Goal: Transaction & Acquisition: Download file/media

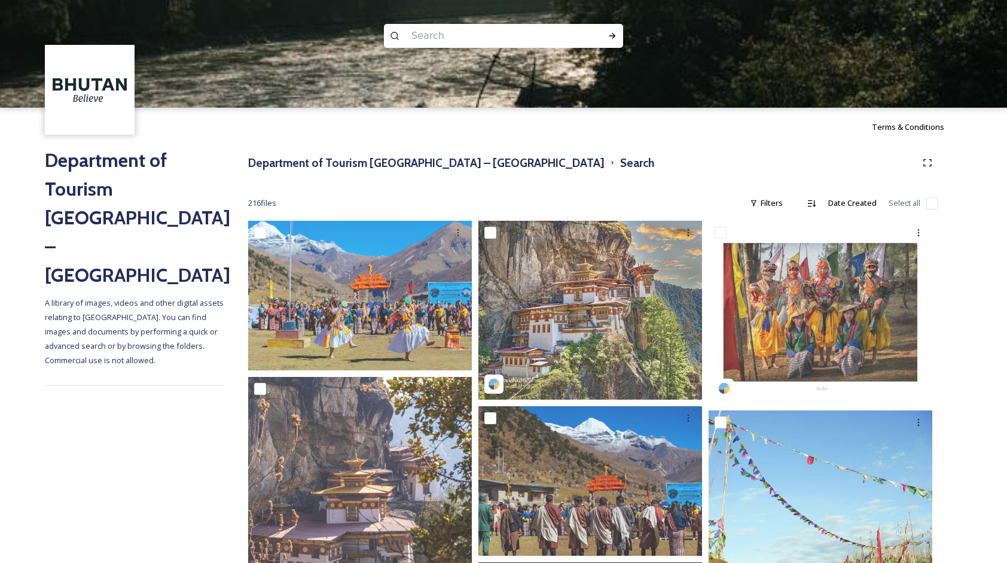
click at [421, 33] on input at bounding box center [488, 36] width 164 height 26
type input "paro"
click at [448, 31] on input at bounding box center [510, 36] width 149 height 26
click at [604, 38] on div "Run Search" at bounding box center [613, 36] width 22 height 22
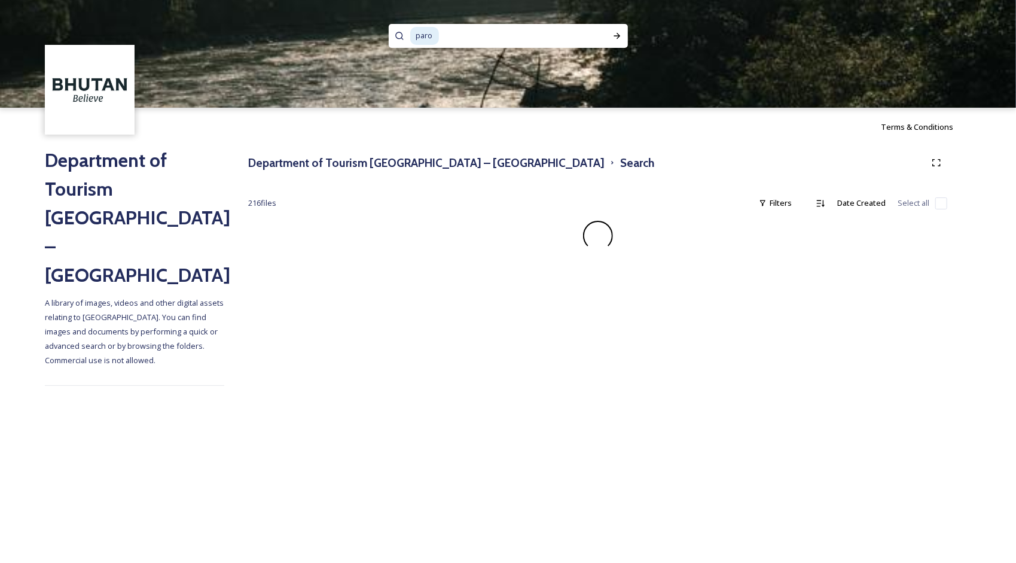
click at [427, 41] on span "paro" at bounding box center [424, 35] width 29 height 17
click at [431, 38] on span "paro" at bounding box center [424, 35] width 29 height 17
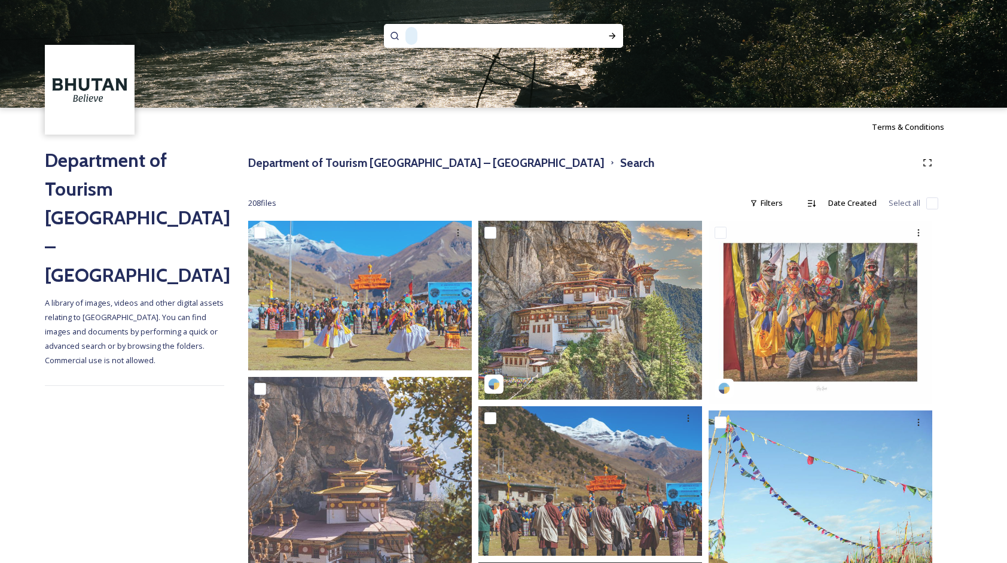
click at [431, 38] on input at bounding box center [497, 36] width 157 height 26
type input "p"
type input "t"
type input "thimphu dzong"
click at [607, 40] on div "Run Search" at bounding box center [613, 36] width 22 height 22
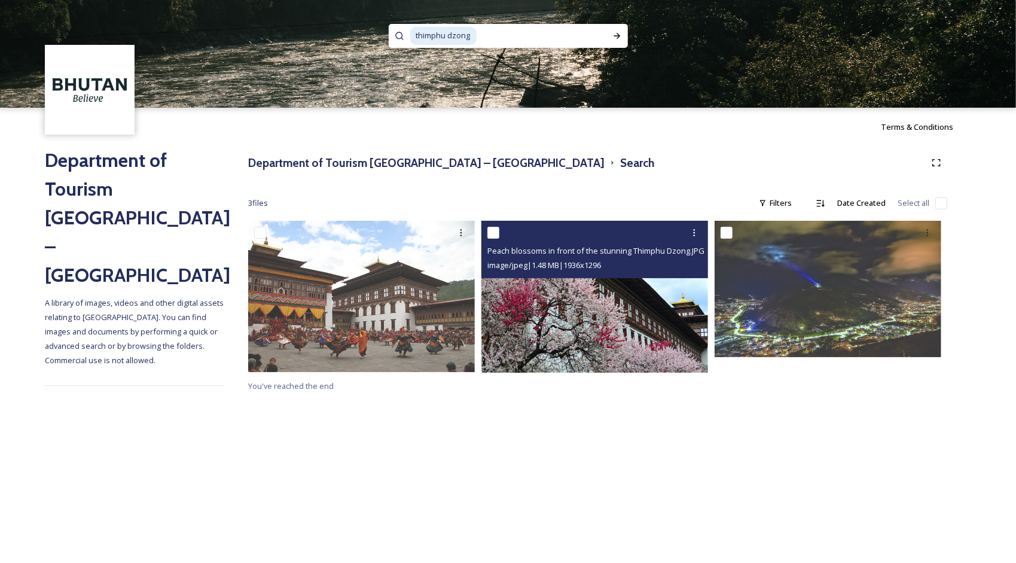
click at [640, 303] on img at bounding box center [595, 297] width 227 height 152
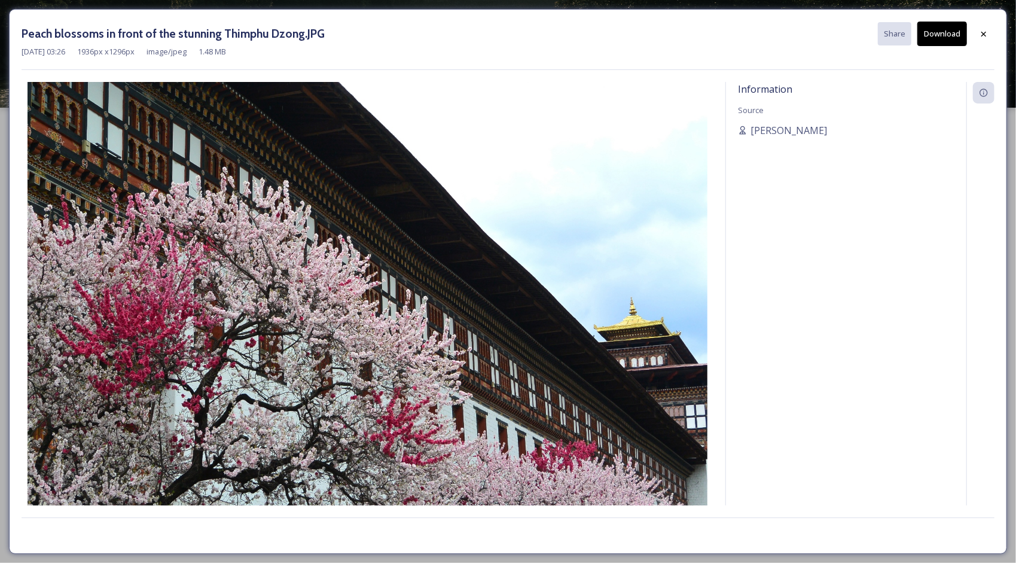
click at [952, 32] on button "Download" at bounding box center [943, 34] width 50 height 25
click at [857, 246] on div "Information Source [PERSON_NAME]" at bounding box center [846, 294] width 240 height 424
click at [979, 30] on div at bounding box center [984, 34] width 22 height 22
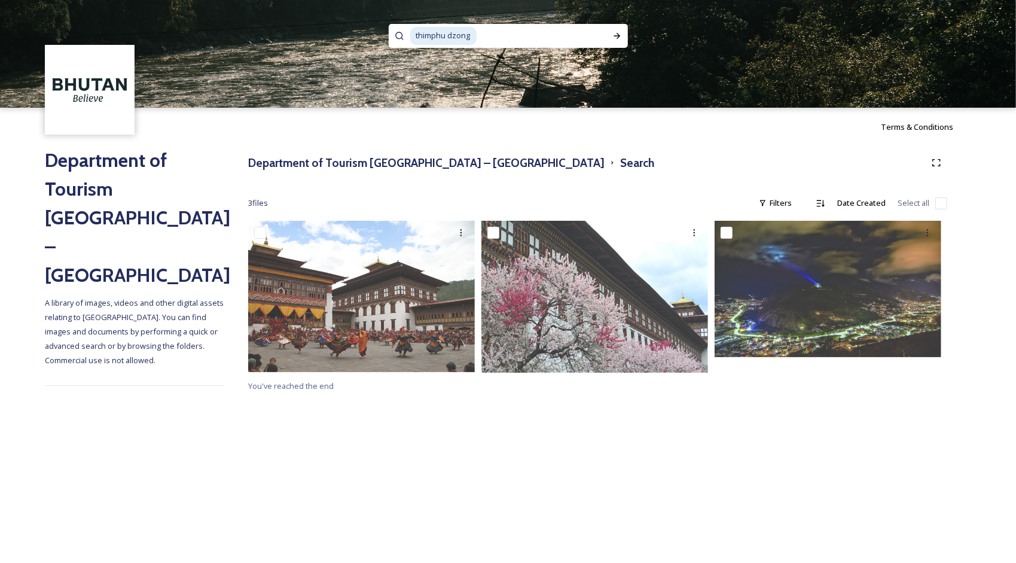
click at [516, 44] on input at bounding box center [542, 36] width 129 height 26
click at [467, 41] on span "thimphu dzong" at bounding box center [443, 35] width 66 height 17
click at [515, 31] on input at bounding box center [542, 36] width 129 height 26
click at [514, 30] on input at bounding box center [542, 36] width 129 height 26
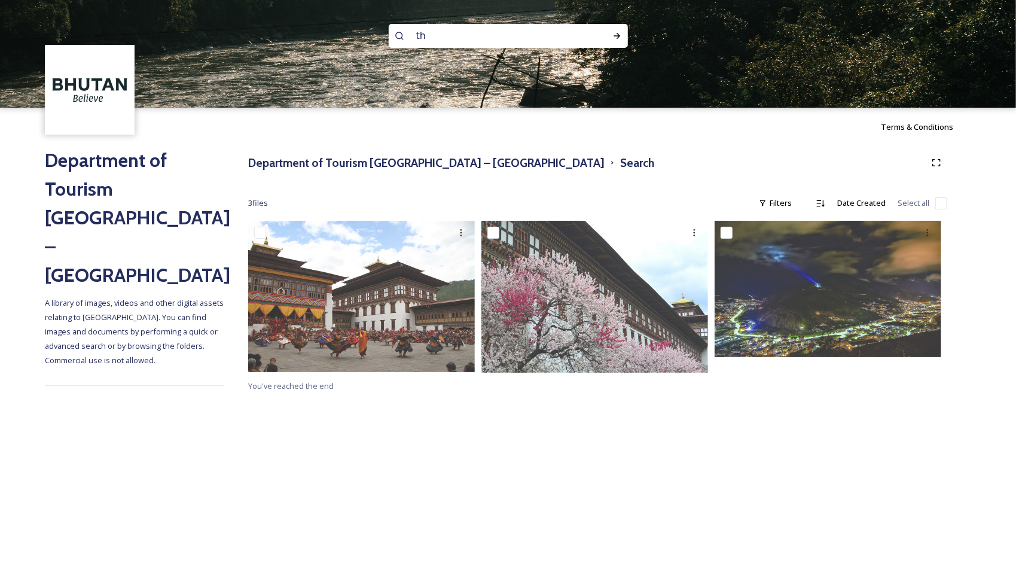
type input "t"
type input "[PERSON_NAME]"
click at [607, 26] on div "Run Search" at bounding box center [618, 36] width 22 height 22
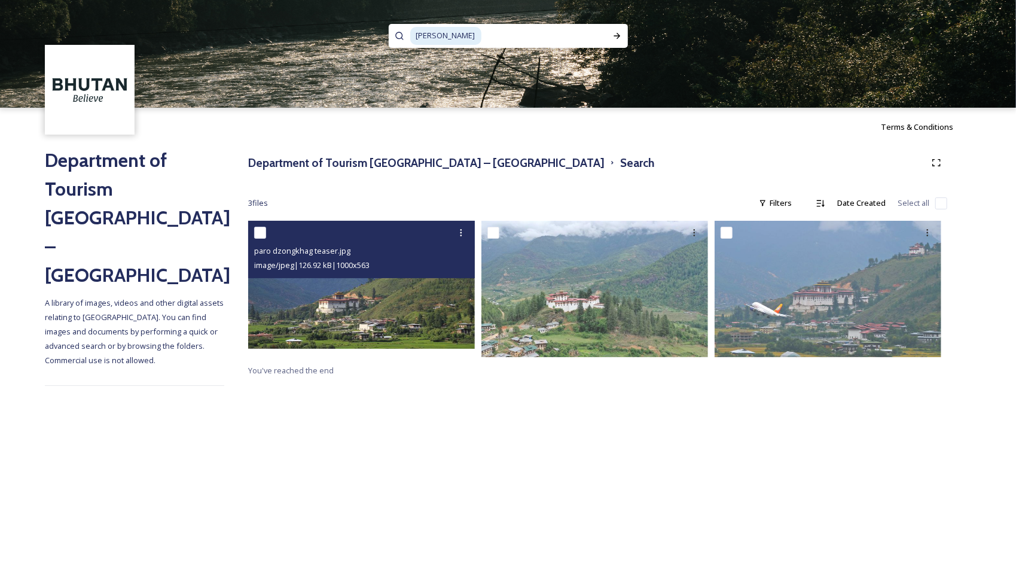
click at [414, 300] on img at bounding box center [361, 284] width 227 height 127
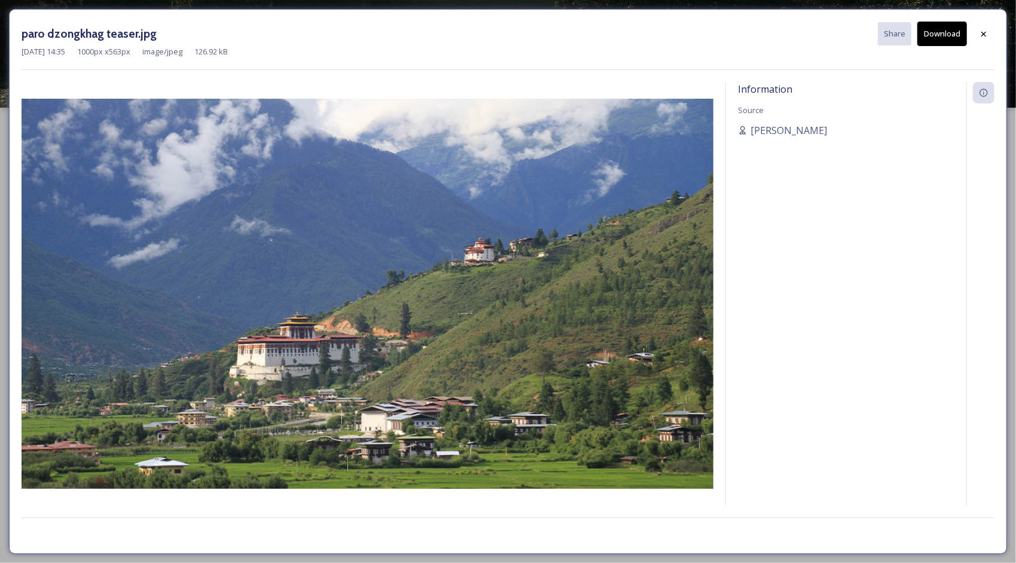
click at [955, 34] on button "Download" at bounding box center [943, 34] width 50 height 25
click at [994, 34] on div at bounding box center [984, 34] width 22 height 22
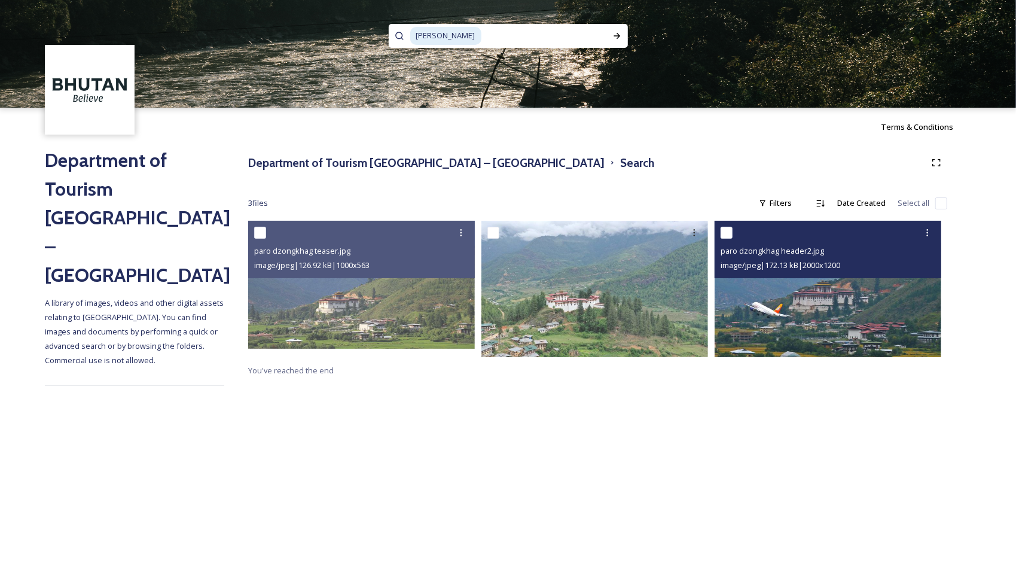
click at [849, 342] on img at bounding box center [828, 289] width 227 height 136
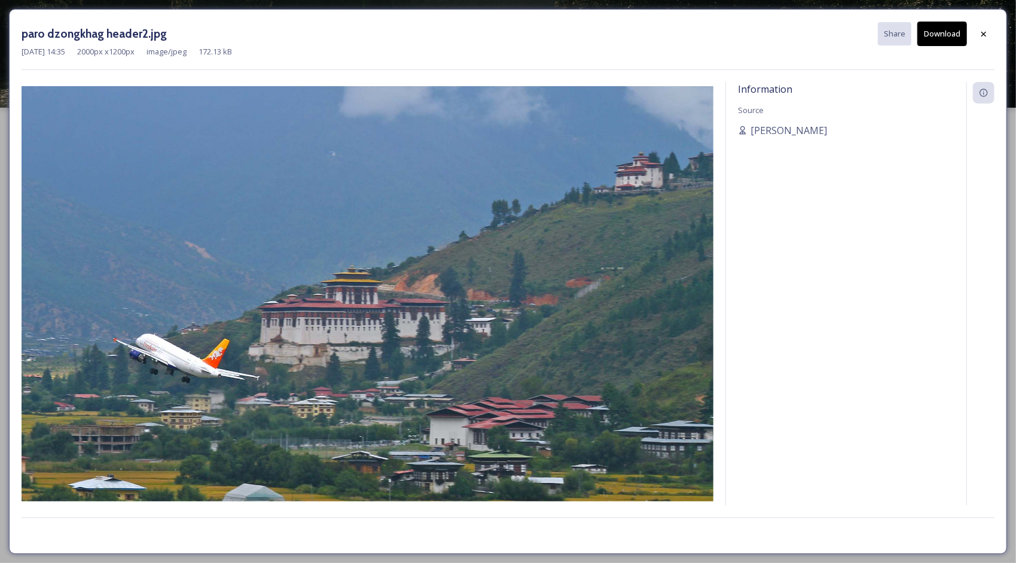
click at [922, 32] on button "Download" at bounding box center [943, 34] width 50 height 25
click at [611, 52] on div "[DATE] 14:35 2000 px x 1200 px image/jpeg 172.13 kB" at bounding box center [508, 51] width 973 height 11
click at [981, 34] on icon at bounding box center [984, 34] width 10 height 10
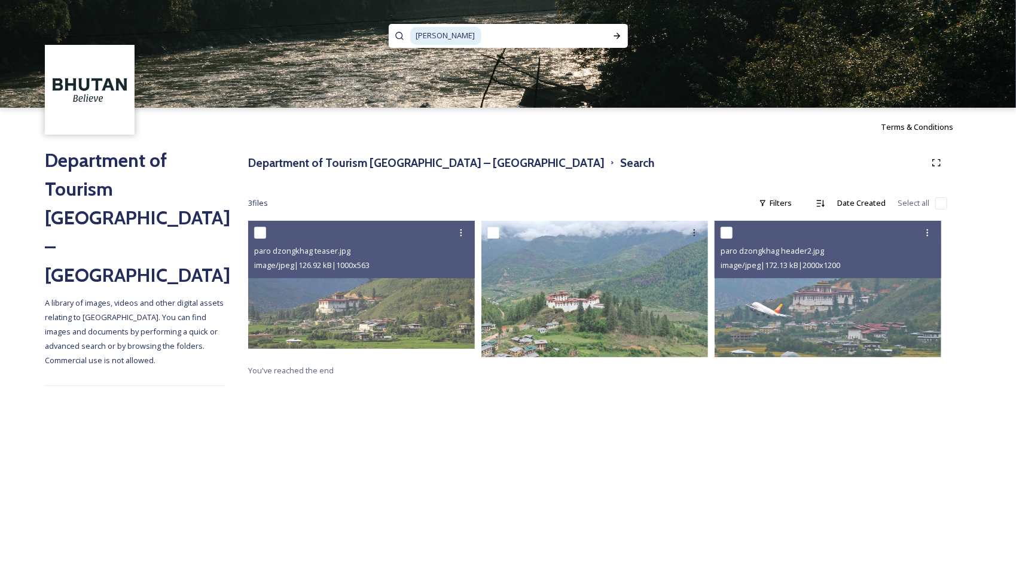
click at [451, 44] on span "[PERSON_NAME]" at bounding box center [445, 35] width 71 height 17
click at [453, 31] on span "[PERSON_NAME]" at bounding box center [445, 35] width 71 height 17
click at [505, 38] on input at bounding box center [545, 36] width 124 height 26
type input "p"
type input "t"
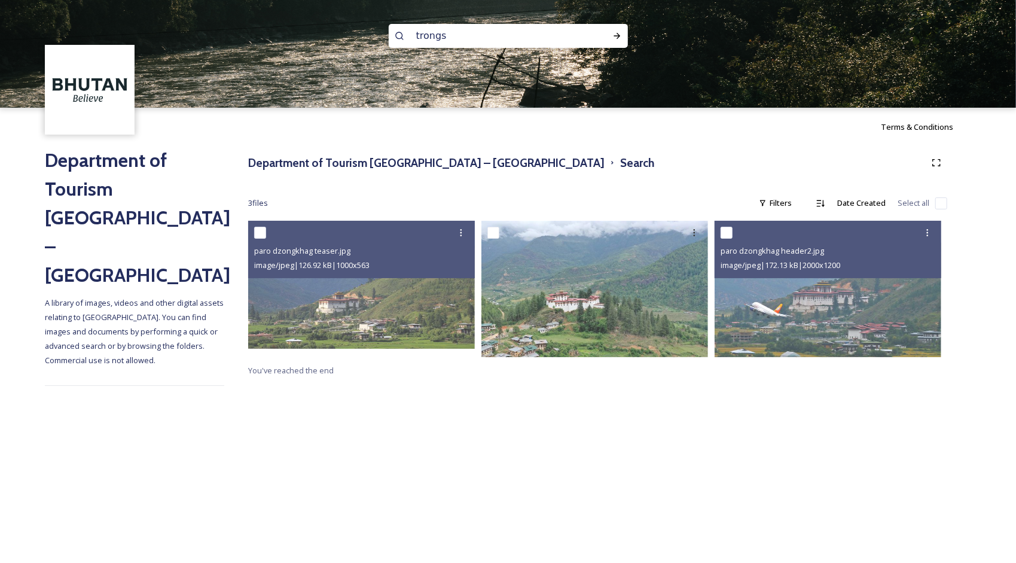
type input "trongsa"
click at [609, 43] on div "Run Search" at bounding box center [618, 36] width 22 height 22
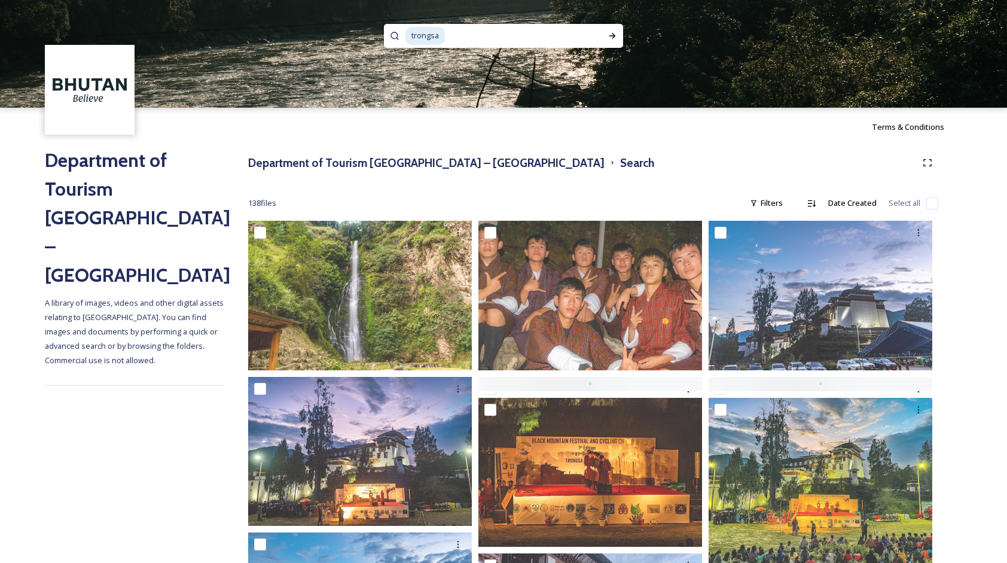
click at [455, 41] on input at bounding box center [518, 36] width 144 height 26
type input "t"
type input "punakha"
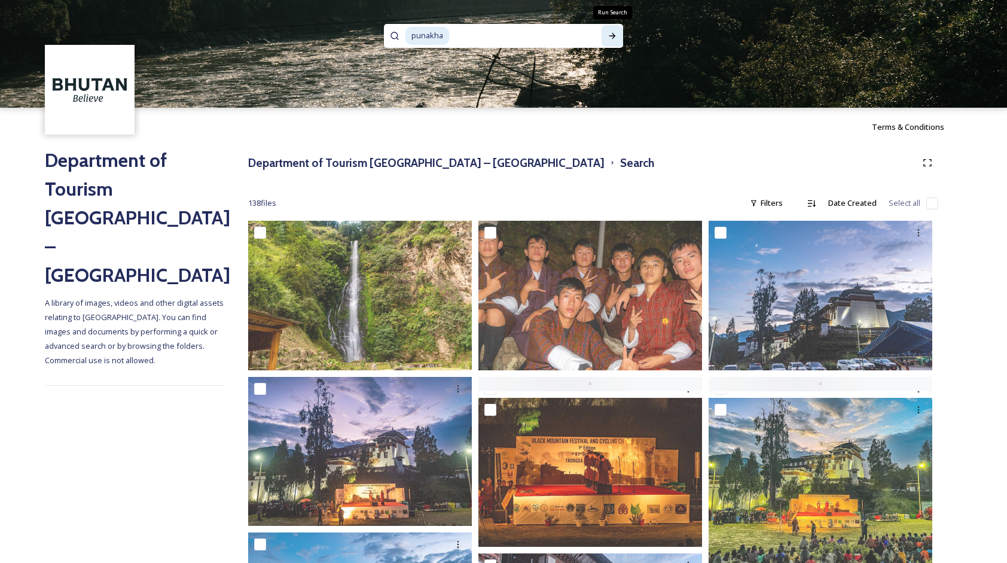
click at [617, 36] on icon at bounding box center [613, 36] width 10 height 10
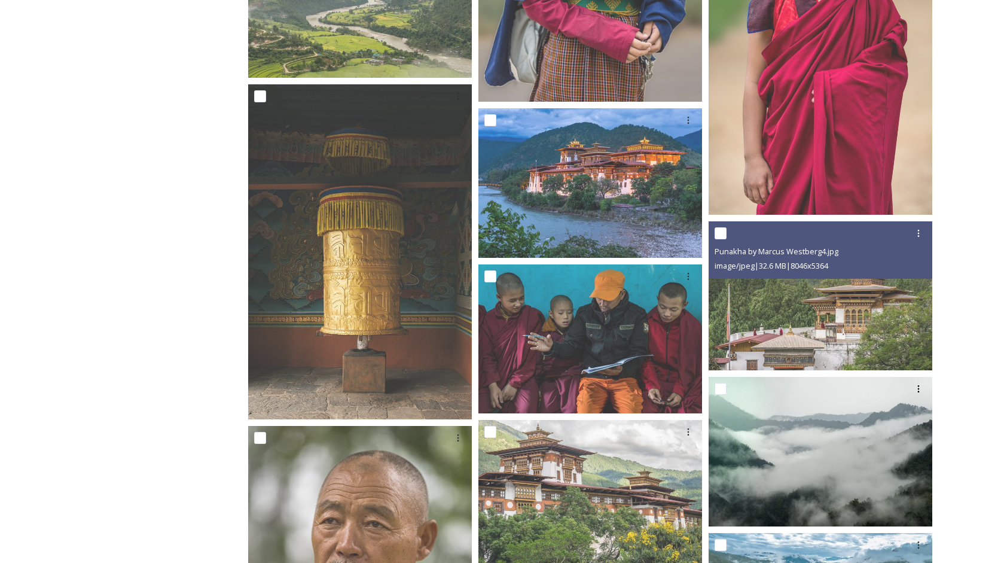
scroll to position [2429, 0]
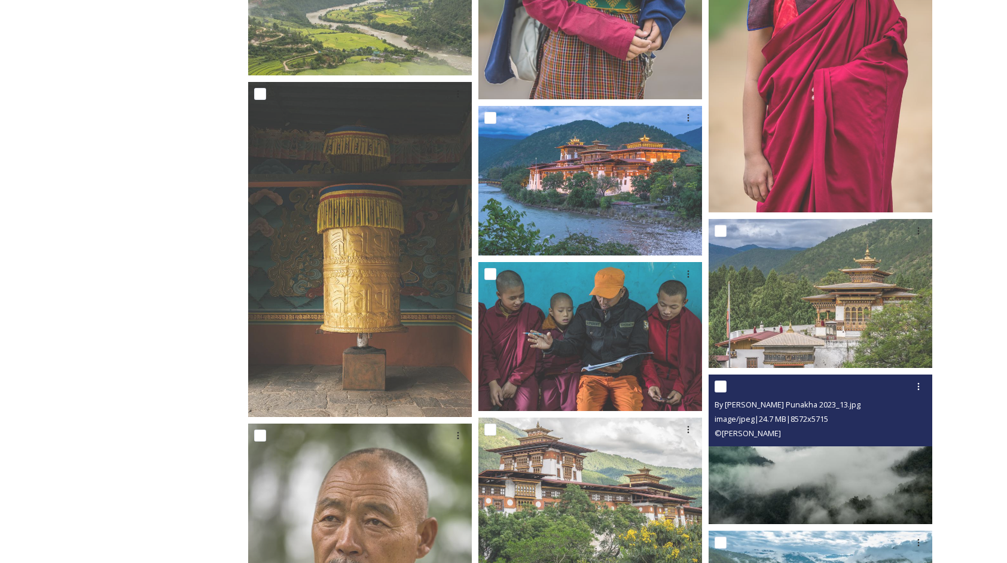
click at [828, 501] on img at bounding box center [821, 449] width 224 height 150
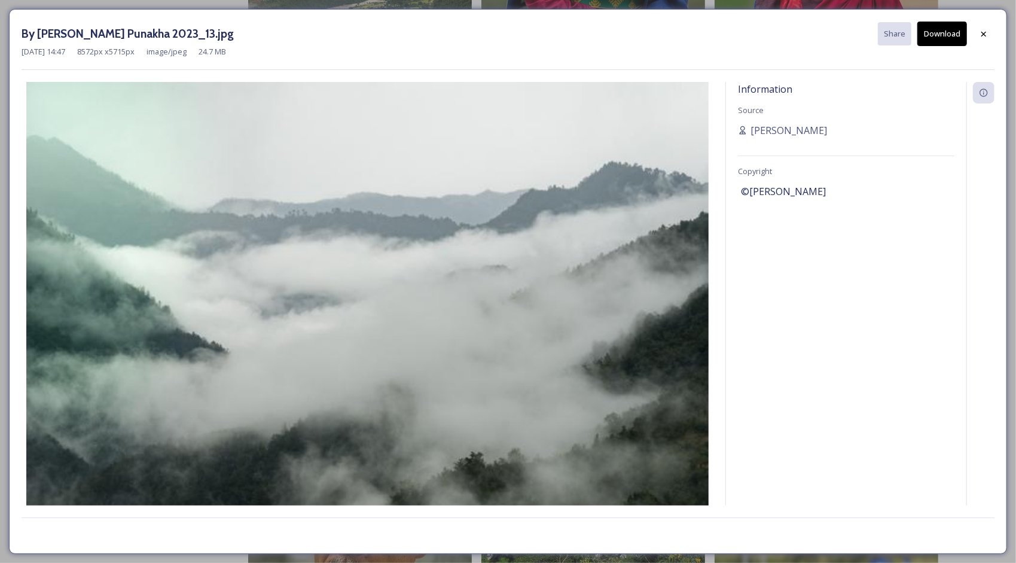
click at [962, 371] on div "Information Source [PERSON_NAME] Copyright ©[PERSON_NAME]" at bounding box center [846, 294] width 240 height 424
click at [981, 29] on icon at bounding box center [984, 34] width 10 height 10
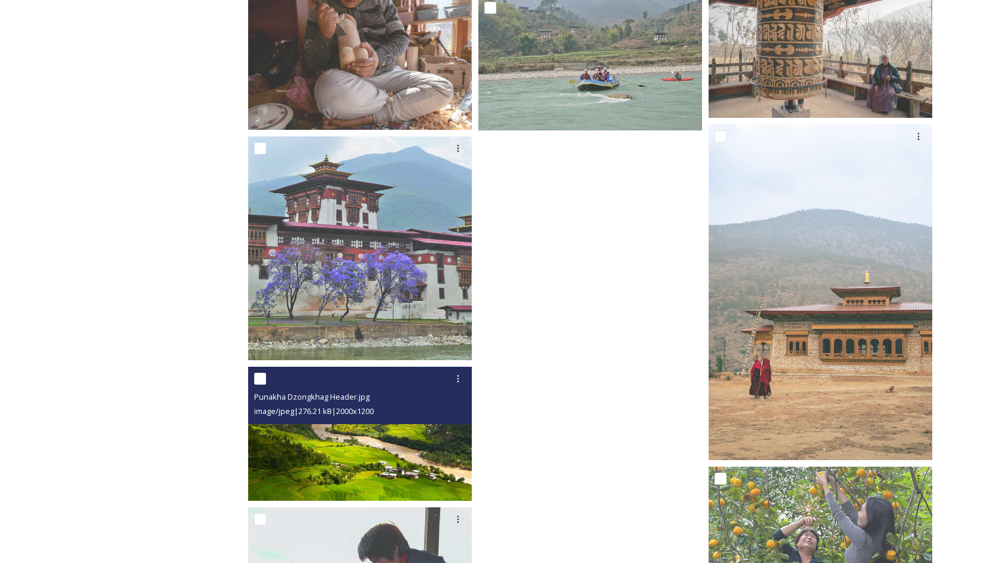
scroll to position [5994, 0]
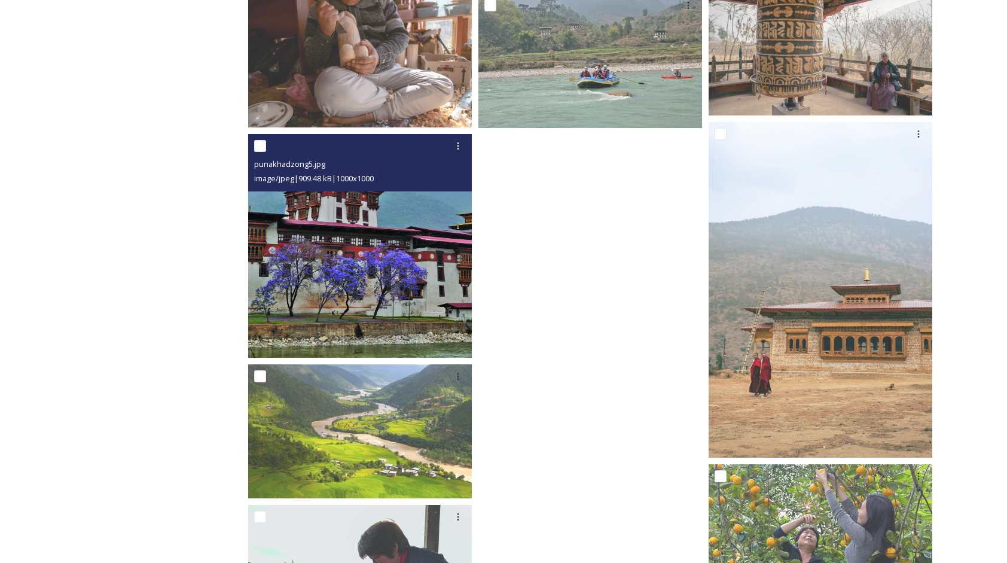
click at [336, 249] on img at bounding box center [360, 246] width 224 height 224
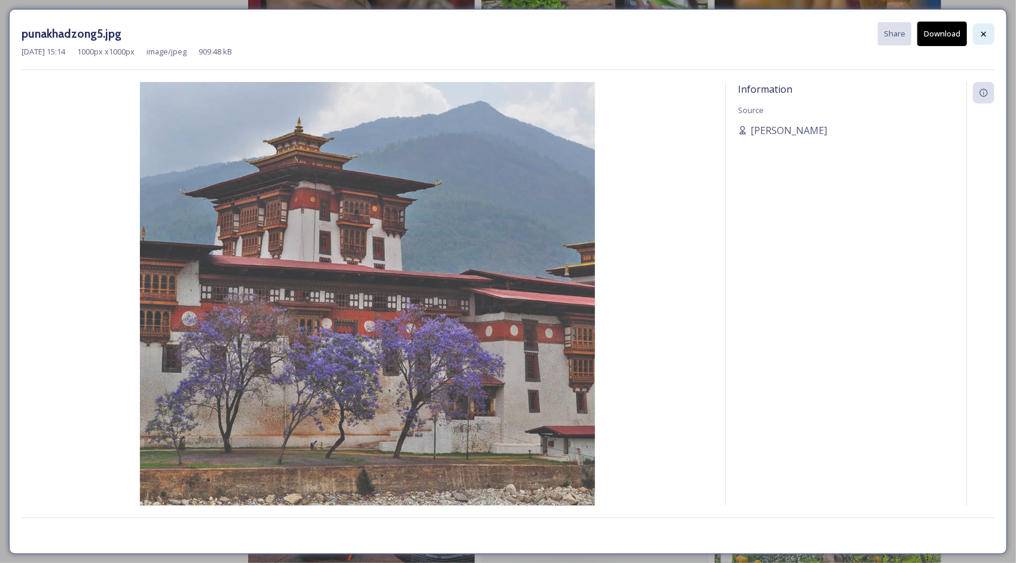
click at [979, 36] on div at bounding box center [984, 34] width 22 height 22
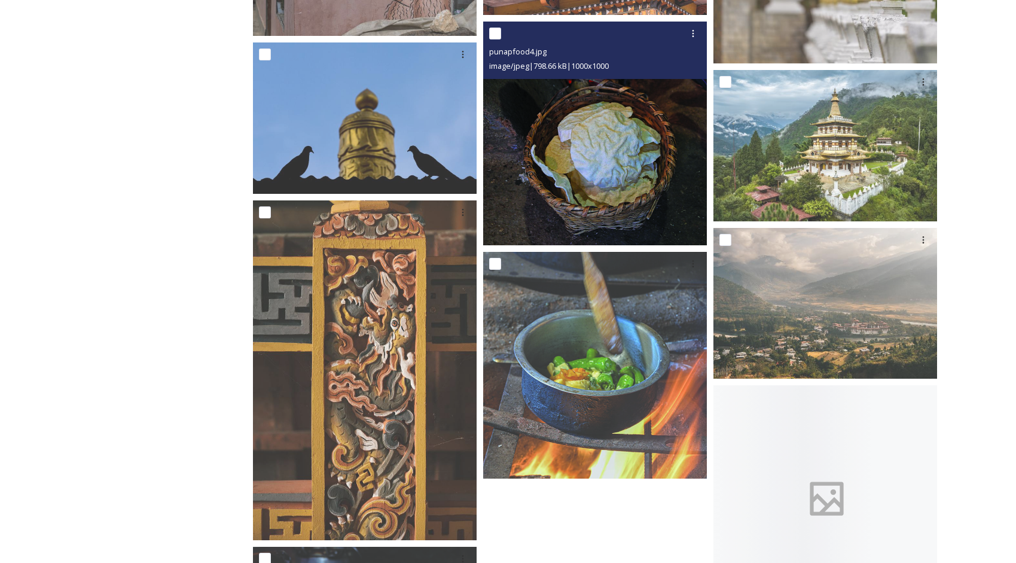
scroll to position [7250, 0]
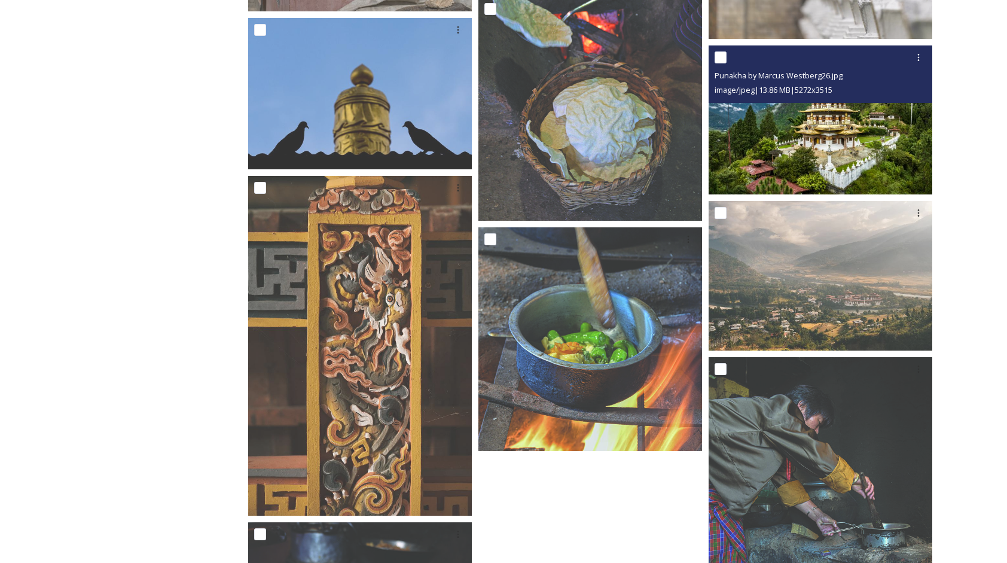
click at [824, 123] on img at bounding box center [821, 120] width 224 height 150
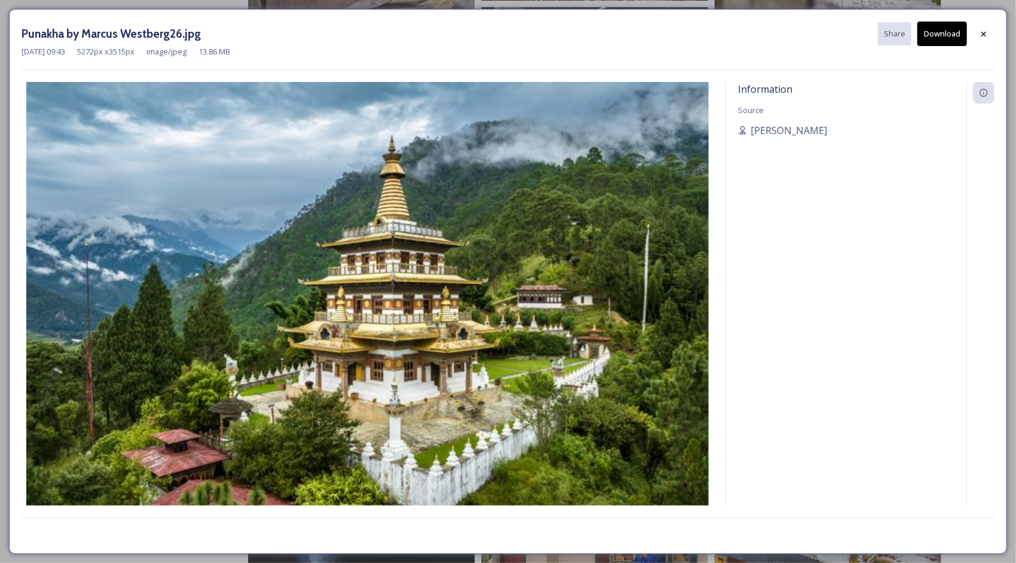
click at [930, 34] on button "Download" at bounding box center [943, 34] width 50 height 25
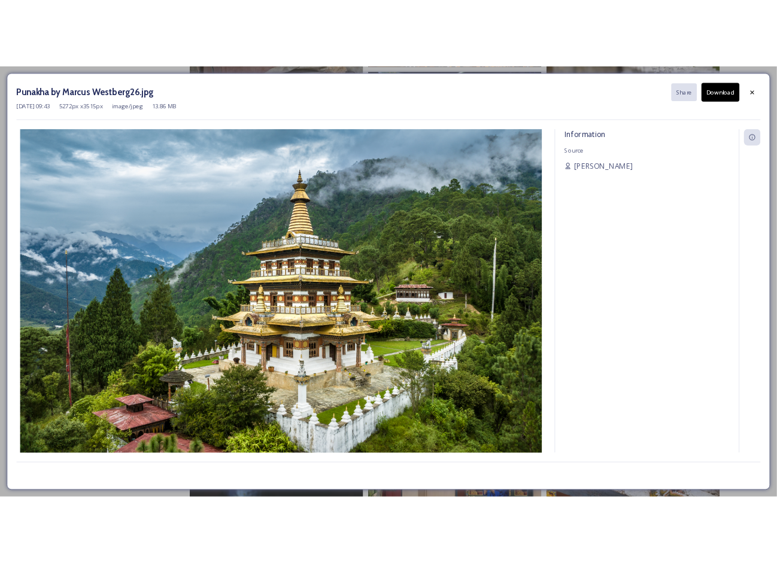
scroll to position [5963, 0]
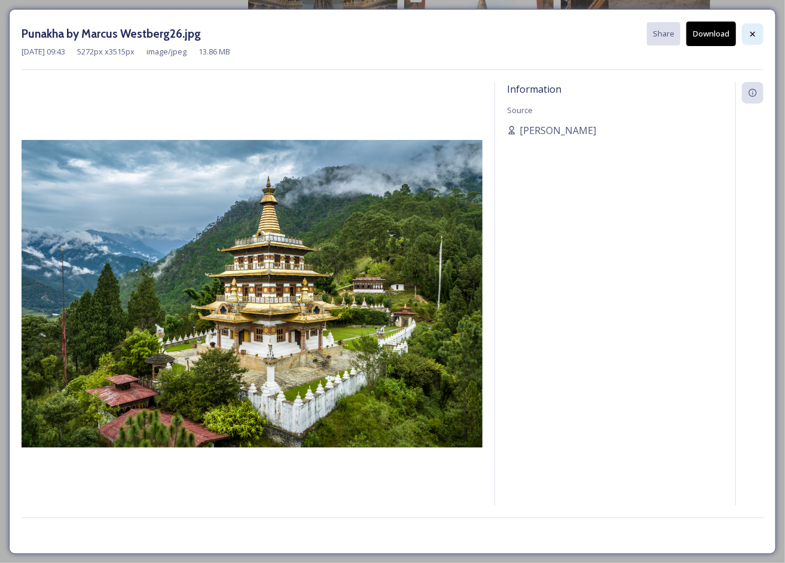
click at [756, 32] on icon at bounding box center [753, 34] width 10 height 10
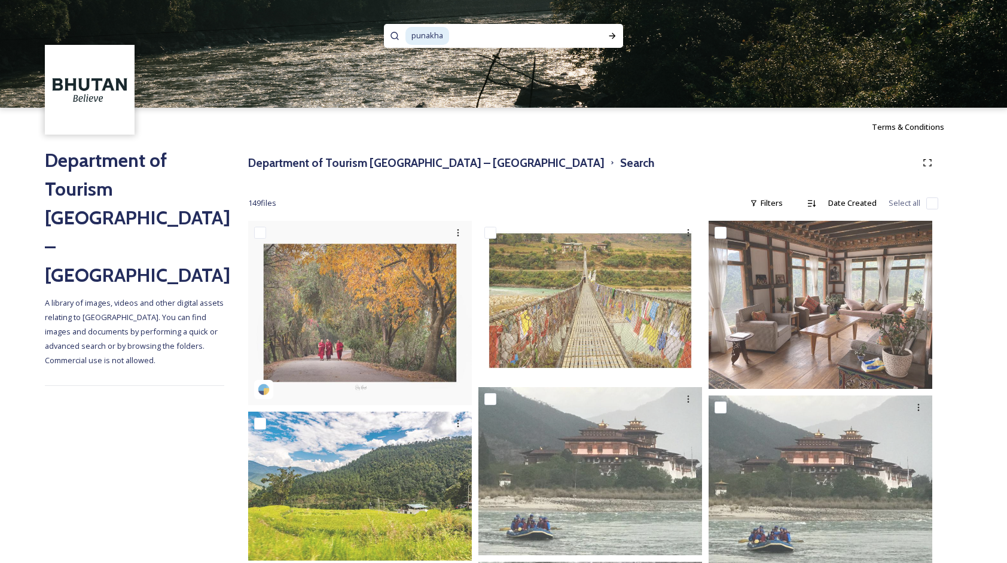
click at [454, 46] on input at bounding box center [521, 36] width 142 height 26
click at [439, 41] on span "punakha" at bounding box center [428, 35] width 44 height 17
click at [445, 38] on span "punakha" at bounding box center [428, 35] width 44 height 17
click at [345, 159] on h3 "Department of Tourism [GEOGRAPHIC_DATA] – [GEOGRAPHIC_DATA]" at bounding box center [426, 162] width 357 height 17
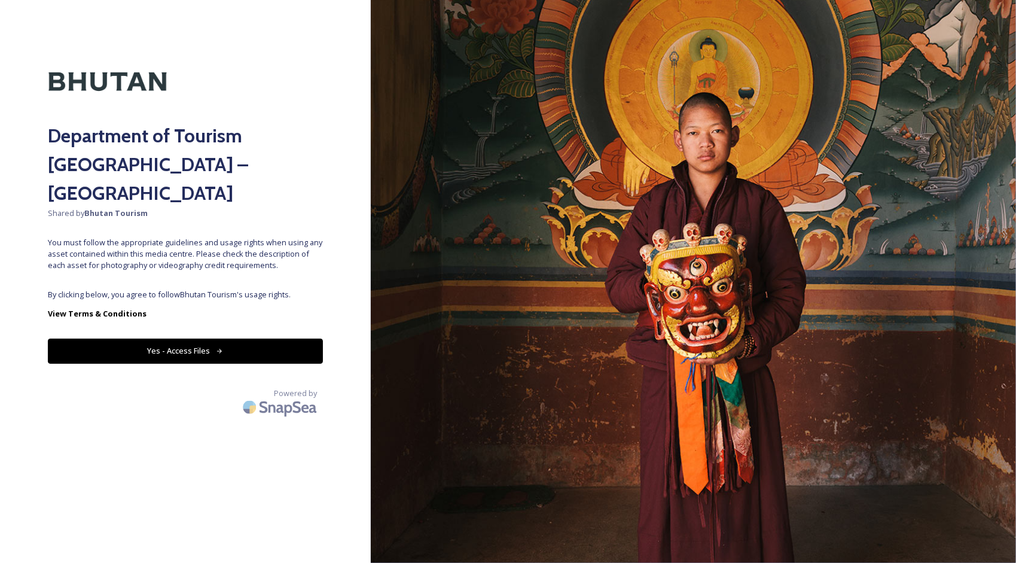
click at [278, 255] on div "Department of Tourism [GEOGRAPHIC_DATA] – Brand Centre Shared by Bhutan Tourism…" at bounding box center [185, 281] width 371 height 467
click at [249, 336] on div "Department of Tourism [GEOGRAPHIC_DATA] – Brand Centre Shared by Bhutan Tourism…" at bounding box center [185, 281] width 371 height 467
click at [235, 310] on div "Department of Tourism [GEOGRAPHIC_DATA] – Brand Centre Shared by Bhutan Tourism…" at bounding box center [185, 281] width 371 height 467
click at [154, 339] on button "Yes - Access Files" at bounding box center [185, 351] width 275 height 25
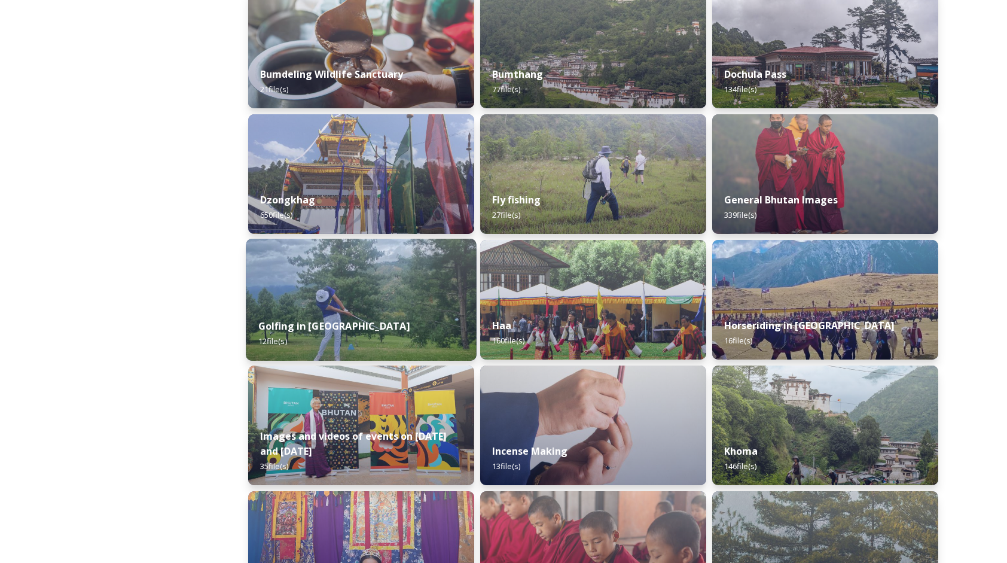
scroll to position [419, 0]
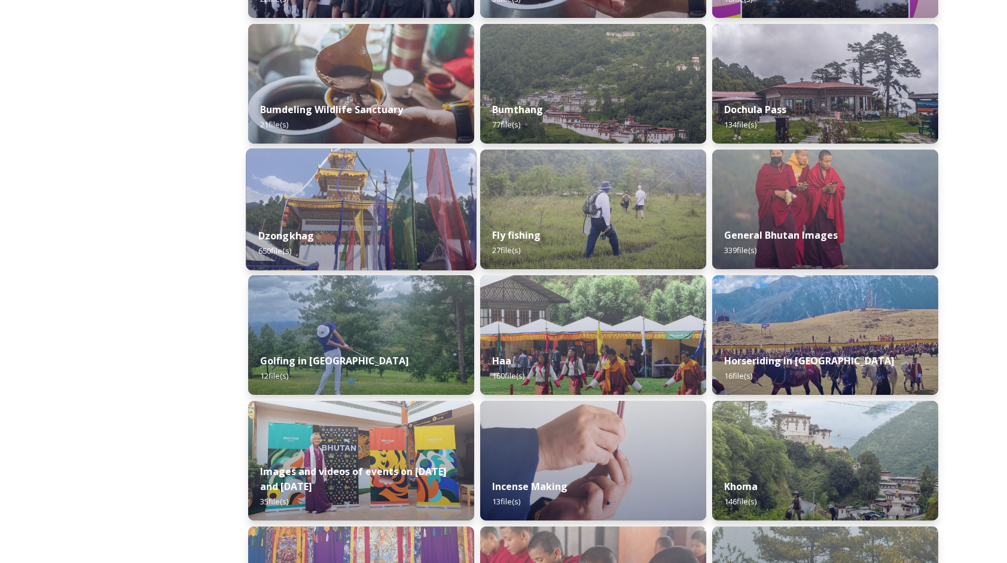
click at [392, 236] on div "Dzongkhag 650 file(s)" at bounding box center [361, 243] width 231 height 54
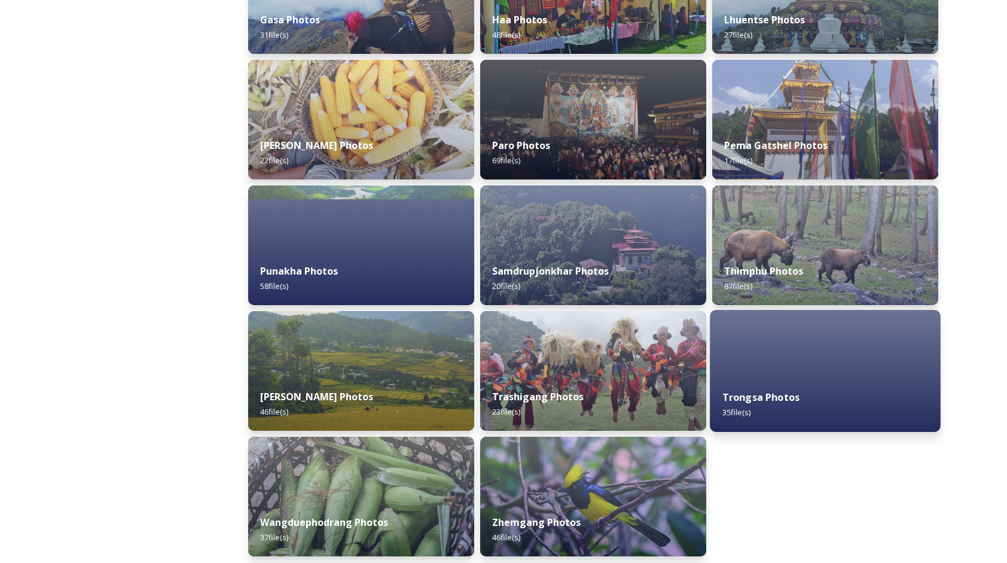
scroll to position [419, 0]
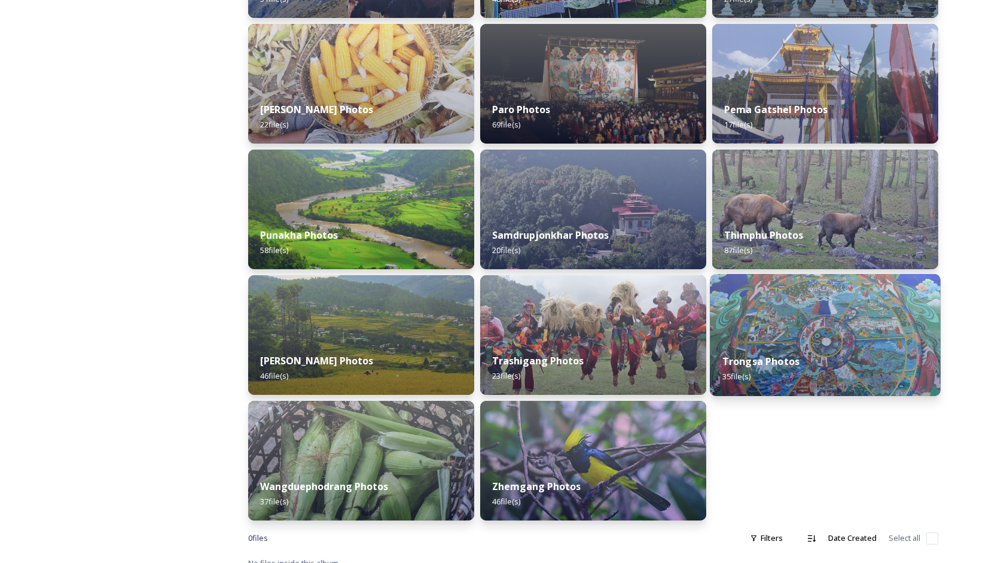
click at [788, 351] on div "Trongsa Photos 35 file(s)" at bounding box center [825, 369] width 231 height 54
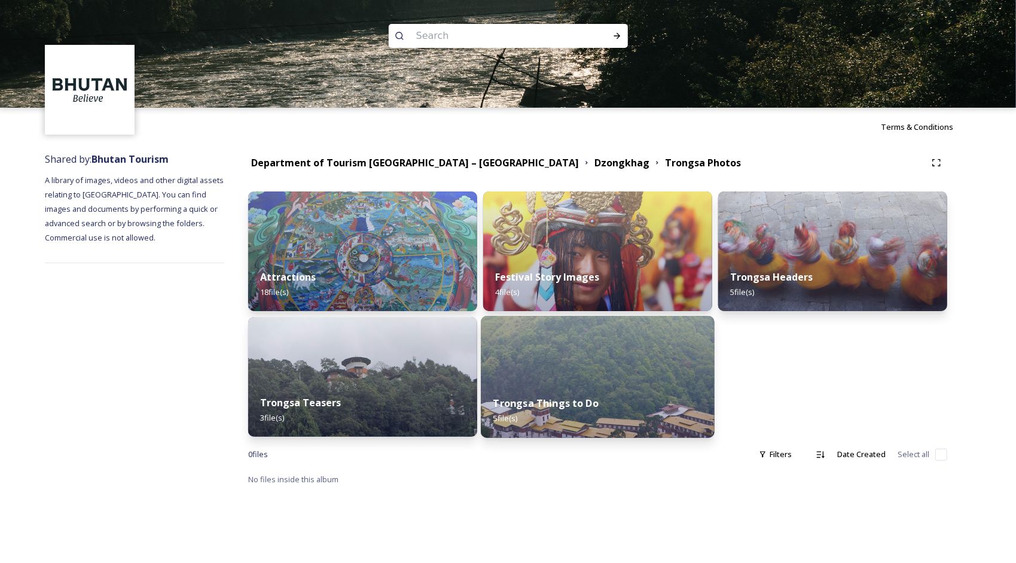
click at [629, 399] on div "Trongsa Things to Do 5 file(s)" at bounding box center [598, 410] width 234 height 54
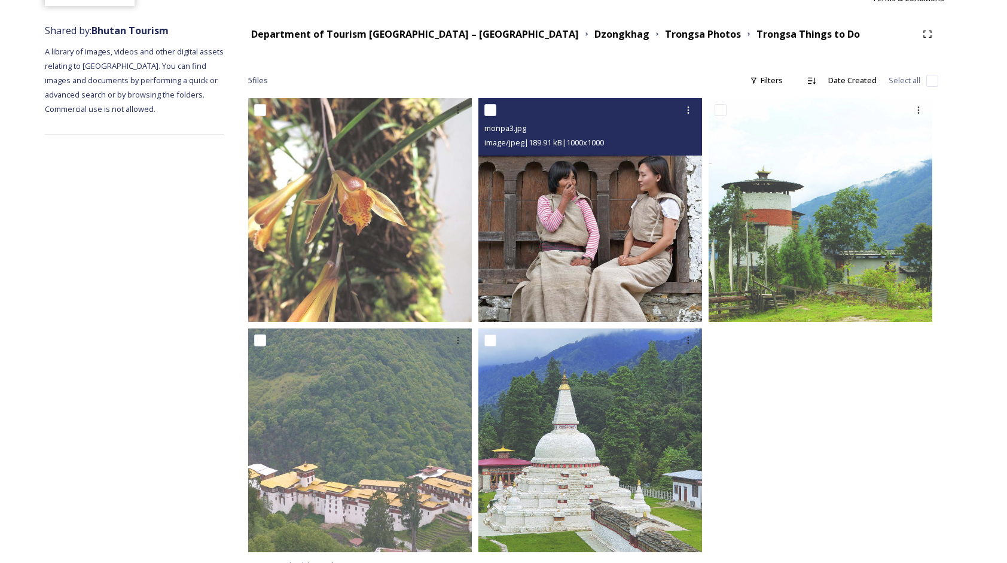
scroll to position [144, 0]
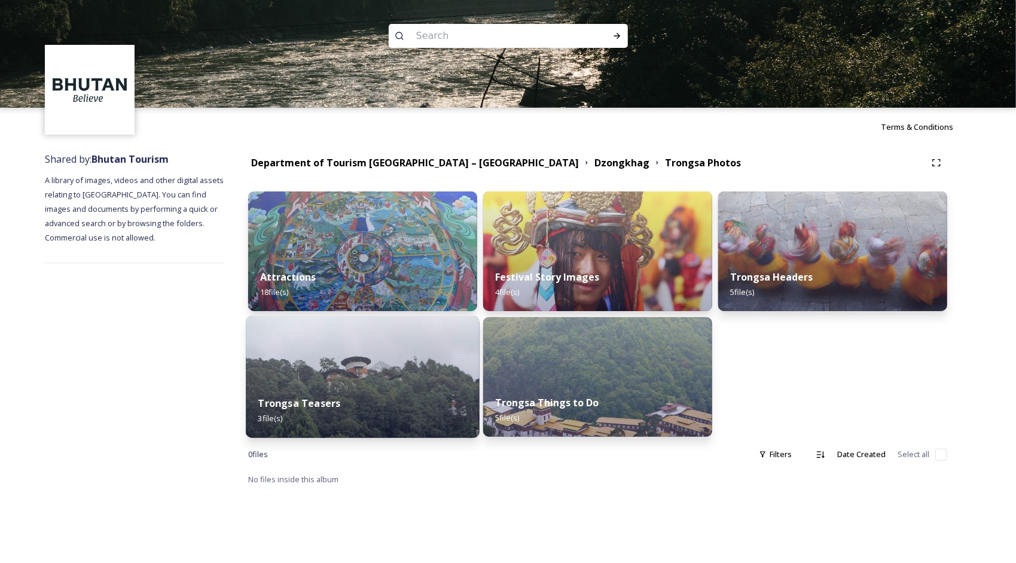
click at [392, 372] on img at bounding box center [363, 377] width 234 height 122
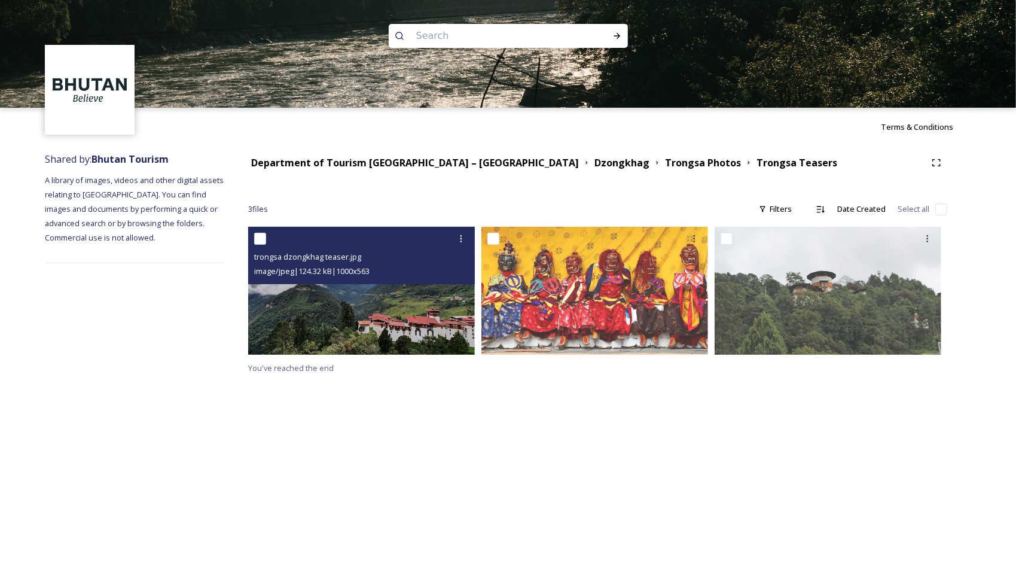
click at [422, 329] on img at bounding box center [361, 290] width 227 height 127
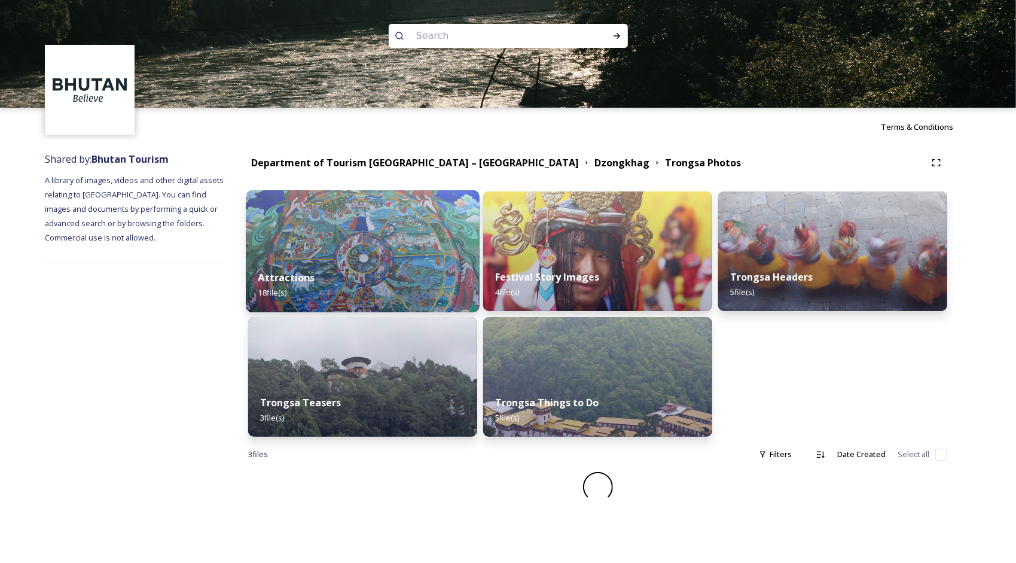
click at [426, 224] on img at bounding box center [363, 251] width 234 height 122
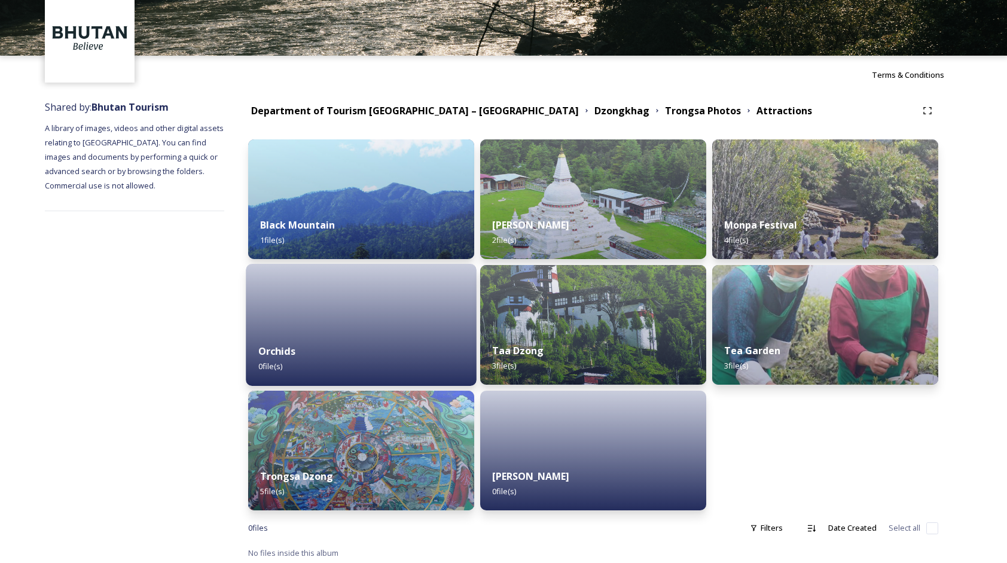
scroll to position [55, 0]
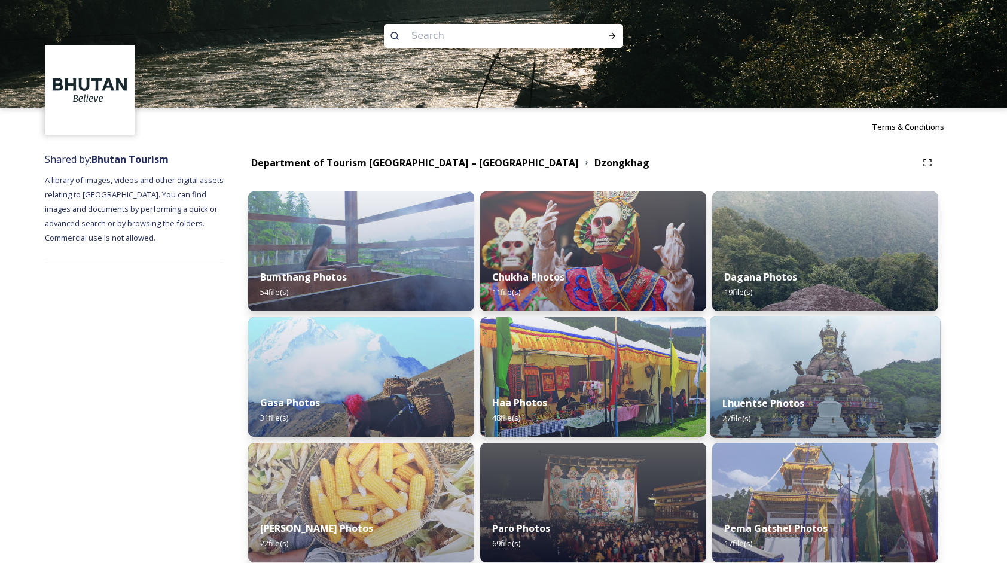
click at [763, 389] on div "Lhuentse Photos 27 file(s)" at bounding box center [825, 410] width 231 height 54
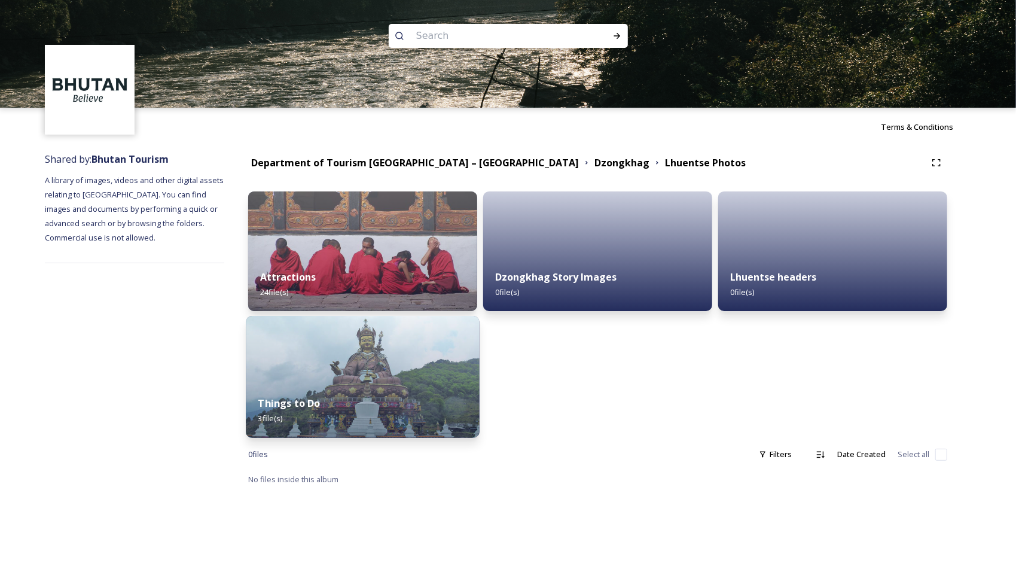
click at [350, 404] on div "Things to Do 3 file(s)" at bounding box center [363, 410] width 234 height 54
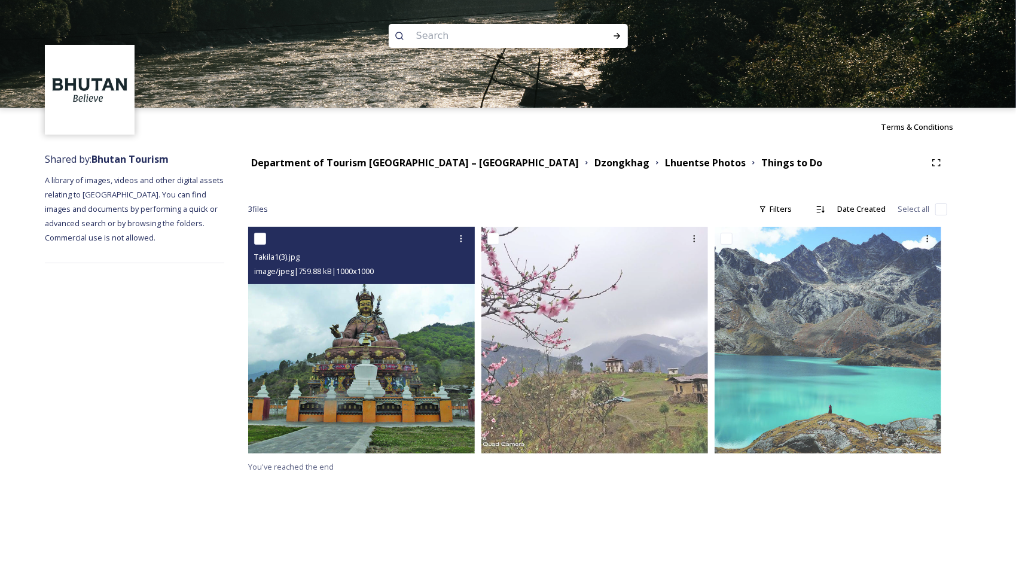
click at [398, 366] on img at bounding box center [361, 340] width 227 height 227
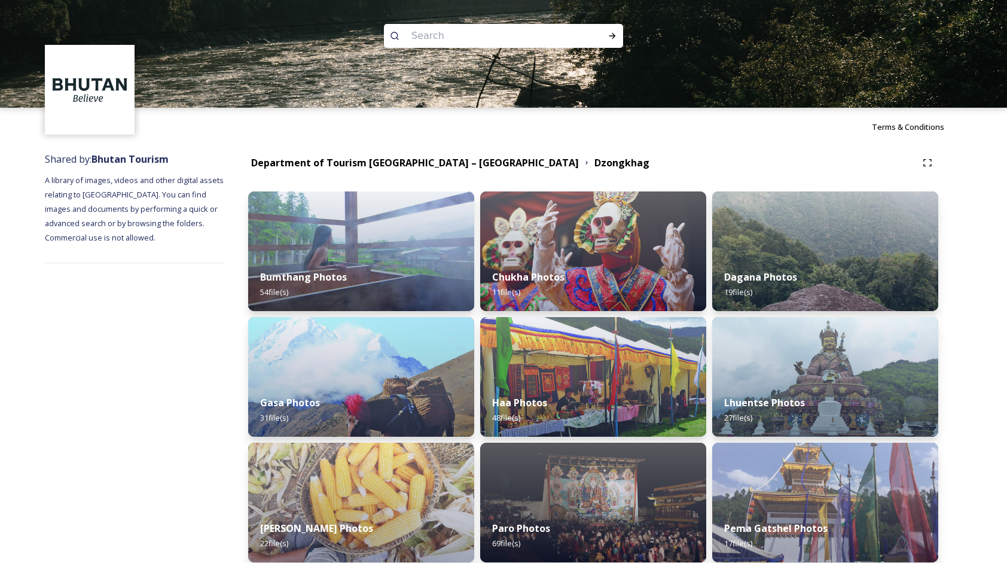
click at [458, 46] on input at bounding box center [488, 36] width 164 height 26
type input "jakar"
click at [615, 42] on div "Run Search" at bounding box center [613, 36] width 22 height 22
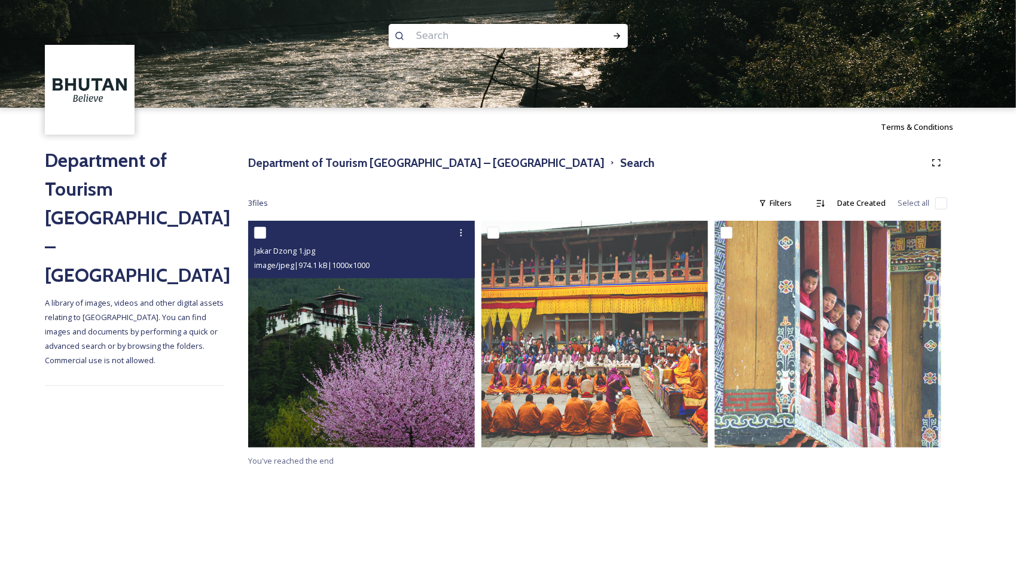
click at [338, 327] on img at bounding box center [361, 334] width 227 height 227
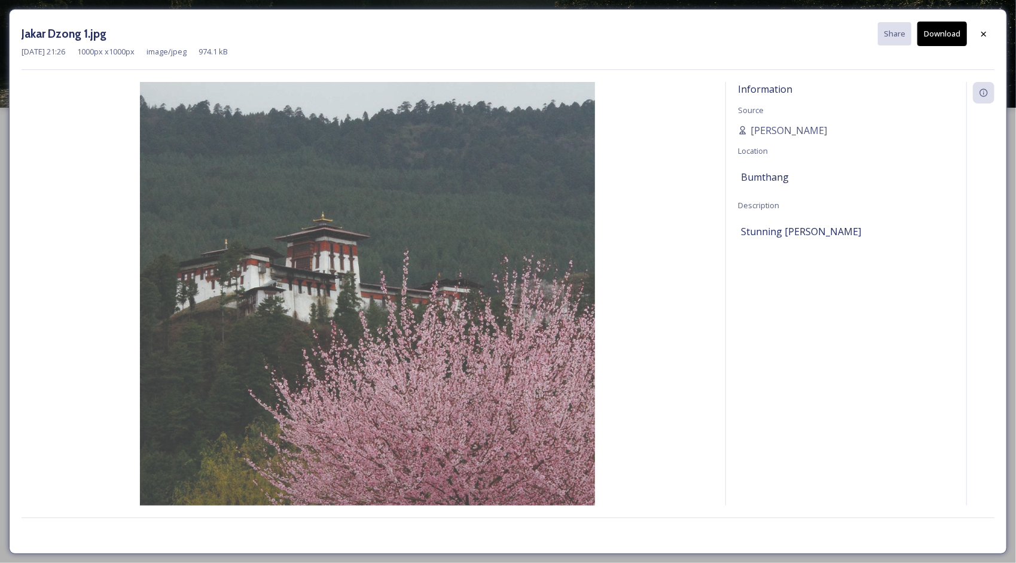
click at [949, 36] on button "Download" at bounding box center [943, 34] width 50 height 25
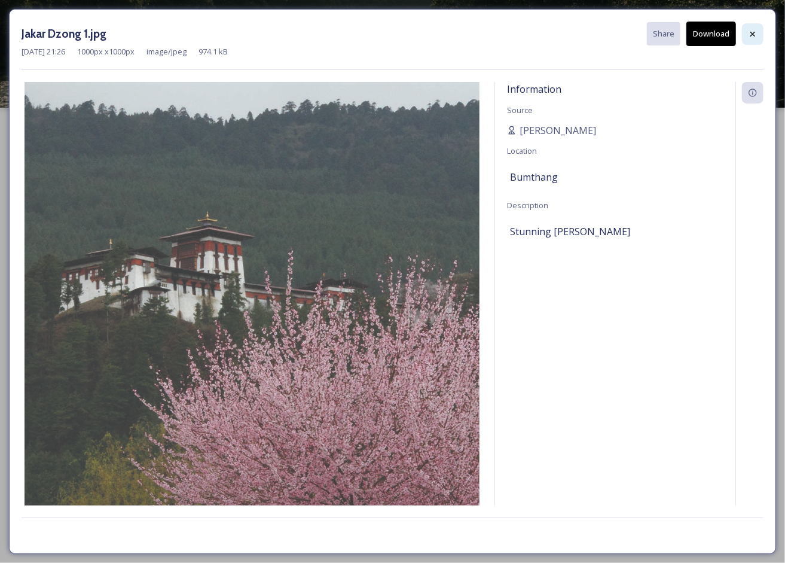
click at [761, 38] on div at bounding box center [753, 34] width 22 height 22
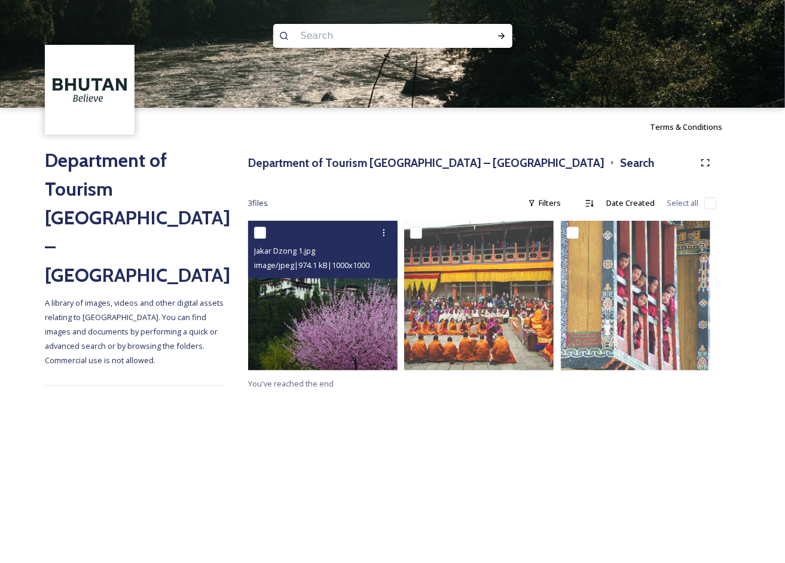
click at [340, 270] on span "image/jpeg | 974.1 kB | 1000 x 1000" at bounding box center [311, 265] width 115 height 11
click at [310, 243] on div "Jakar Dzong 1.jpg" at bounding box center [324, 250] width 141 height 14
click at [298, 249] on span "Jakar Dzong 1.jpg" at bounding box center [284, 250] width 61 height 11
click at [372, 229] on div at bounding box center [324, 233] width 141 height 22
click at [382, 231] on icon at bounding box center [384, 233] width 10 height 10
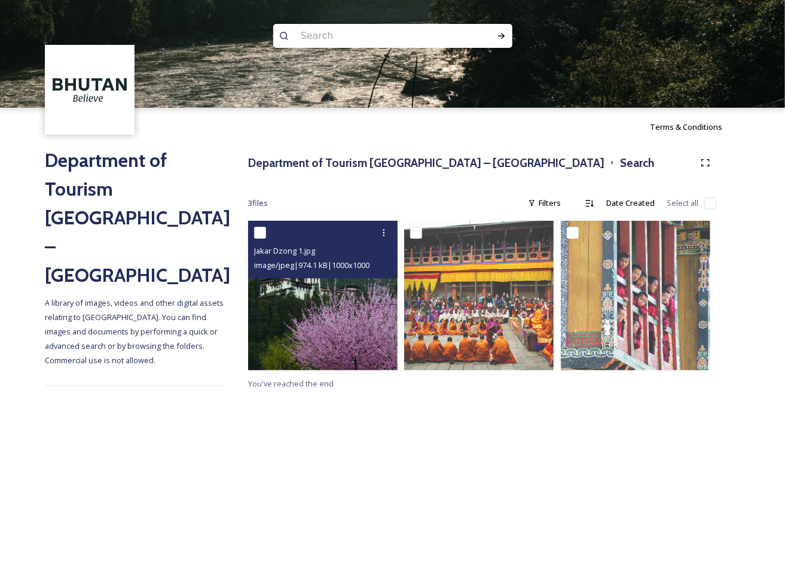
click at [315, 240] on div at bounding box center [324, 233] width 141 height 22
click at [314, 316] on img at bounding box center [323, 296] width 150 height 150
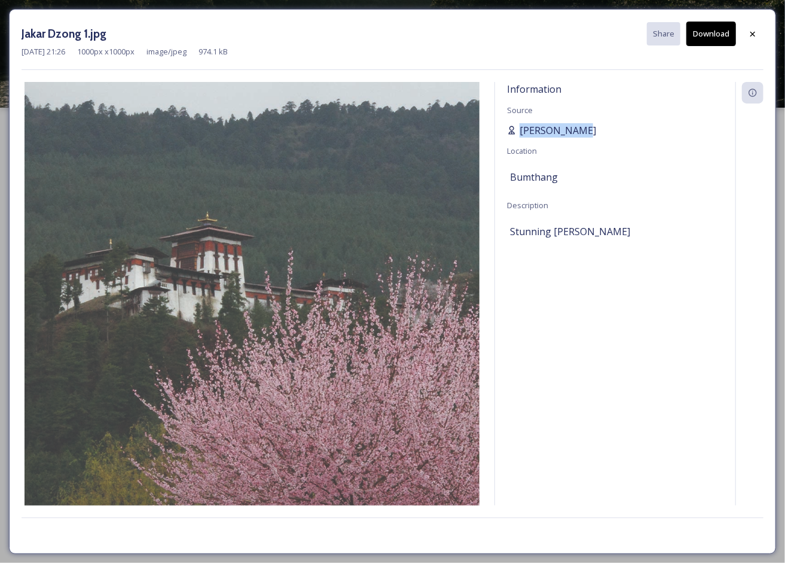
drag, startPoint x: 584, startPoint y: 125, endPoint x: 522, endPoint y: 127, distance: 62.8
click at [522, 127] on div "[PERSON_NAME]" at bounding box center [615, 130] width 217 height 14
copy span "[PERSON_NAME]"
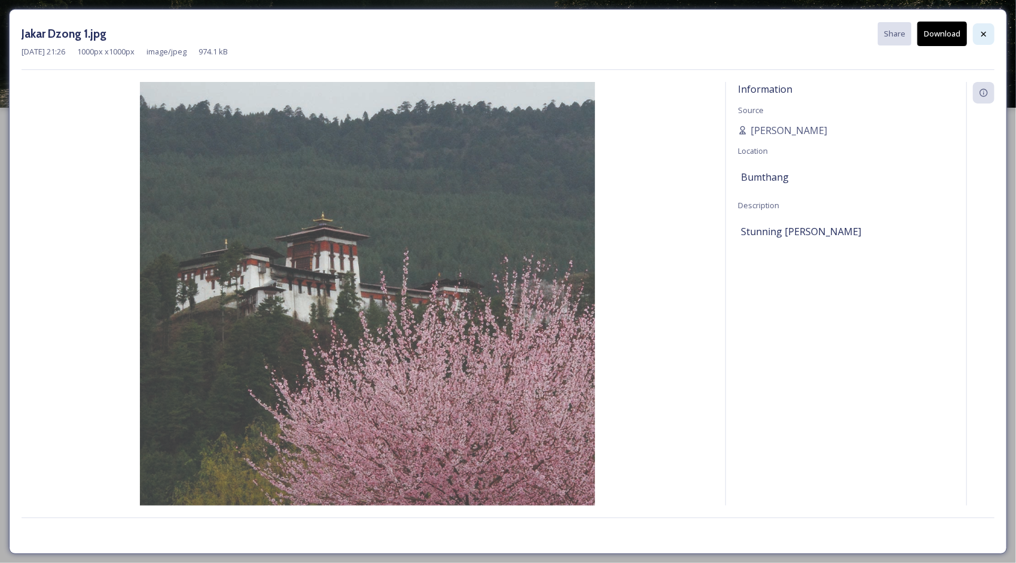
click at [983, 30] on icon at bounding box center [984, 34] width 10 height 10
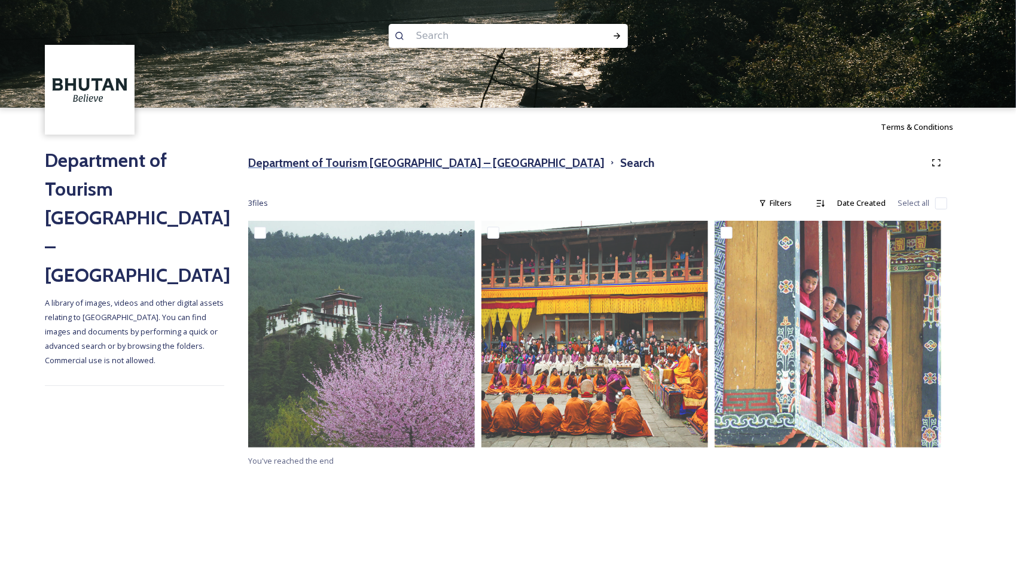
click at [419, 167] on h3 "Department of Tourism [GEOGRAPHIC_DATA] – [GEOGRAPHIC_DATA]" at bounding box center [426, 162] width 357 height 17
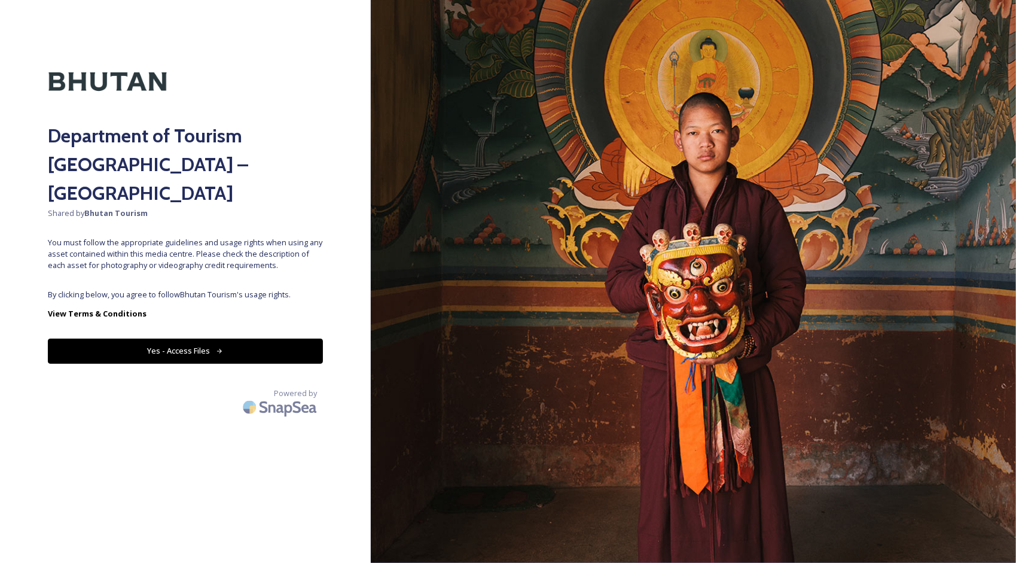
click at [202, 339] on button "Yes - Access Files" at bounding box center [185, 351] width 275 height 25
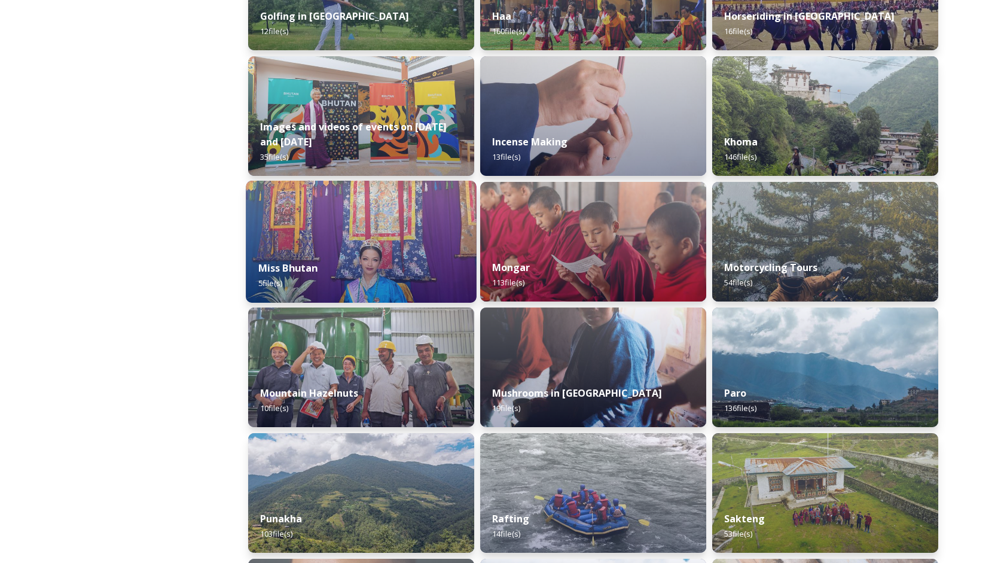
scroll to position [778, 0]
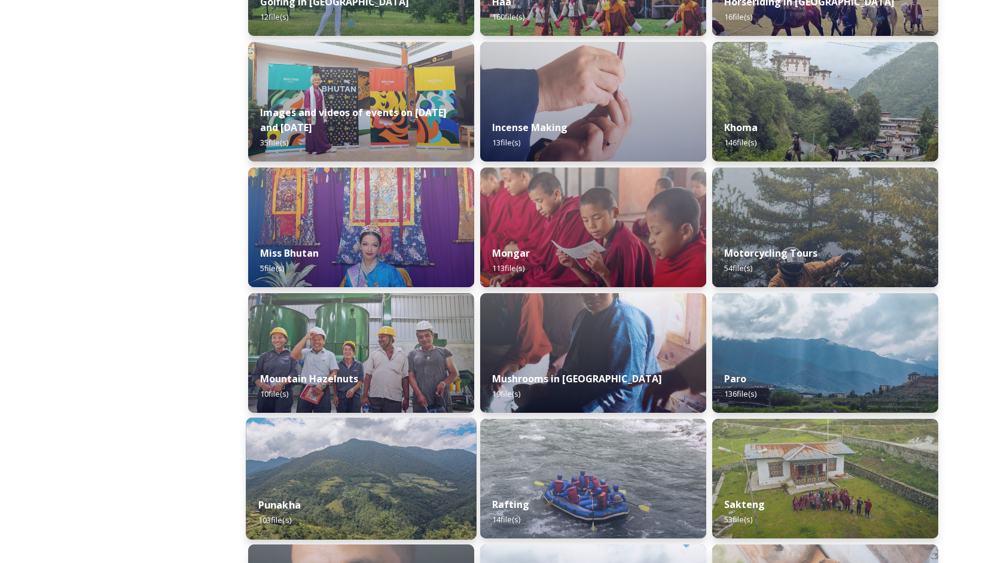
click at [336, 464] on img at bounding box center [361, 479] width 231 height 122
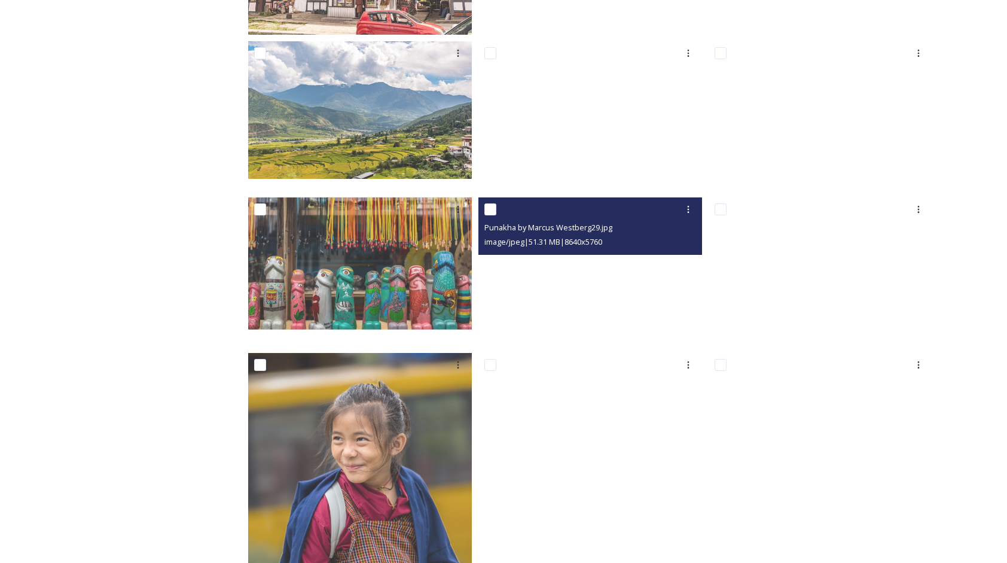
scroll to position [658, 0]
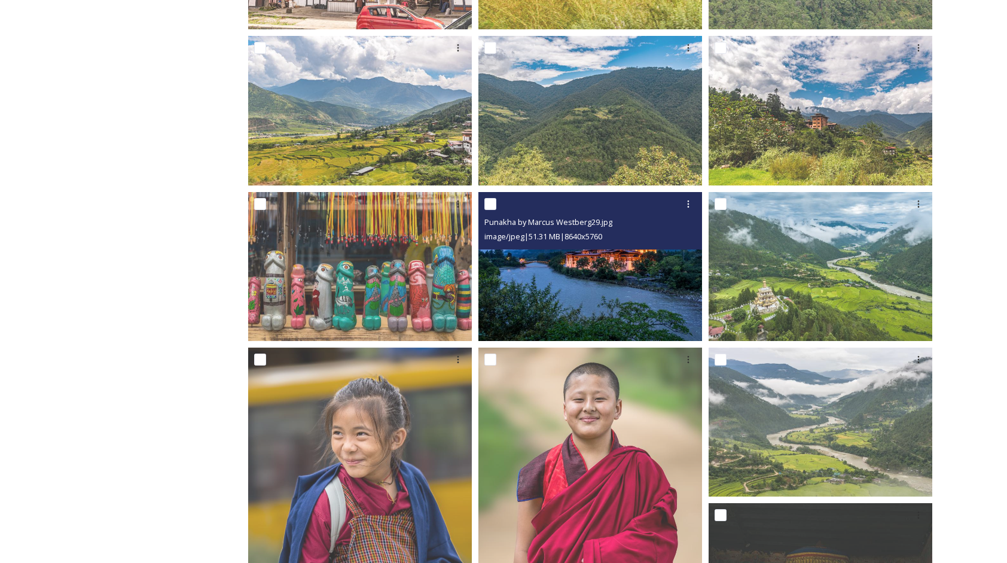
click at [560, 302] on img at bounding box center [591, 266] width 224 height 150
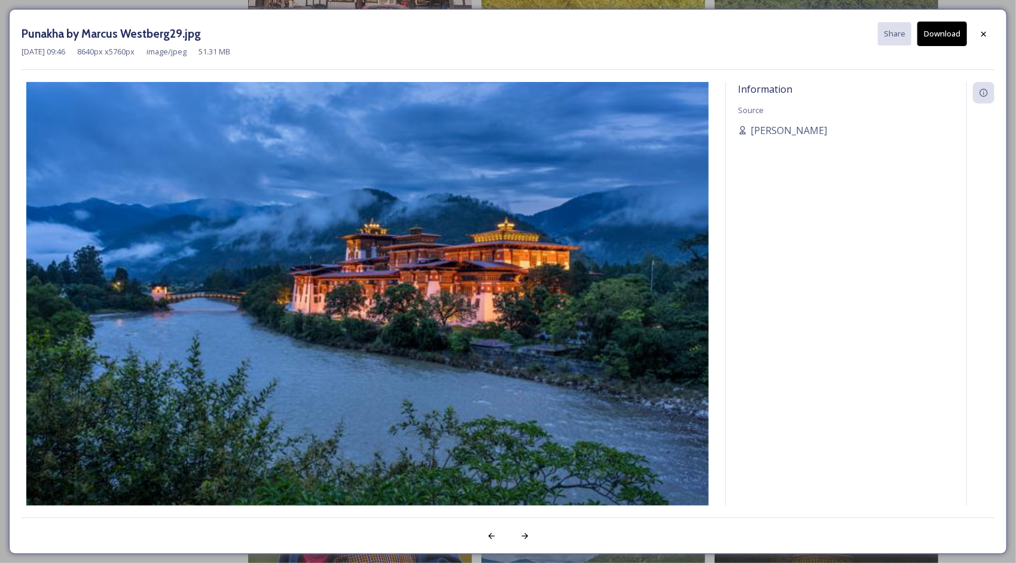
drag, startPoint x: 747, startPoint y: 130, endPoint x: 763, endPoint y: 116, distance: 21.7
click at [763, 116] on div "Information Source [PERSON_NAME]" at bounding box center [846, 294] width 240 height 424
click at [770, 132] on span "[PERSON_NAME]" at bounding box center [789, 130] width 77 height 14
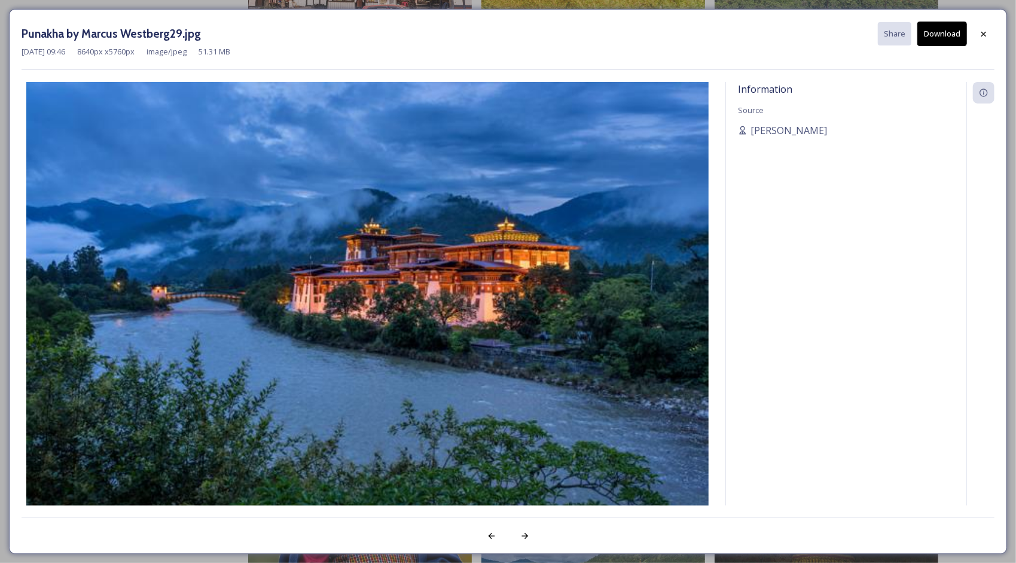
drag, startPoint x: 770, startPoint y: 132, endPoint x: 798, endPoint y: 142, distance: 29.9
click at [798, 142] on div "Information Source [PERSON_NAME]" at bounding box center [846, 294] width 240 height 424
click at [926, 29] on button "Download" at bounding box center [943, 34] width 50 height 25
click at [991, 29] on div at bounding box center [984, 34] width 22 height 22
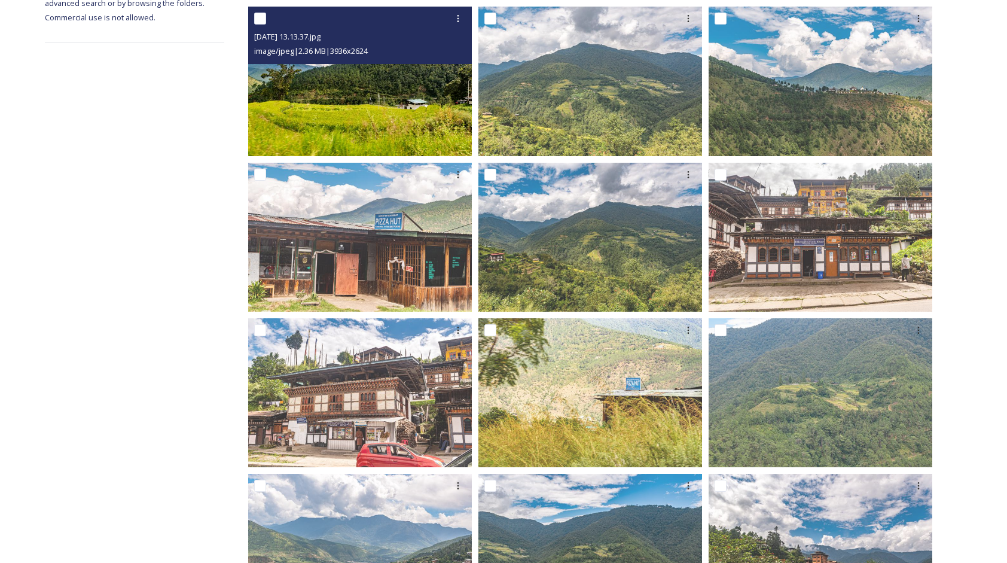
scroll to position [0, 0]
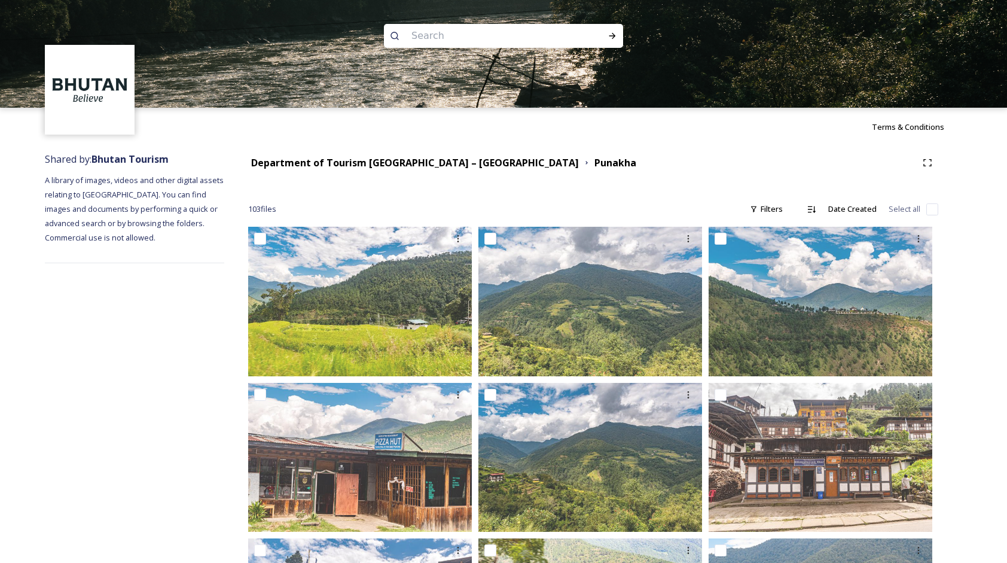
click at [458, 37] on input at bounding box center [488, 36] width 164 height 26
type input "trongsar"
click at [611, 38] on icon at bounding box center [613, 36] width 10 height 10
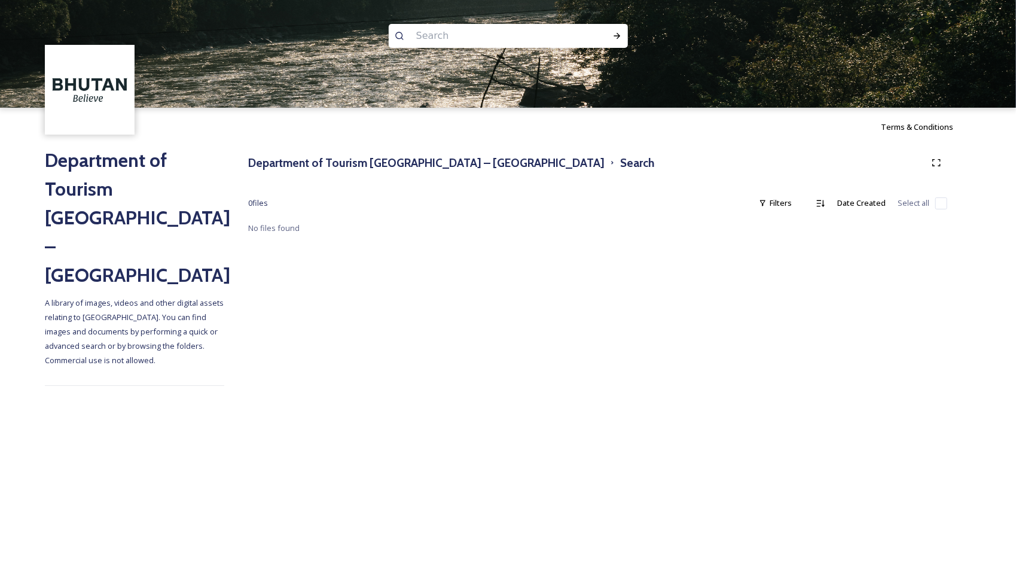
click at [534, 29] on input at bounding box center [492, 36] width 164 height 26
click at [625, 38] on div "Run Search" at bounding box center [618, 36] width 22 height 22
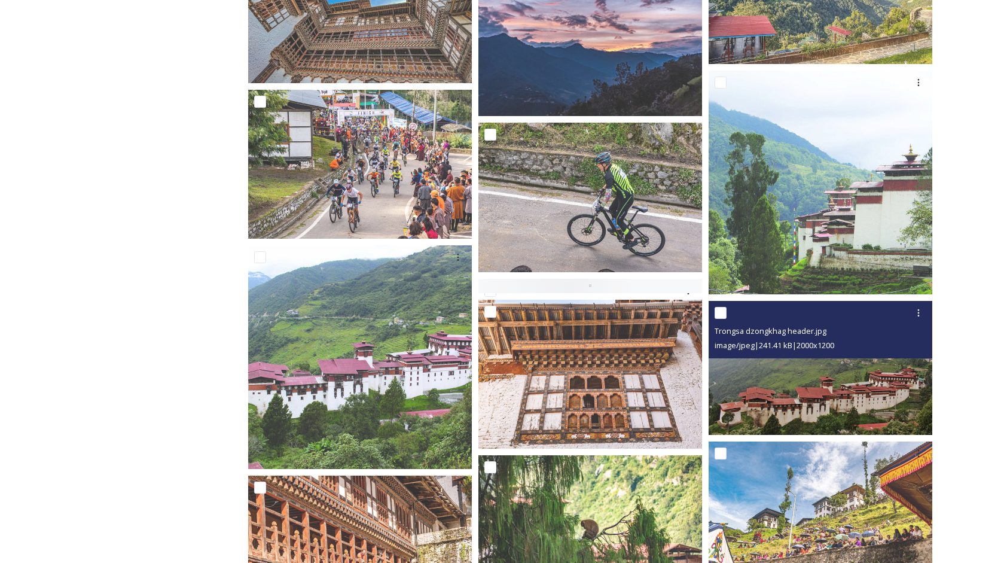
scroll to position [4155, 0]
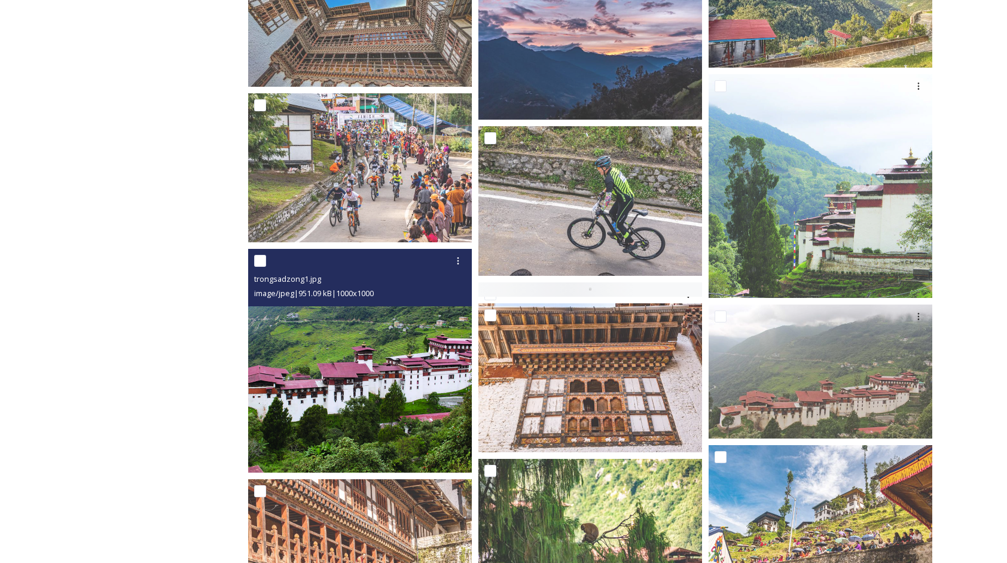
click at [427, 367] on img at bounding box center [360, 361] width 224 height 224
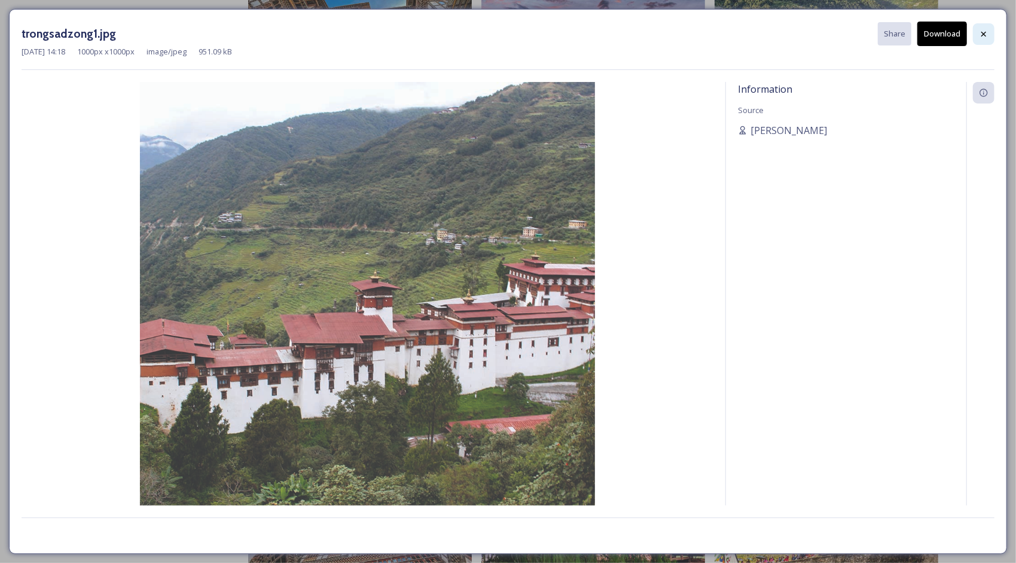
click at [989, 41] on div at bounding box center [984, 34] width 22 height 22
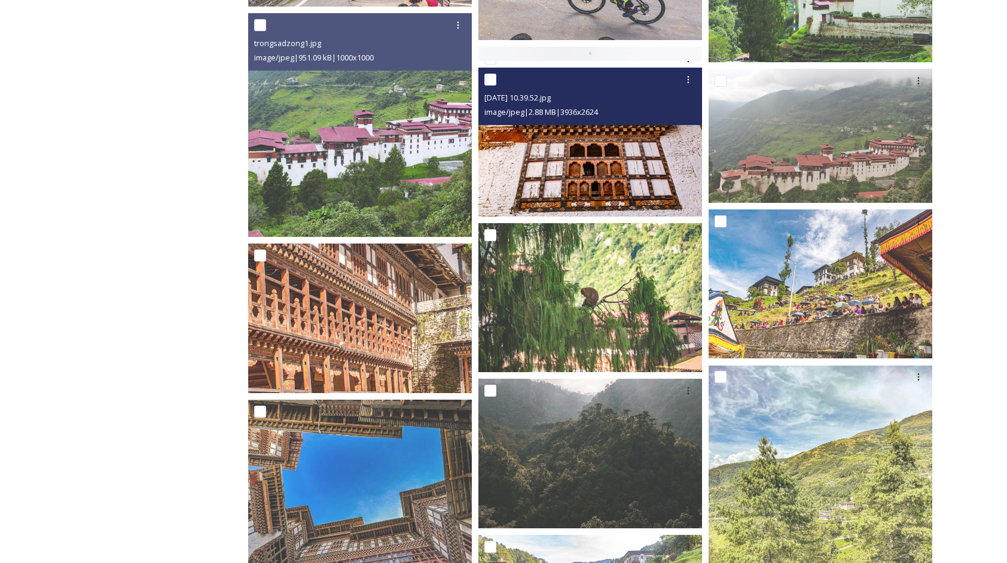
scroll to position [4395, 0]
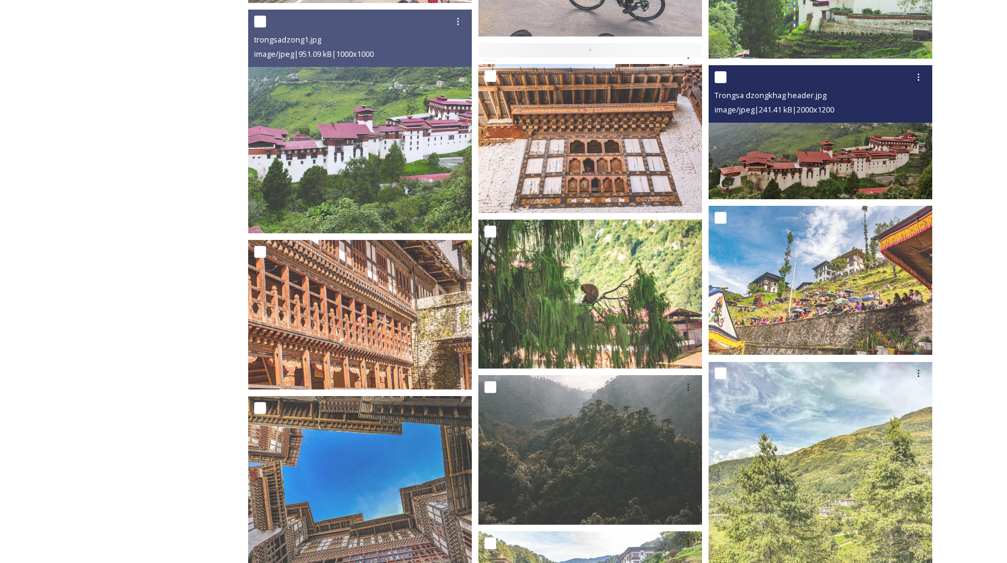
click at [804, 152] on img at bounding box center [821, 132] width 224 height 134
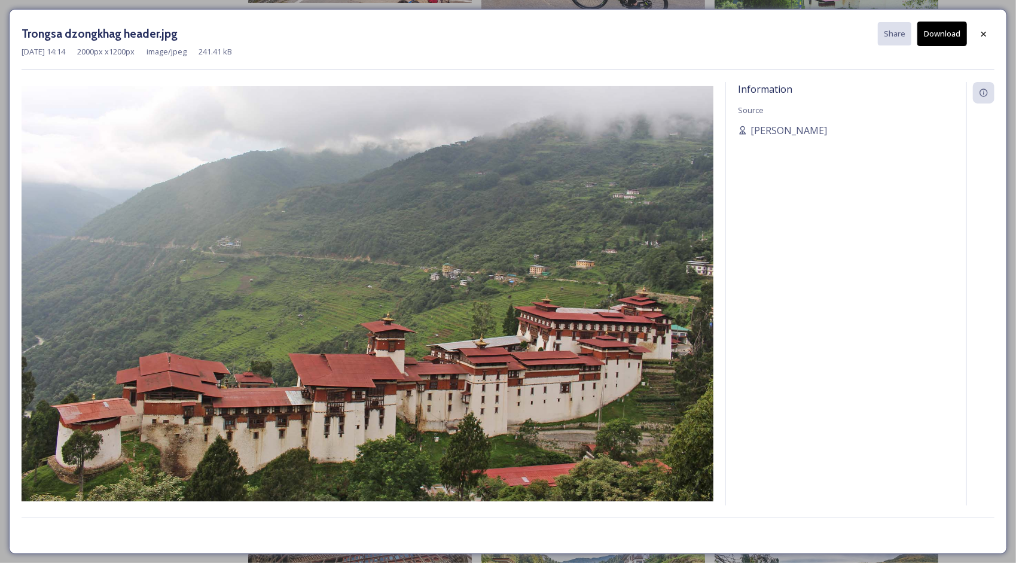
click at [940, 32] on button "Download" at bounding box center [943, 34] width 50 height 25
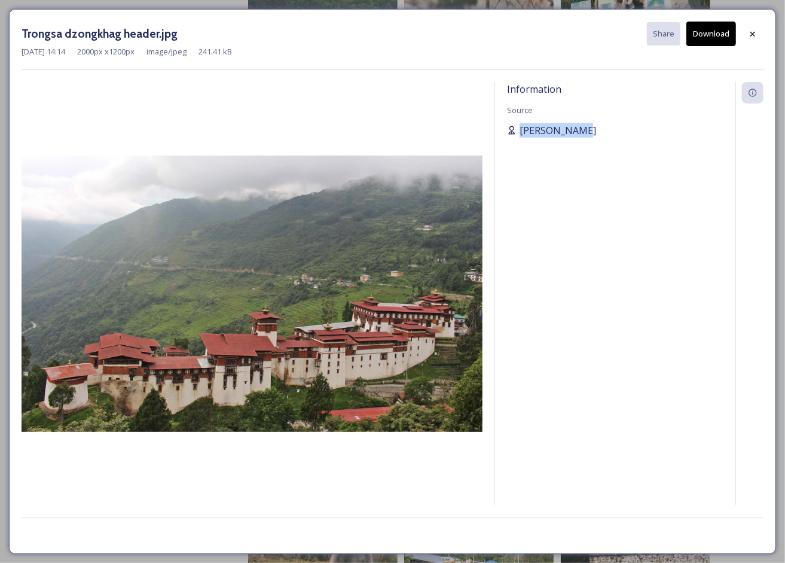
drag, startPoint x: 587, startPoint y: 133, endPoint x: 519, endPoint y: 136, distance: 68.9
click at [519, 136] on div "[PERSON_NAME]" at bounding box center [615, 130] width 217 height 14
copy span "[PERSON_NAME]"
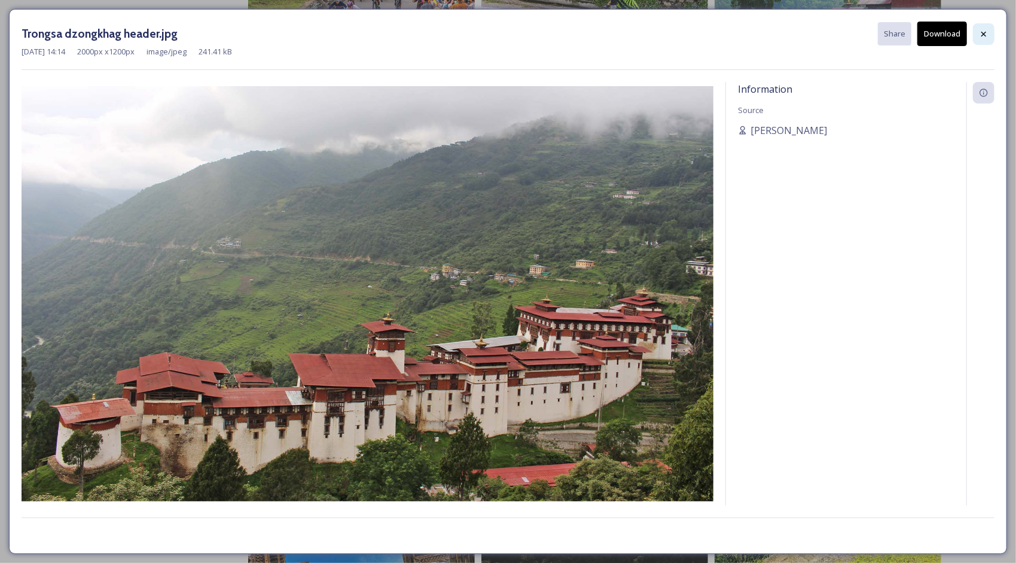
click at [980, 37] on icon at bounding box center [984, 34] width 10 height 10
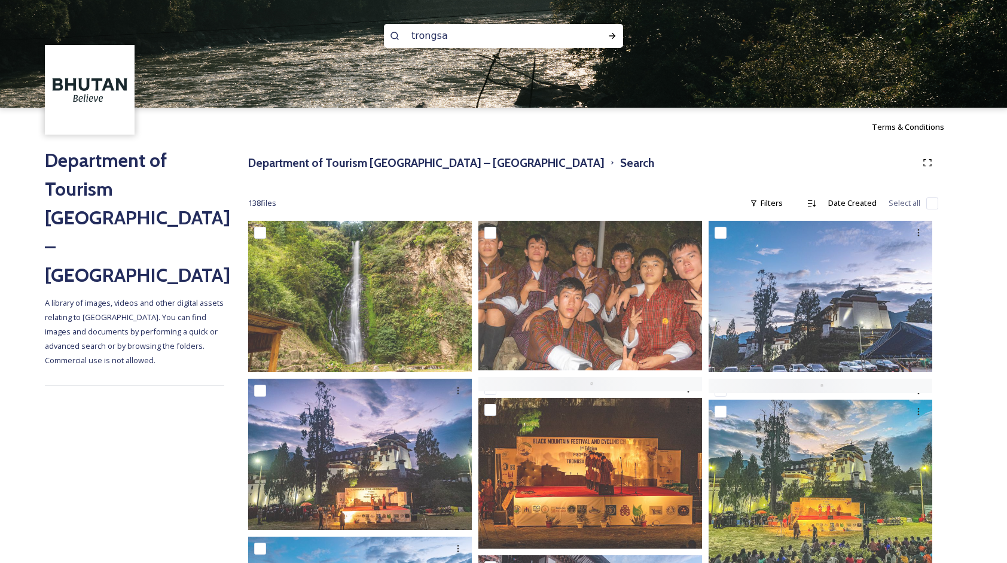
click at [441, 29] on input "trongsa" at bounding box center [488, 36] width 164 height 26
type input "jambay lhakhang"
click at [607, 31] on div "Run Search" at bounding box center [613, 36] width 22 height 22
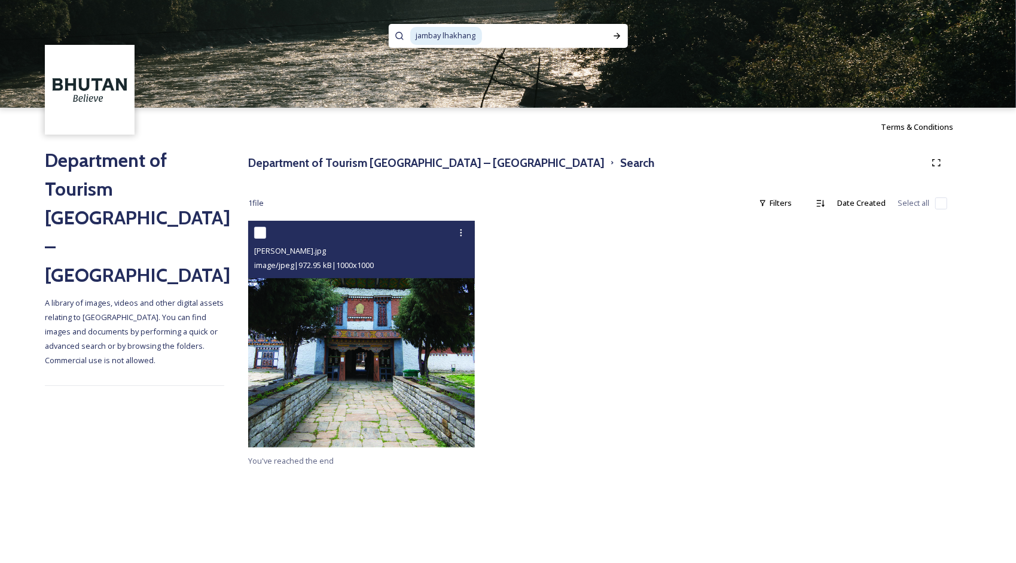
click at [354, 343] on img at bounding box center [361, 334] width 227 height 227
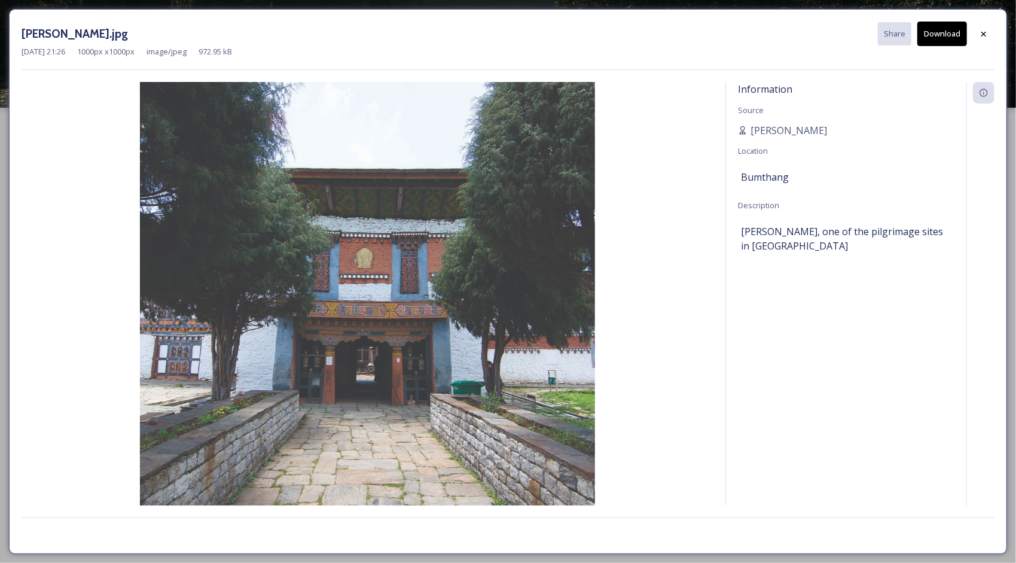
click at [945, 26] on button "Download" at bounding box center [943, 34] width 50 height 25
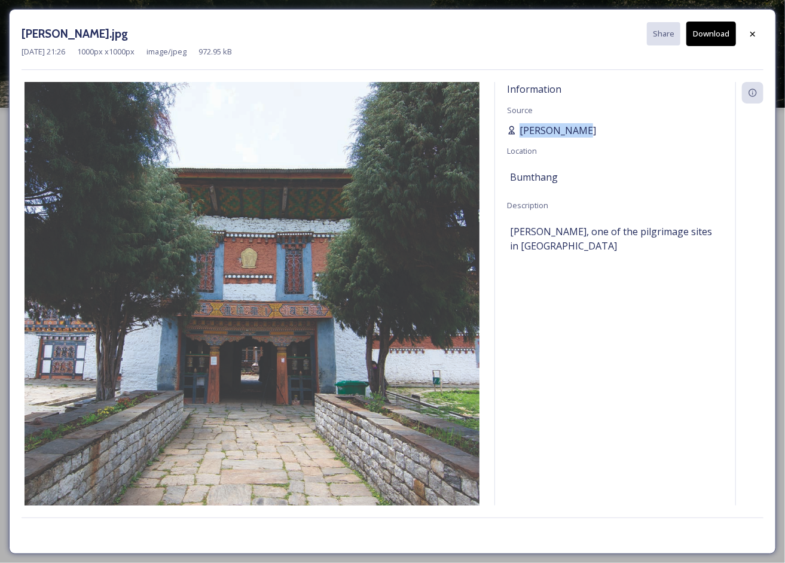
drag, startPoint x: 599, startPoint y: 129, endPoint x: 517, endPoint y: 131, distance: 82.0
click at [517, 131] on div "[PERSON_NAME]" at bounding box center [615, 130] width 217 height 14
copy span "[PERSON_NAME]"
click at [759, 32] on div at bounding box center [753, 34] width 22 height 22
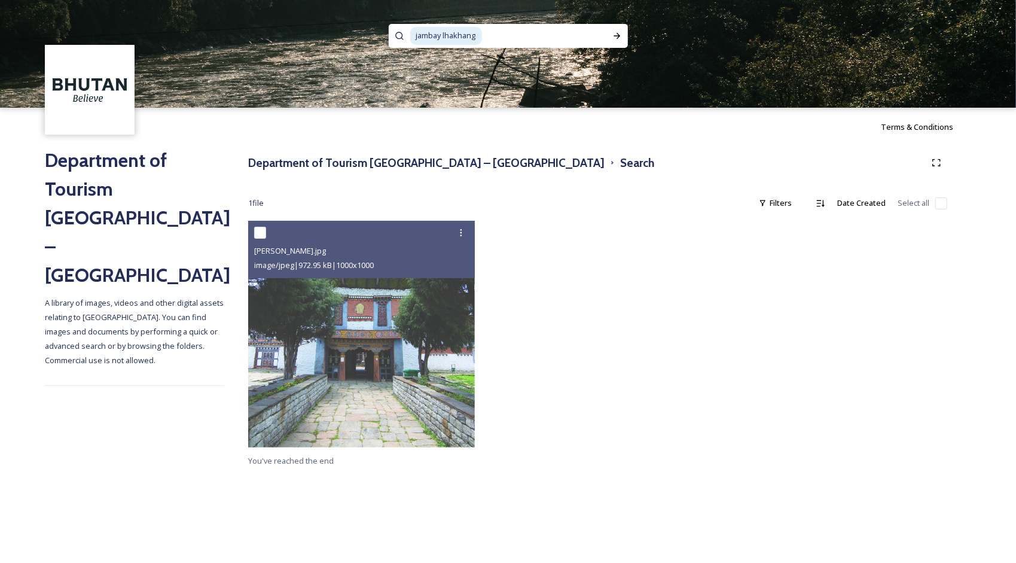
click at [476, 33] on span "jambay lhakhang" at bounding box center [446, 35] width 72 height 17
click at [462, 35] on span "jambay lhakhang" at bounding box center [446, 35] width 72 height 17
click at [476, 36] on span "jambay lhakhang" at bounding box center [446, 35] width 72 height 17
click at [513, 39] on input at bounding box center [544, 36] width 123 height 26
type input "j"
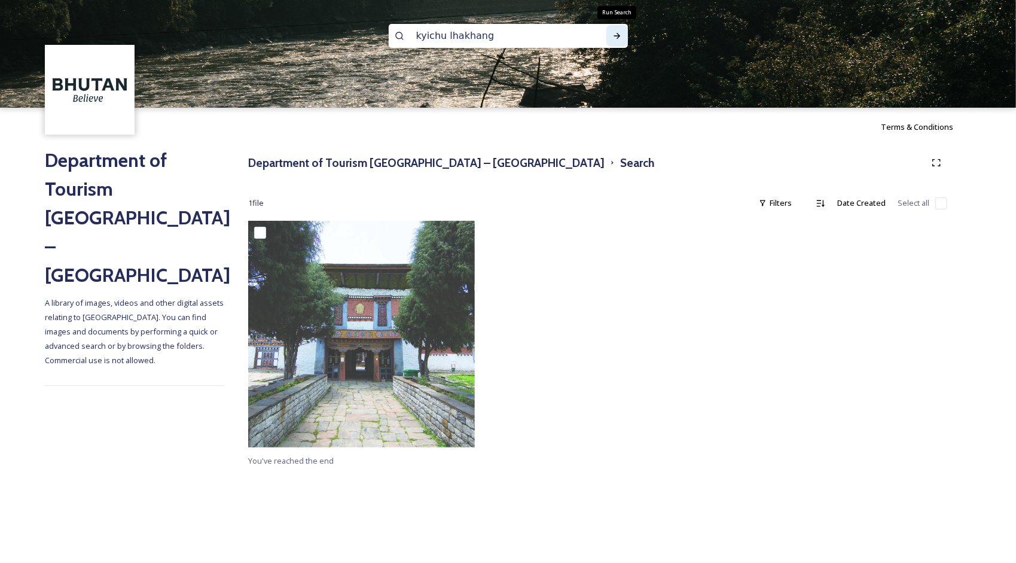
click at [617, 38] on icon at bounding box center [617, 36] width 7 height 6
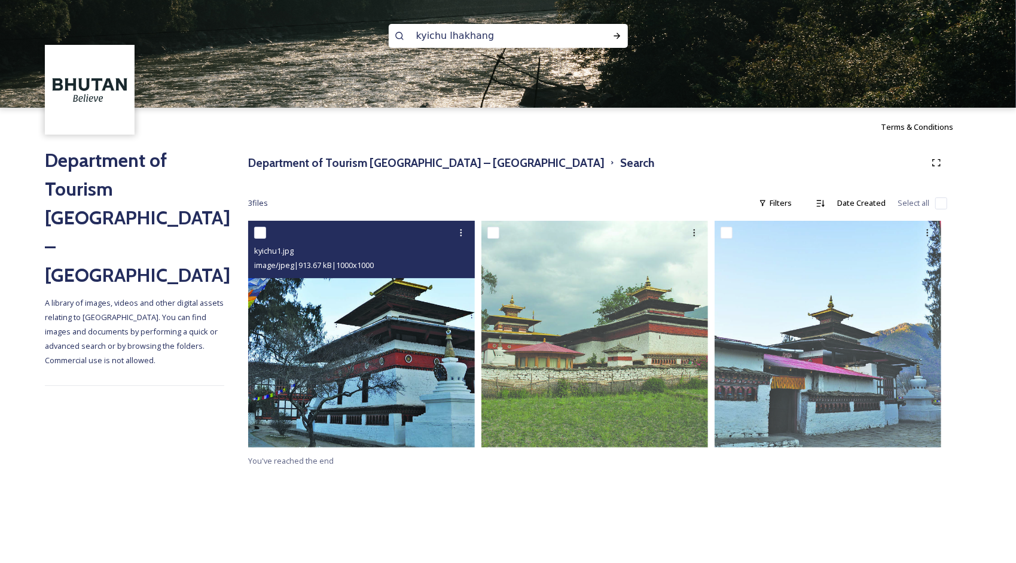
click at [428, 369] on img at bounding box center [361, 334] width 227 height 227
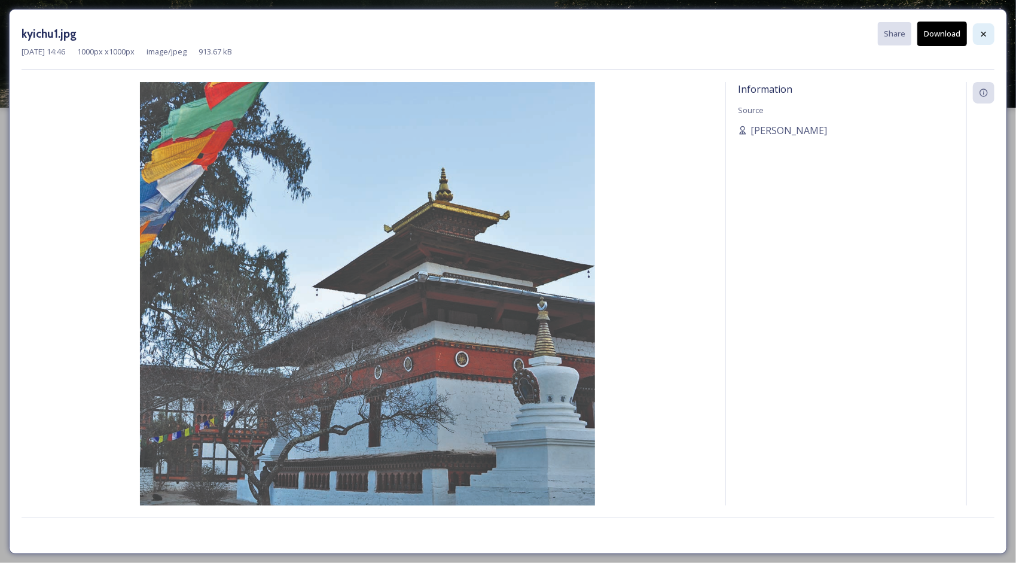
click at [987, 36] on icon at bounding box center [984, 34] width 10 height 10
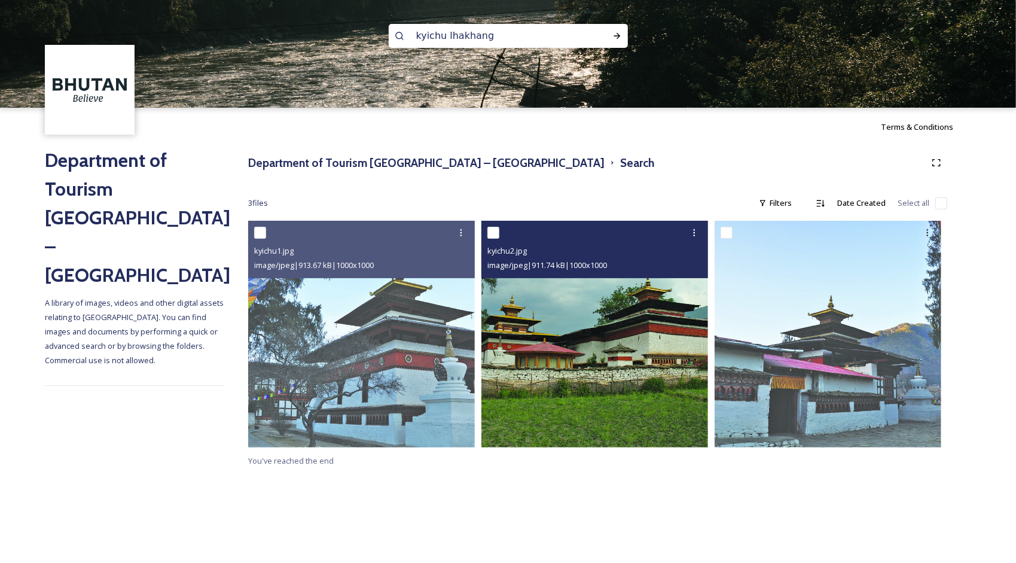
click at [600, 308] on img at bounding box center [595, 334] width 227 height 227
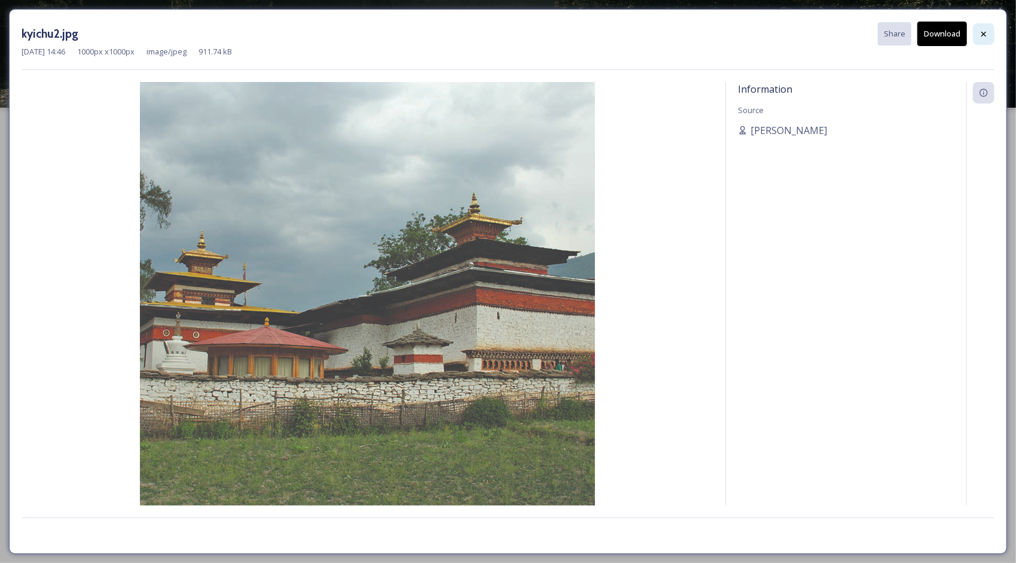
click at [986, 29] on icon at bounding box center [984, 34] width 10 height 10
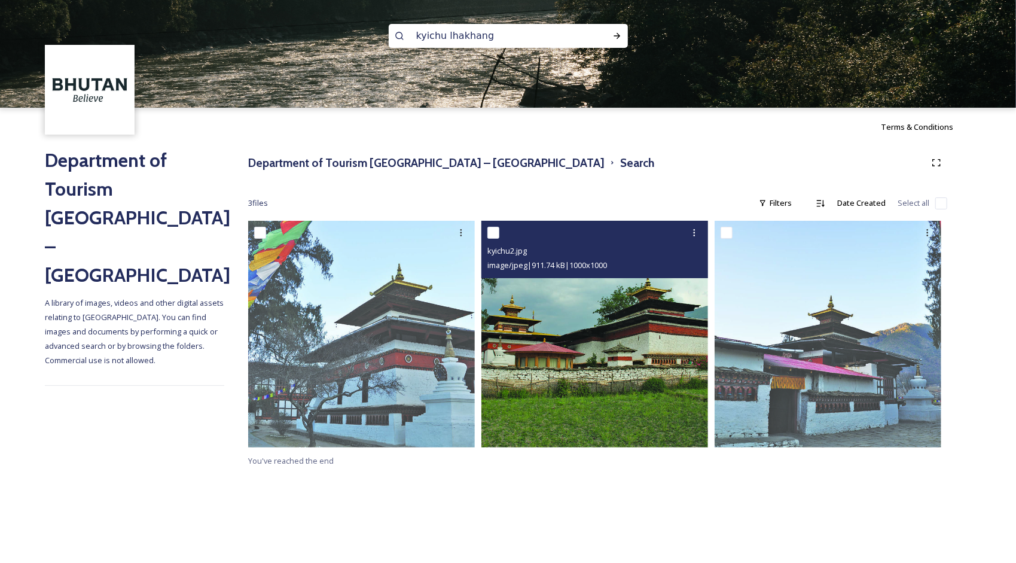
click at [594, 327] on img at bounding box center [595, 334] width 227 height 227
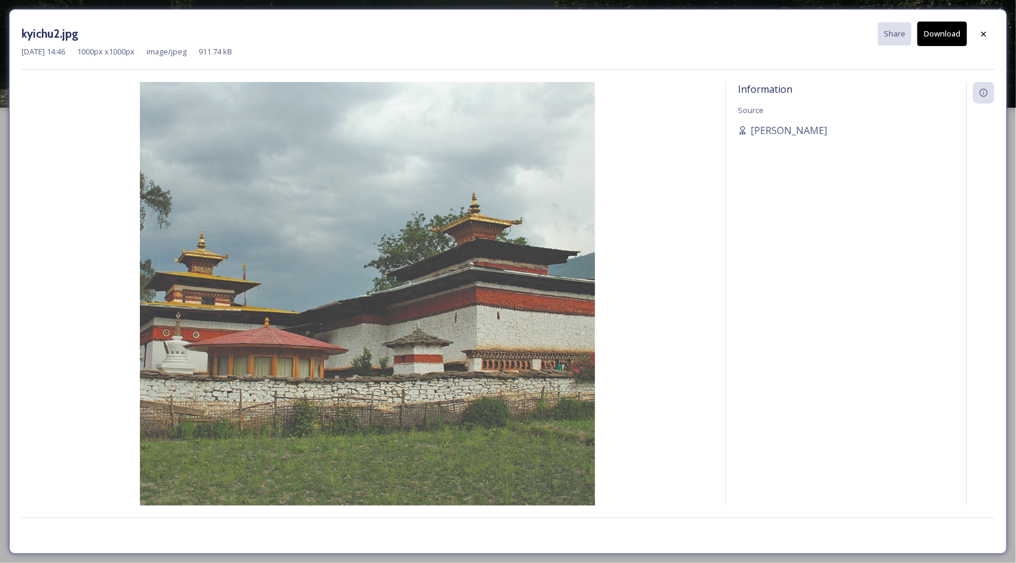
click at [506, 319] on img at bounding box center [368, 309] width 692 height 455
click at [939, 37] on button "Download" at bounding box center [943, 34] width 50 height 25
click at [987, 28] on div at bounding box center [984, 34] width 22 height 22
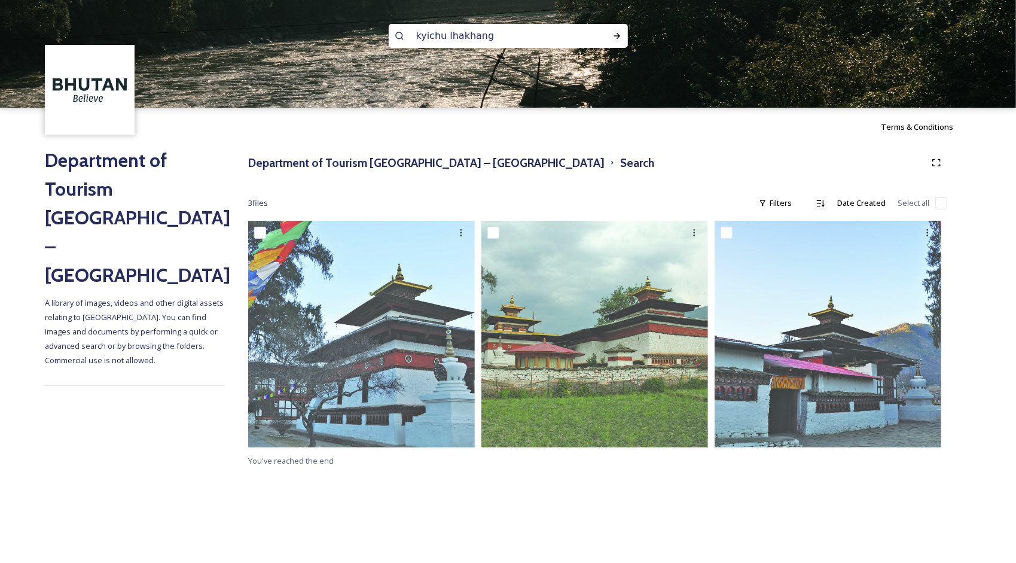
click at [450, 36] on input "kyichu lhakhang" at bounding box center [492, 36] width 164 height 26
click at [427, 36] on input "kyichu lhakhang" at bounding box center [492, 36] width 164 height 26
click at [427, 35] on input "kyichu lhakhang" at bounding box center [492, 36] width 164 height 26
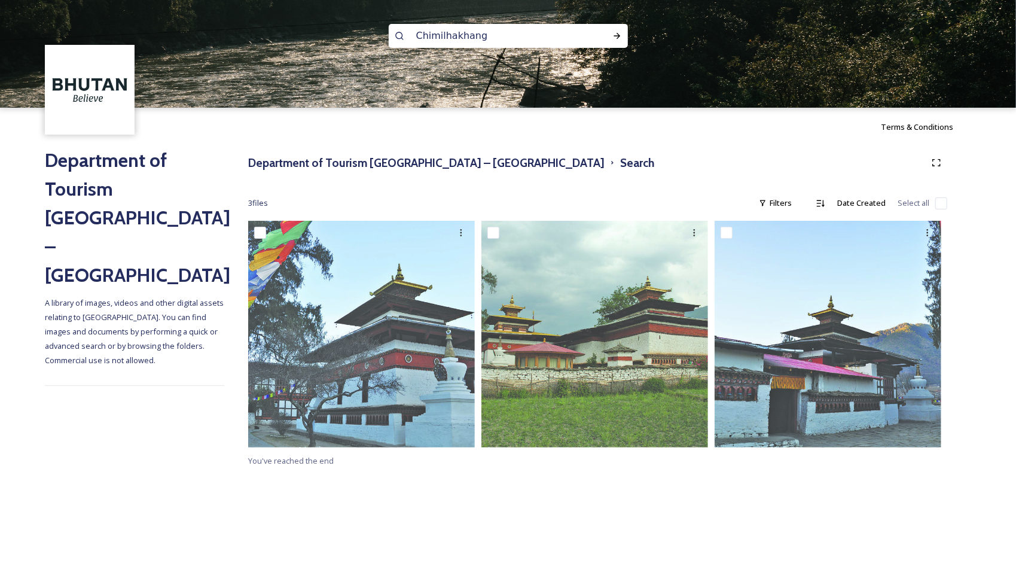
type input "Chimi lhakhang"
click at [623, 32] on div "Run Search" at bounding box center [618, 36] width 22 height 22
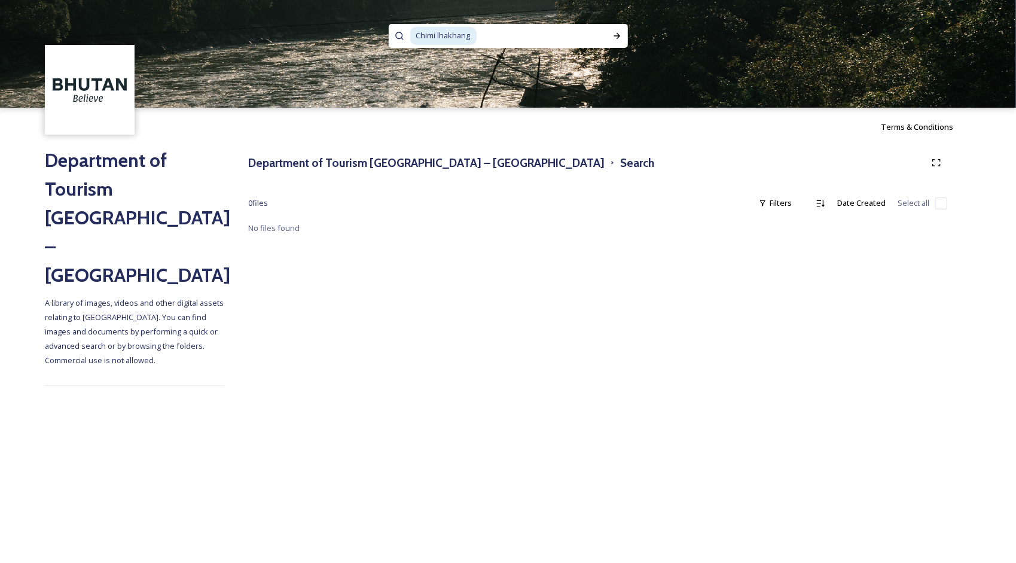
click at [519, 29] on input at bounding box center [542, 36] width 129 height 26
click at [479, 31] on input at bounding box center [542, 36] width 129 height 26
click at [459, 39] on span "Chimi lhakhang" at bounding box center [443, 35] width 66 height 17
drag, startPoint x: 479, startPoint y: 38, endPoint x: 400, endPoint y: 38, distance: 79.0
click at [400, 38] on div "Chimi lhakhang" at bounding box center [508, 36] width 239 height 24
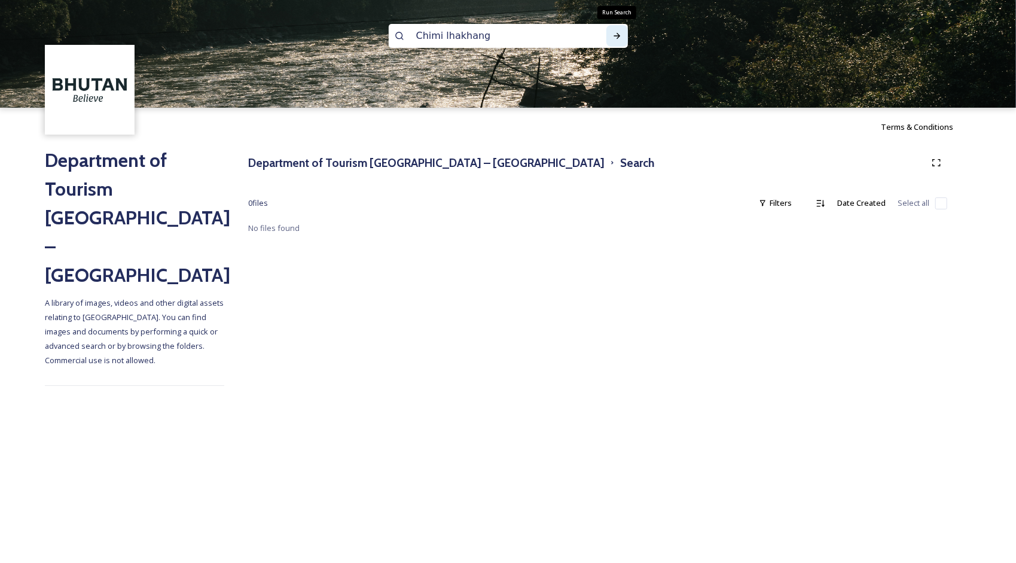
click at [614, 41] on div "Run Search" at bounding box center [618, 36] width 22 height 22
click at [453, 52] on img at bounding box center [508, 54] width 1016 height 108
click at [452, 31] on input "Chimi lhakhang" at bounding box center [492, 36] width 164 height 26
type input "Chimi"
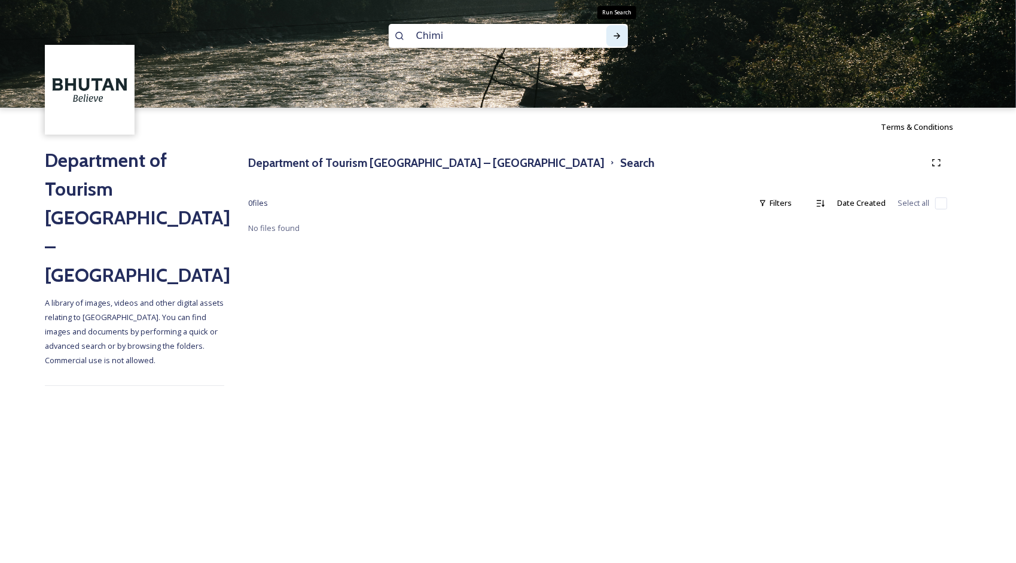
click at [625, 32] on div "Run Search" at bounding box center [618, 36] width 22 height 22
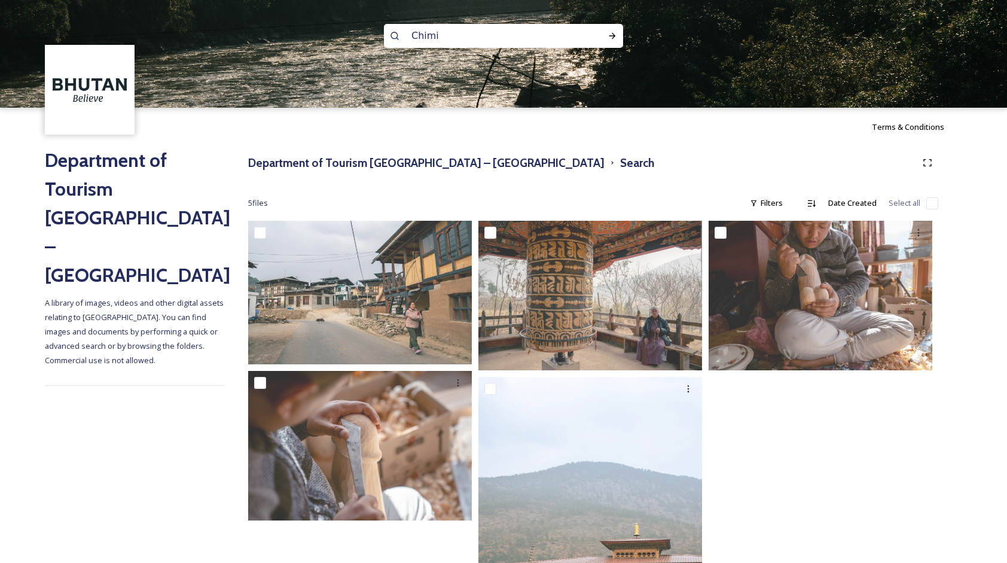
click at [264, 197] on span "5 file s" at bounding box center [258, 202] width 20 height 11
click at [248, 203] on span "5 file s" at bounding box center [258, 202] width 20 height 11
click at [445, 164] on h3 "Department of Tourism [GEOGRAPHIC_DATA] – [GEOGRAPHIC_DATA]" at bounding box center [426, 162] width 357 height 17
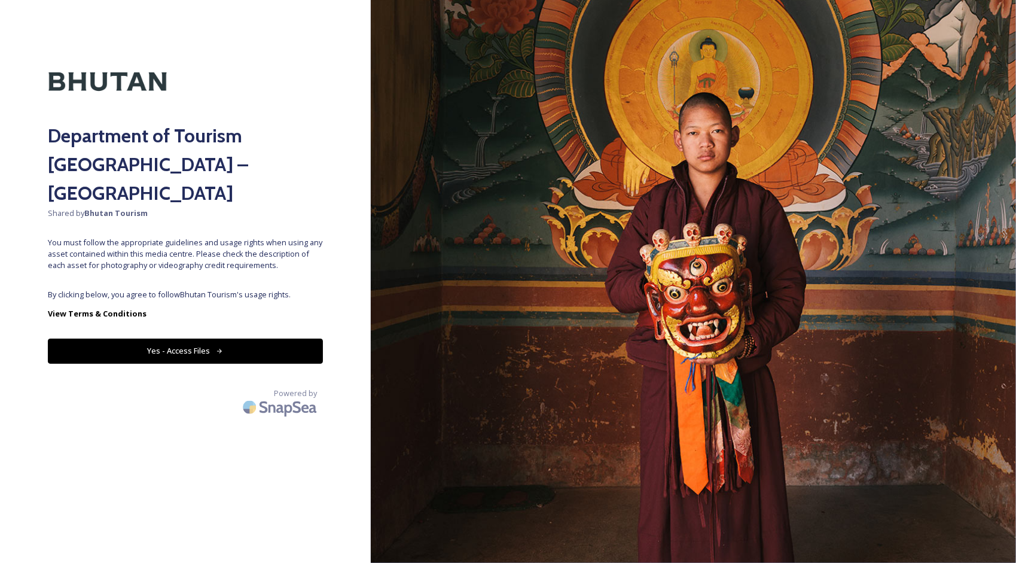
click at [101, 339] on button "Yes - Access Files" at bounding box center [185, 351] width 275 height 25
drag, startPoint x: 100, startPoint y: 323, endPoint x: 98, endPoint y: 313, distance: 9.9
click at [99, 339] on button "Yes - Access Files" at bounding box center [185, 351] width 275 height 25
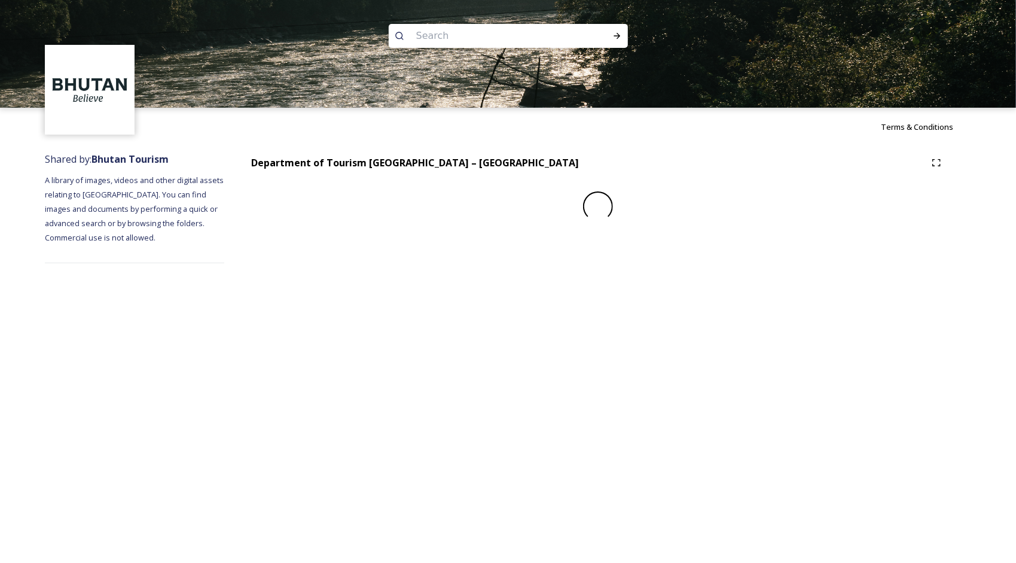
click at [97, 309] on div "Terms & Conditions Shared by: Bhutan Tourism A library of images, videos and ot…" at bounding box center [508, 281] width 1016 height 563
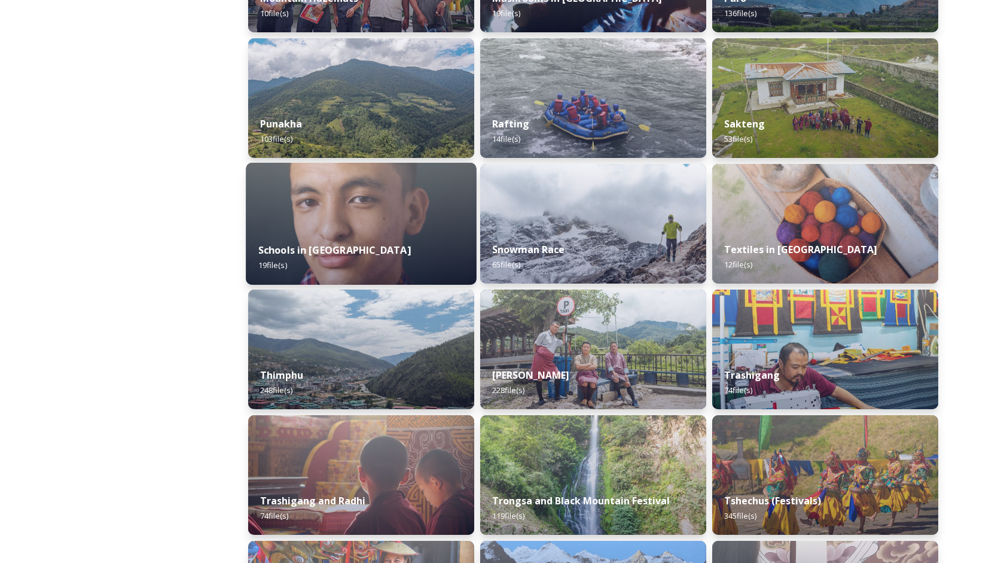
scroll to position [1137, 0]
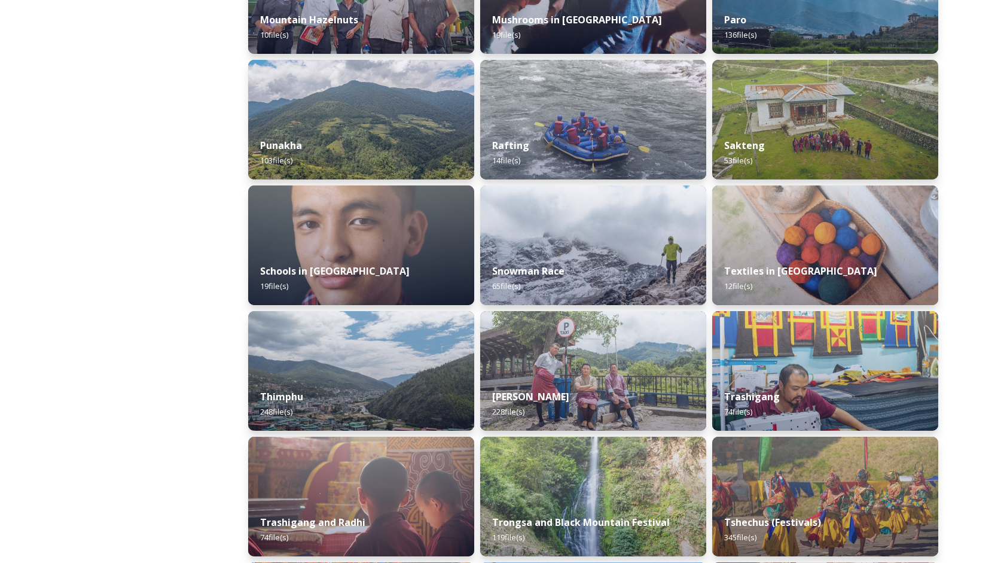
drag, startPoint x: 372, startPoint y: 164, endPoint x: 369, endPoint y: 157, distance: 7.2
click at [370, 160] on div "Punakha 103 file(s)" at bounding box center [361, 152] width 226 height 53
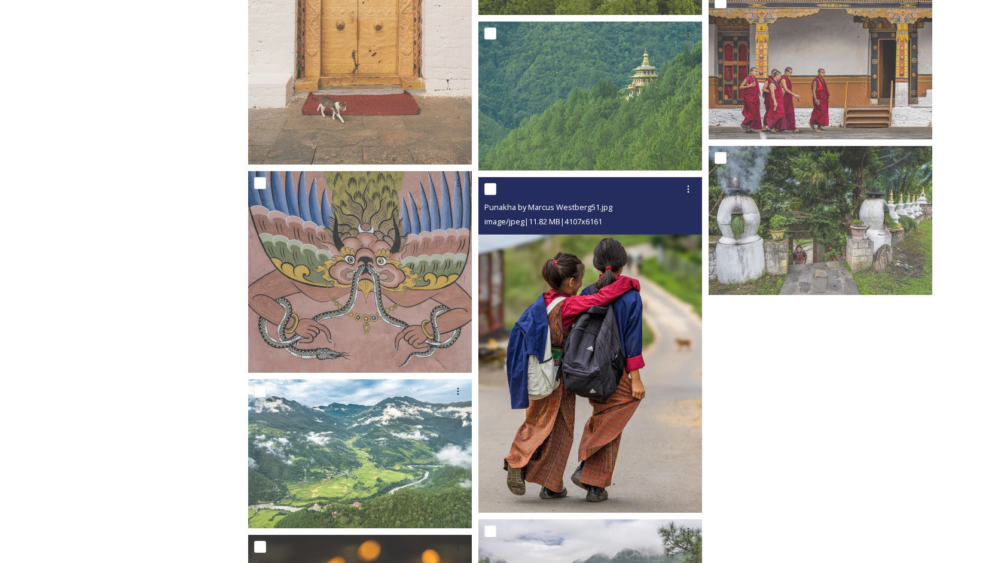
scroll to position [6299, 0]
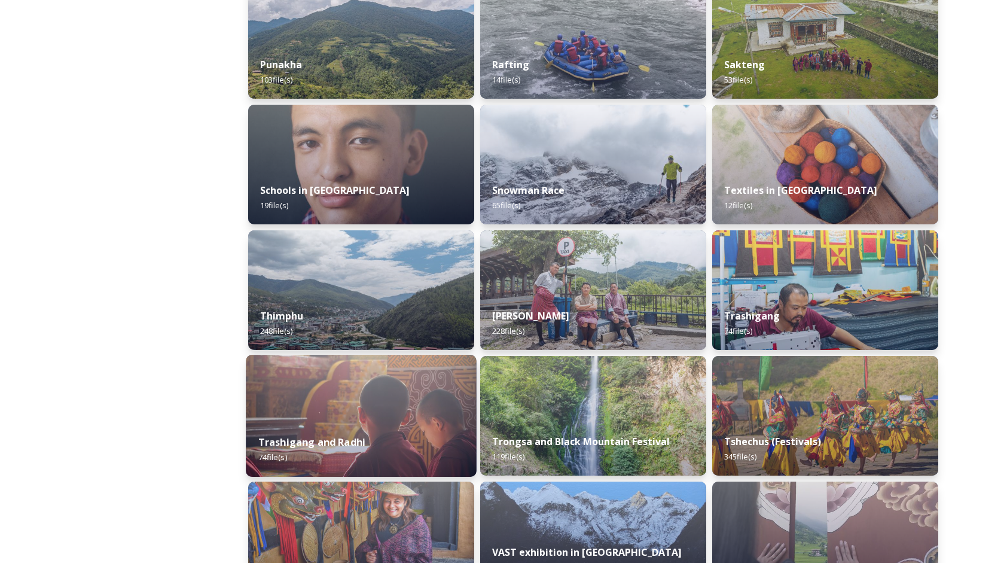
scroll to position [1256, 0]
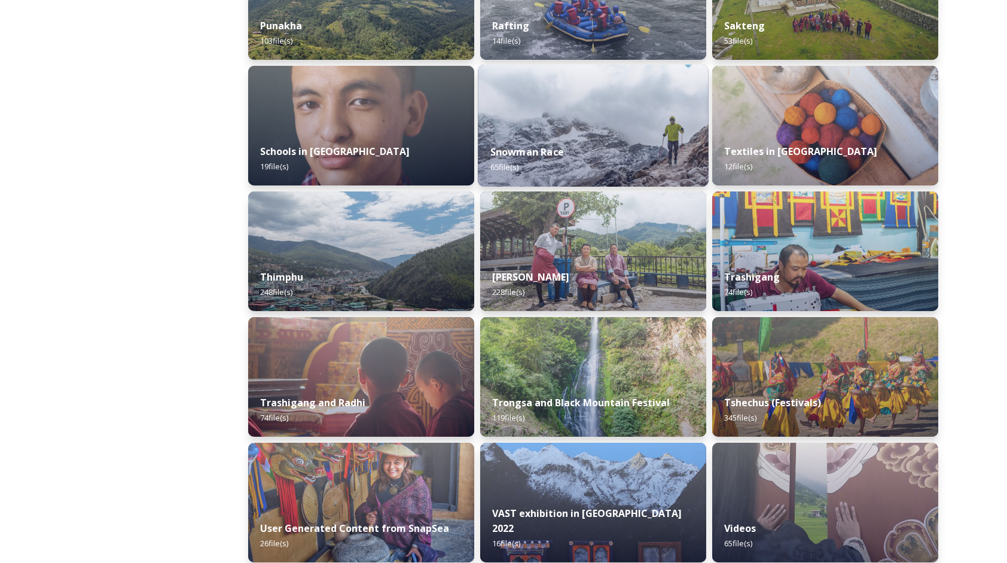
click at [526, 161] on div "Snowman Race 65 file(s)" at bounding box center [593, 159] width 231 height 54
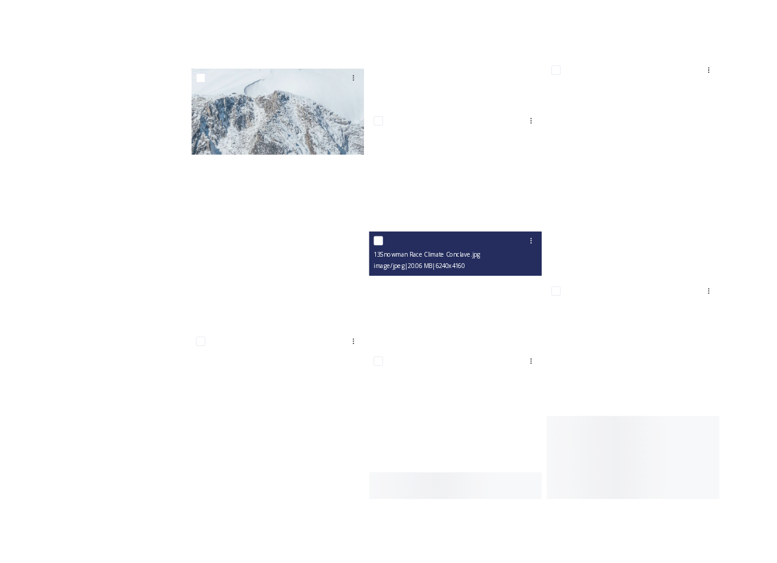
scroll to position [1436, 0]
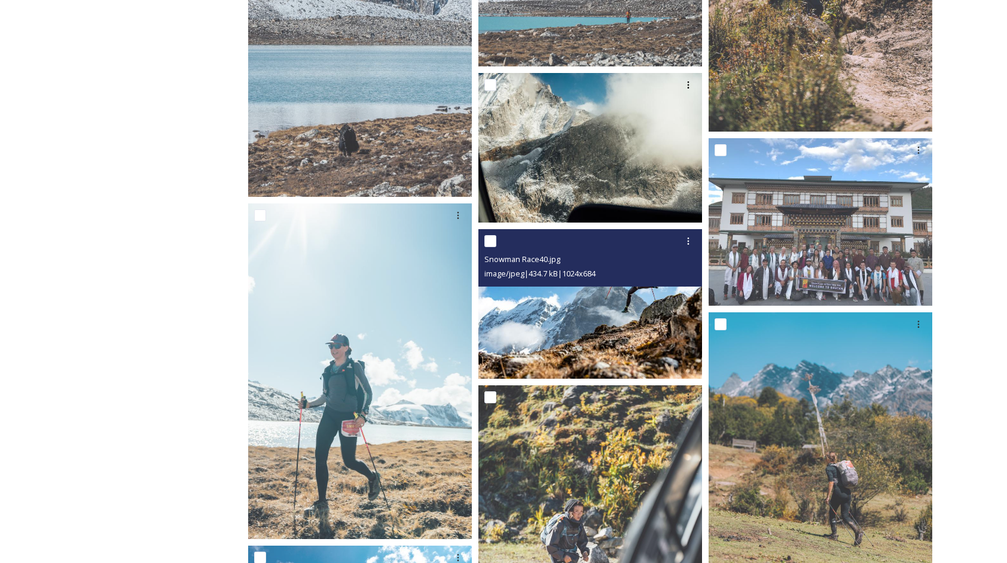
click at [623, 326] on img at bounding box center [591, 304] width 224 height 150
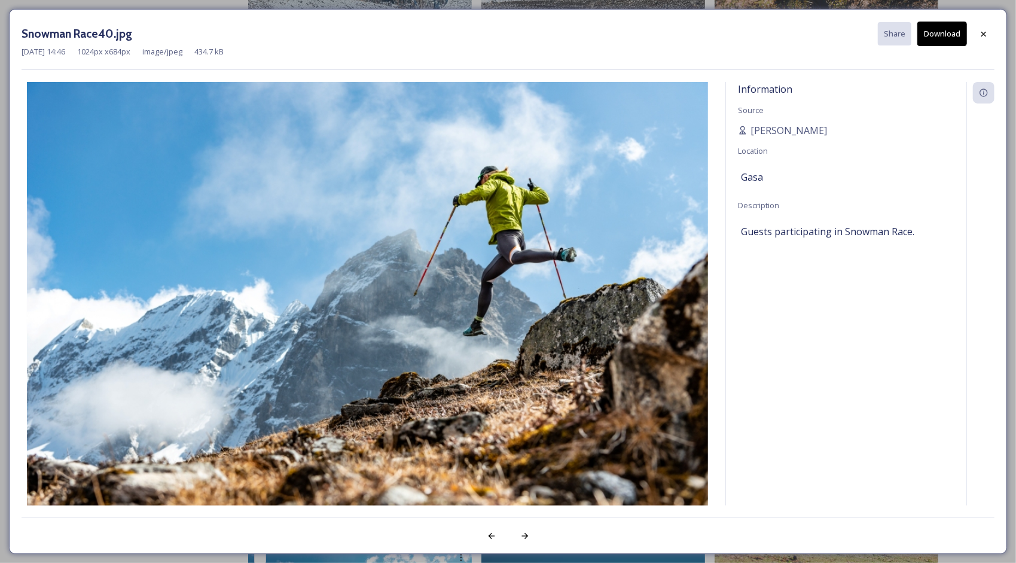
click at [937, 35] on button "Download" at bounding box center [943, 34] width 50 height 25
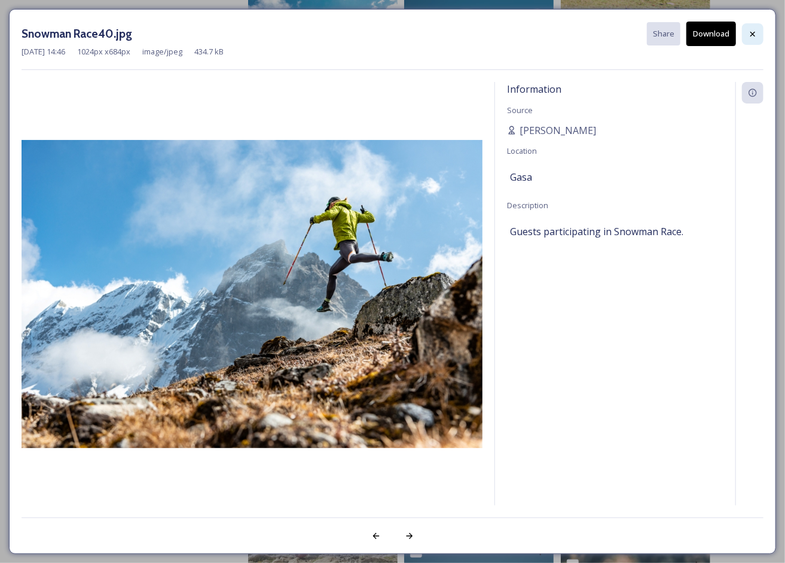
click at [754, 38] on icon at bounding box center [753, 34] width 10 height 10
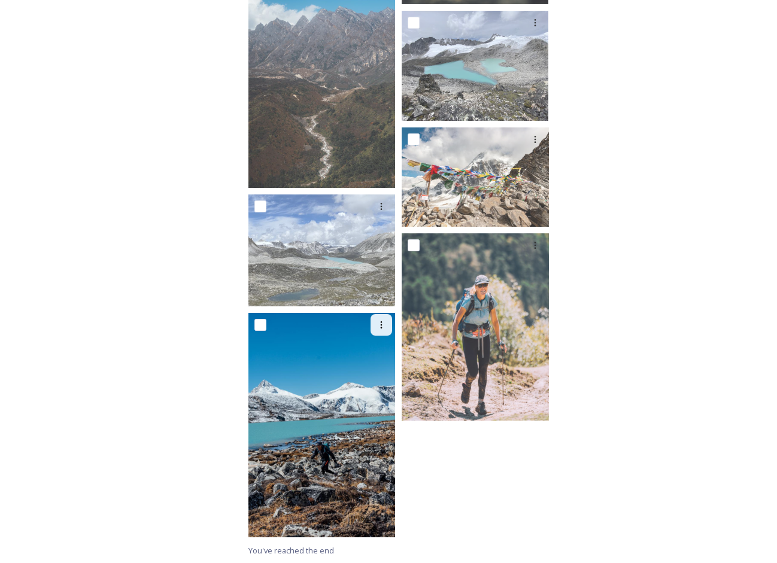
scroll to position [3235, 0]
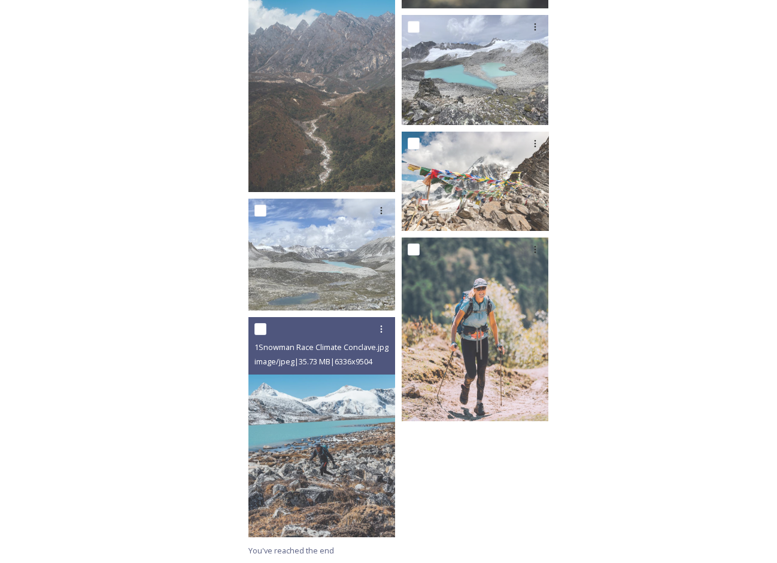
drag, startPoint x: 327, startPoint y: 438, endPoint x: 324, endPoint y: 428, distance: 9.9
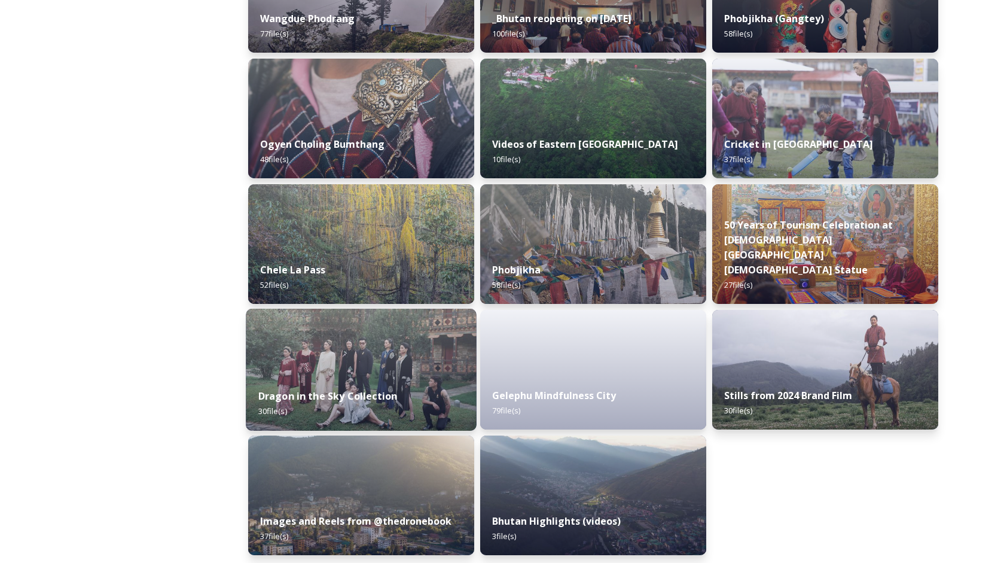
scroll to position [1895, 0]
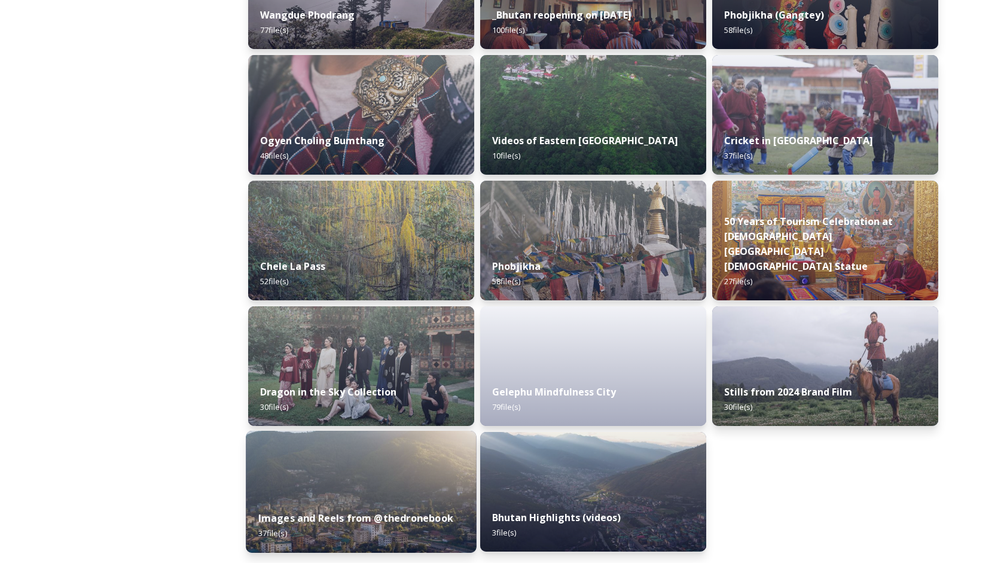
click at [369, 473] on img at bounding box center [361, 492] width 231 height 122
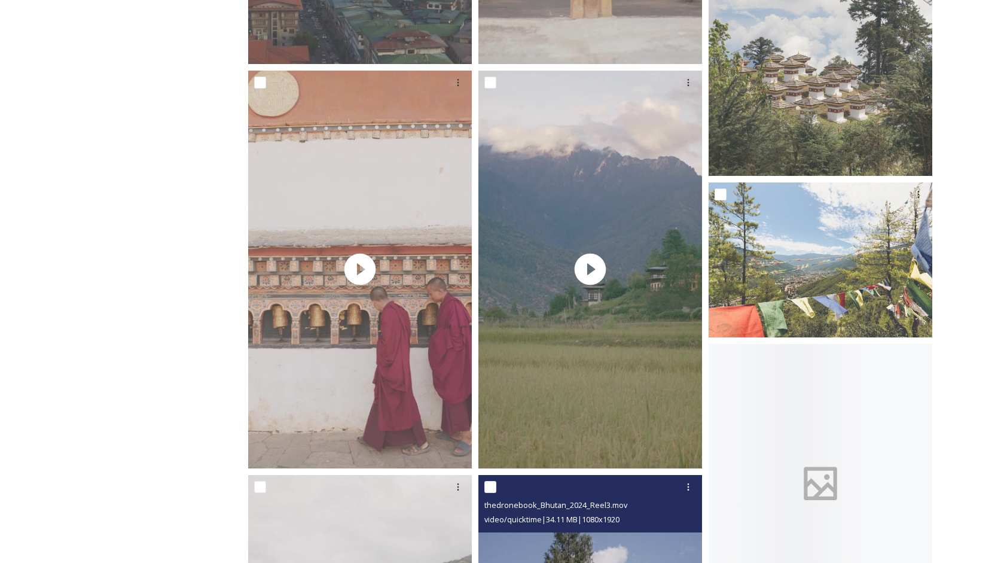
scroll to position [2034, 0]
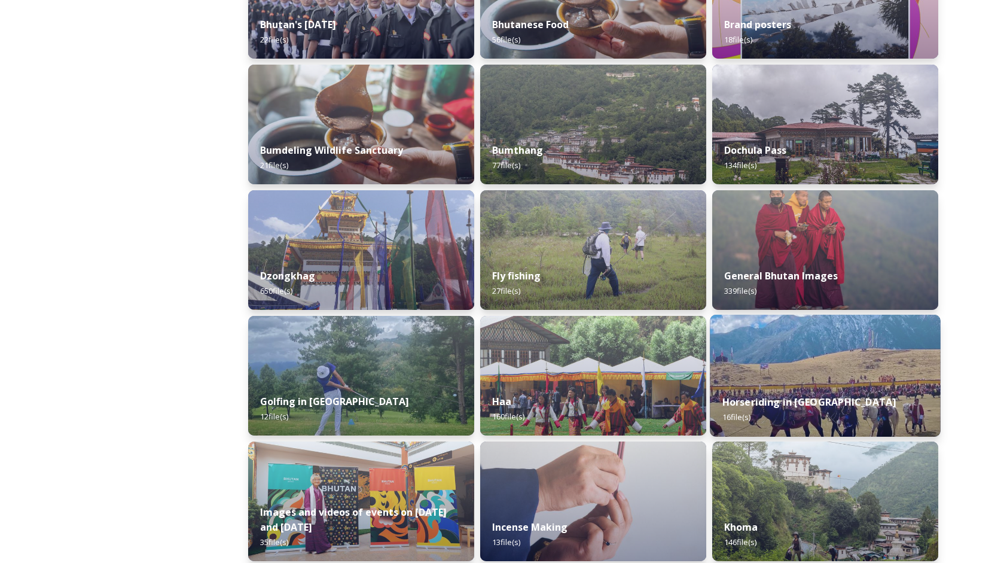
scroll to position [359, 0]
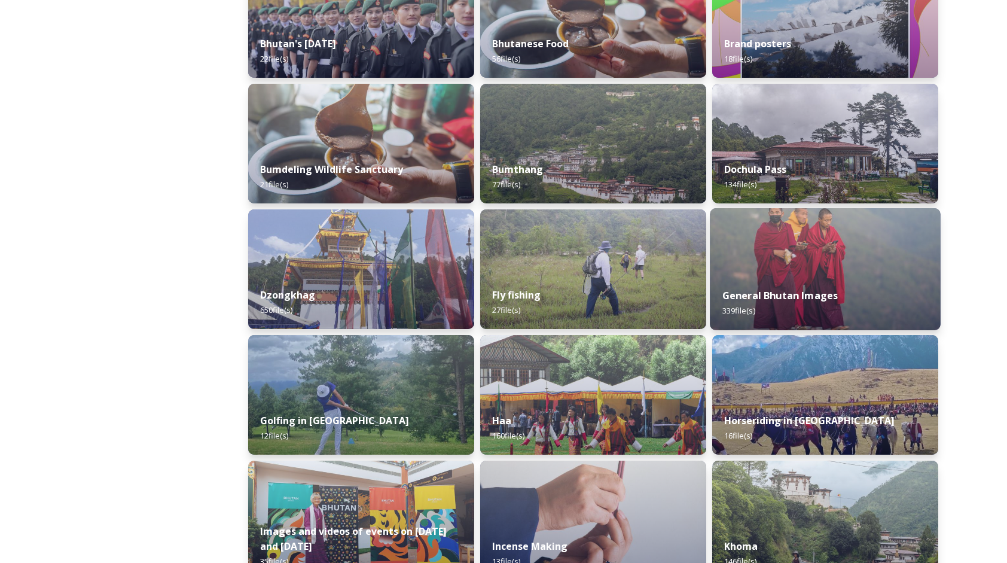
click at [785, 310] on div "General Bhutan Images 339 file(s)" at bounding box center [825, 303] width 231 height 54
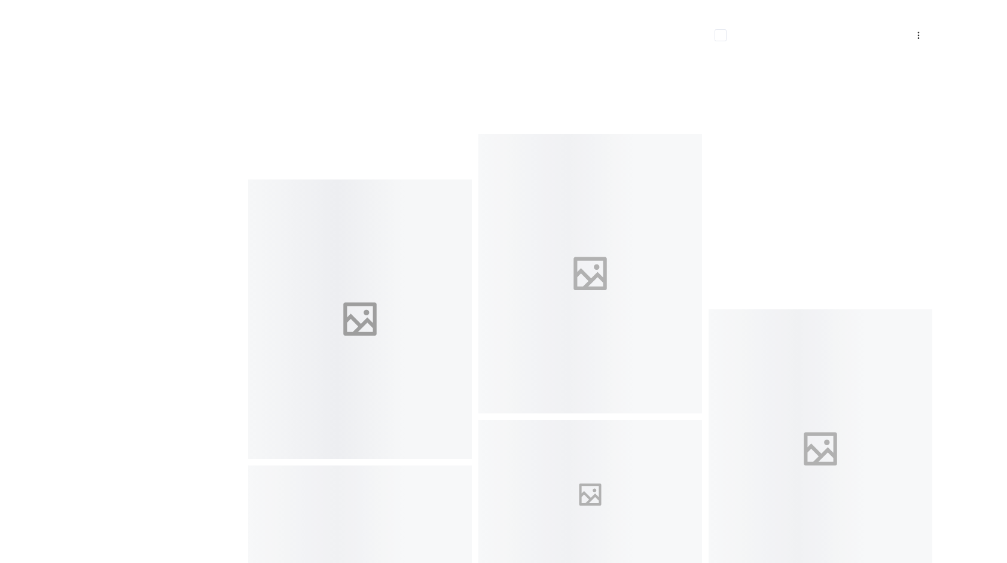
scroll to position [4367, 0]
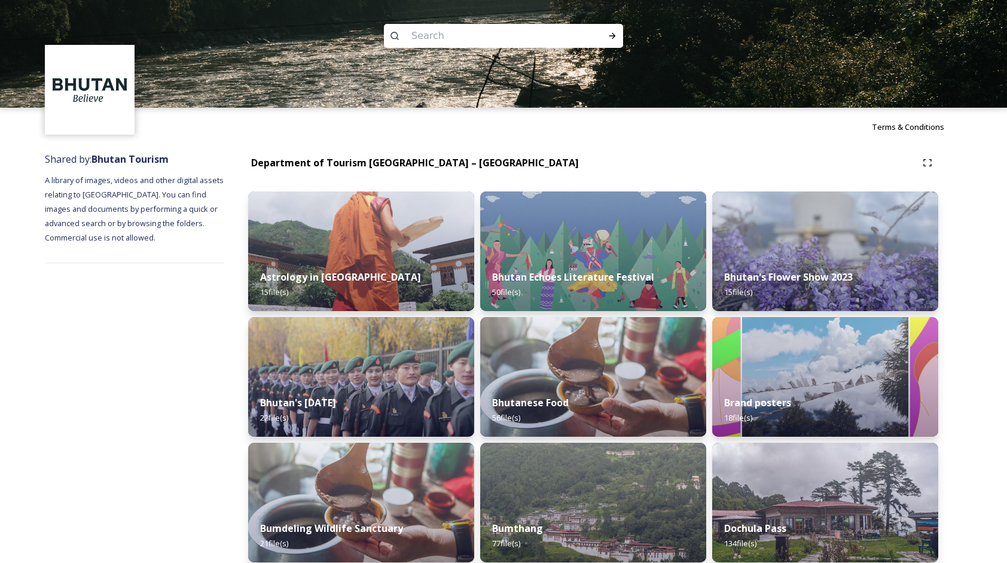
click at [479, 41] on input at bounding box center [488, 36] width 164 height 26
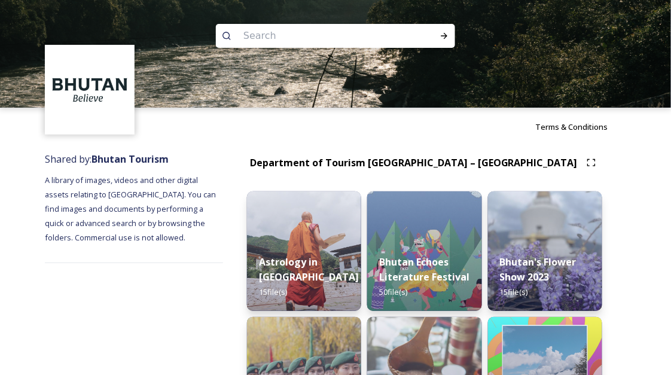
paste input "[PERSON_NAME]"
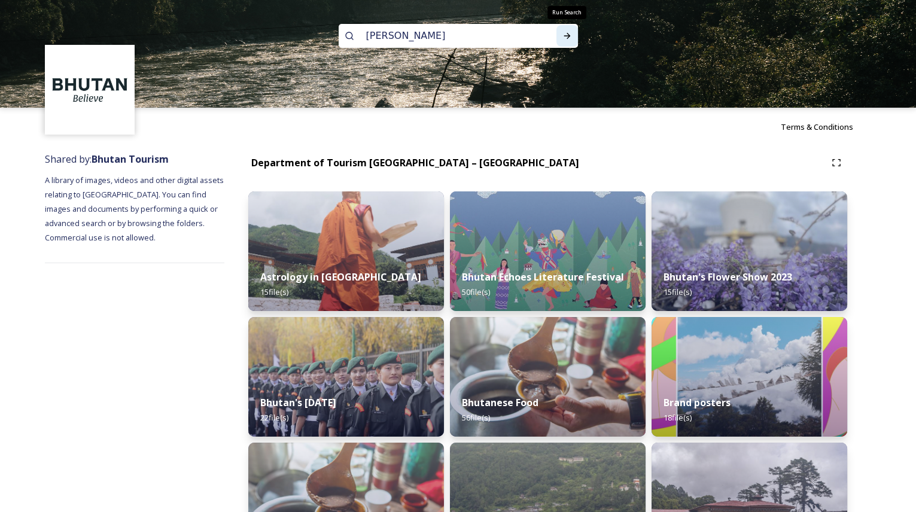
type input "[PERSON_NAME]"
click at [567, 34] on icon at bounding box center [567, 36] width 10 height 10
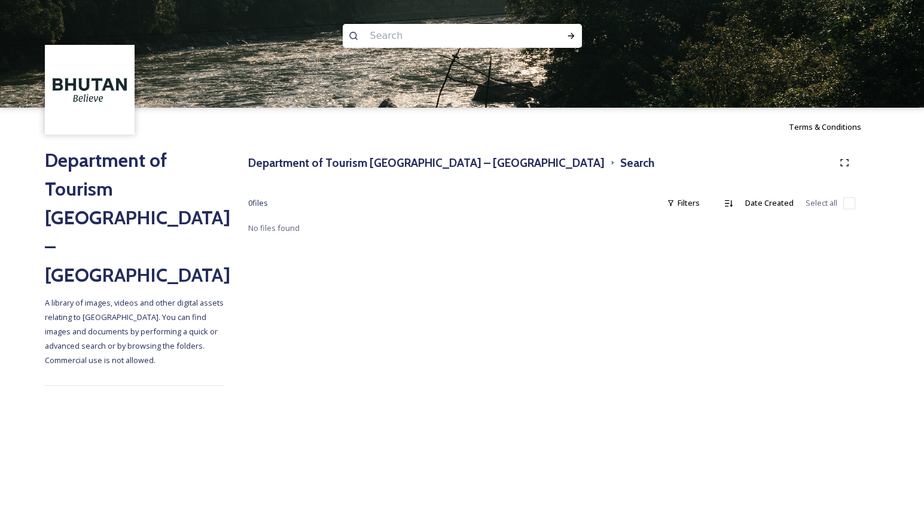
click at [431, 29] on input at bounding box center [446, 36] width 164 height 26
paste input "[PERSON_NAME]"
click at [568, 39] on icon at bounding box center [572, 36] width 10 height 10
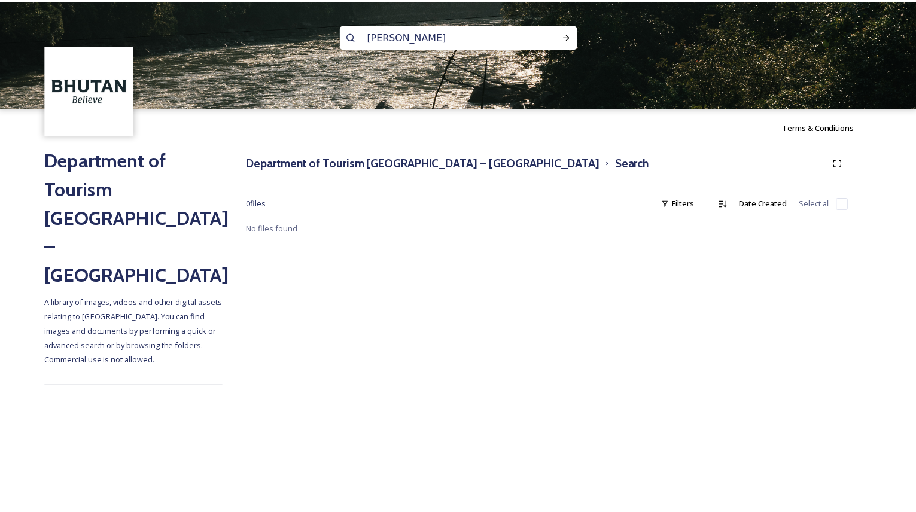
scroll to position [1, 0]
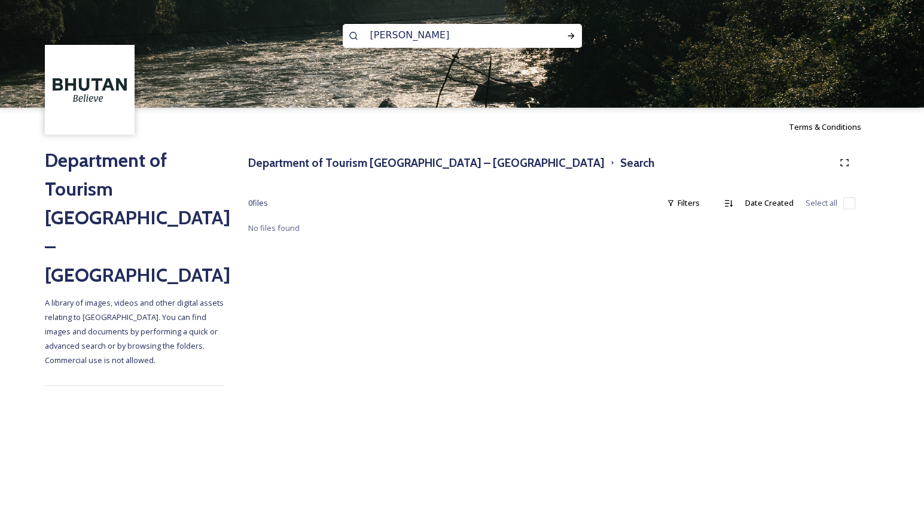
drag, startPoint x: 522, startPoint y: 38, endPoint x: 436, endPoint y: 42, distance: 85.7
click at [436, 42] on input "[PERSON_NAME]" at bounding box center [446, 35] width 164 height 26
type input "[PERSON_NAME]"
click at [573, 40] on icon at bounding box center [572, 36] width 10 height 10
click at [470, 40] on input at bounding box center [499, 35] width 124 height 26
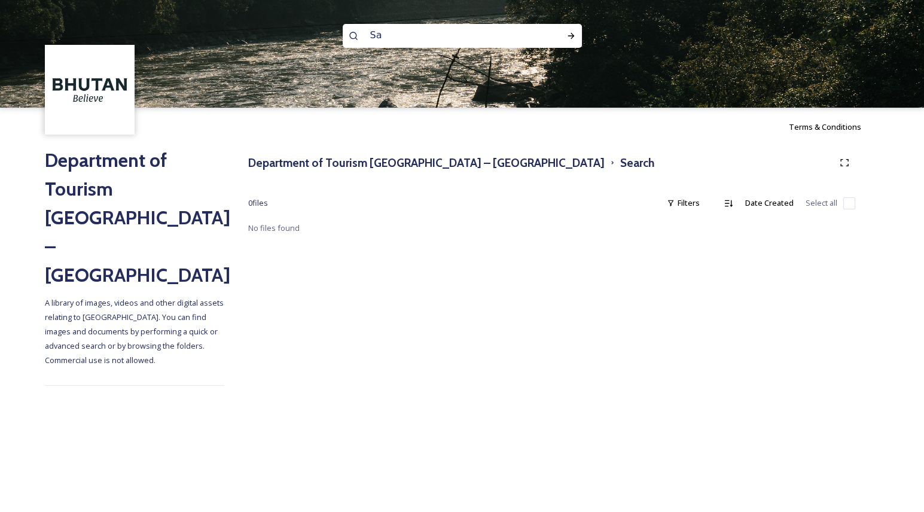
type input "S"
click at [400, 28] on input at bounding box center [446, 35] width 164 height 26
type input "Gangtey"
click at [574, 39] on icon at bounding box center [572, 36] width 10 height 10
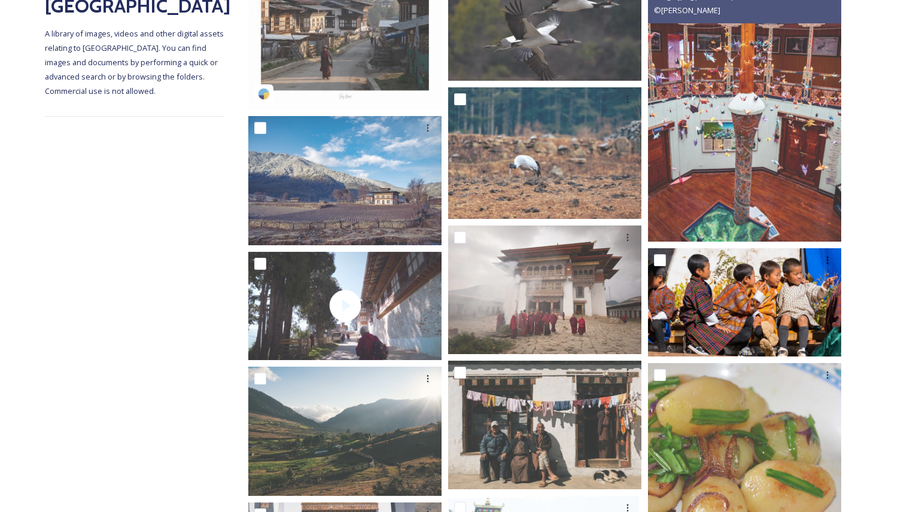
scroll to position [272, 0]
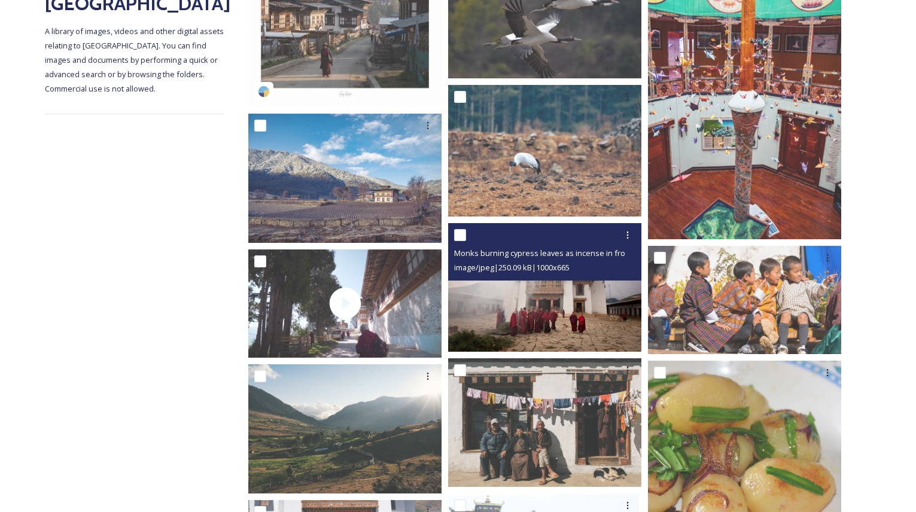
click at [592, 301] on img at bounding box center [544, 287] width 193 height 129
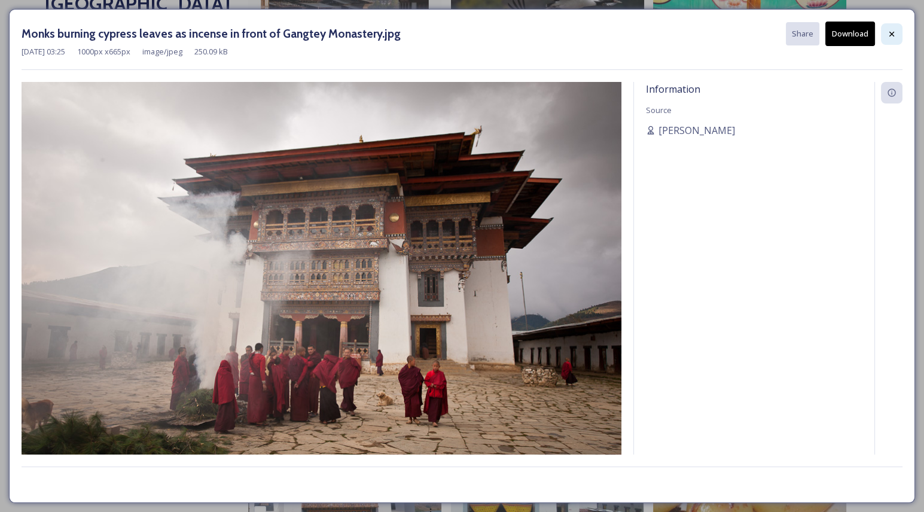
click at [892, 39] on div at bounding box center [892, 34] width 22 height 22
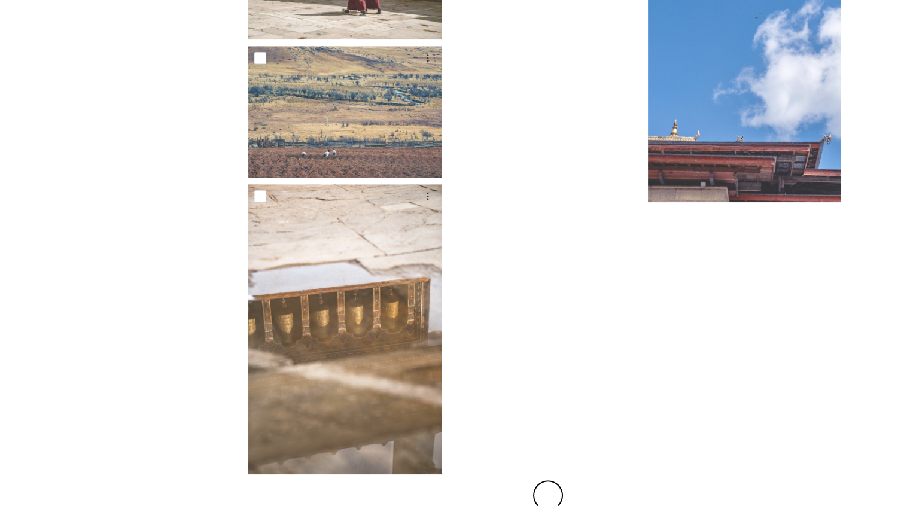
scroll to position [2271, 0]
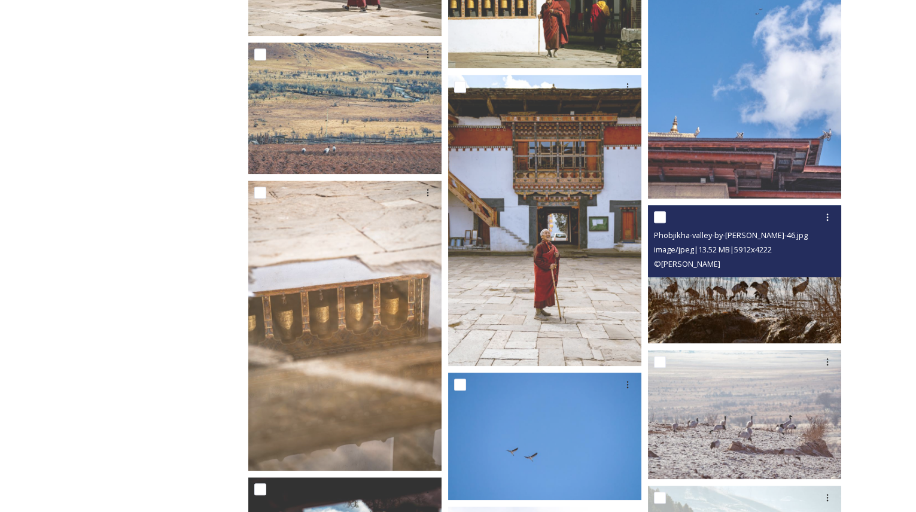
click at [693, 288] on img at bounding box center [744, 274] width 193 height 138
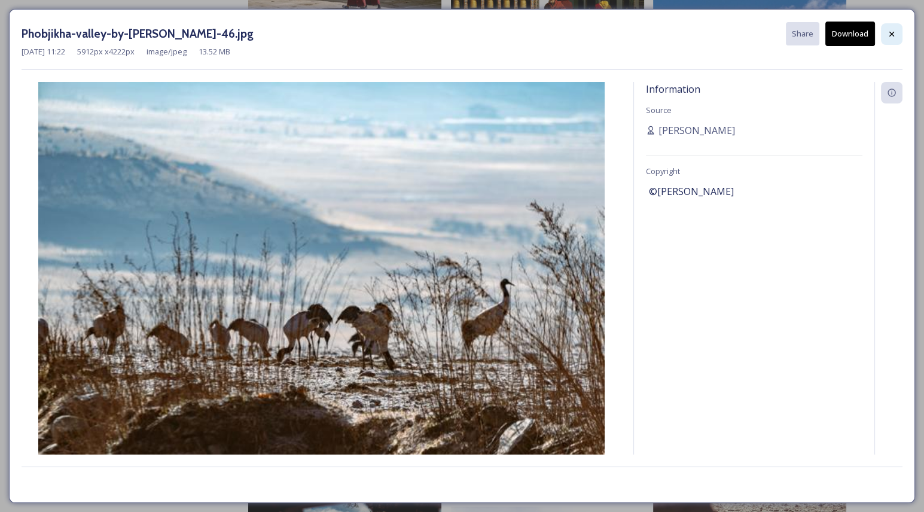
click at [899, 35] on div at bounding box center [892, 34] width 22 height 22
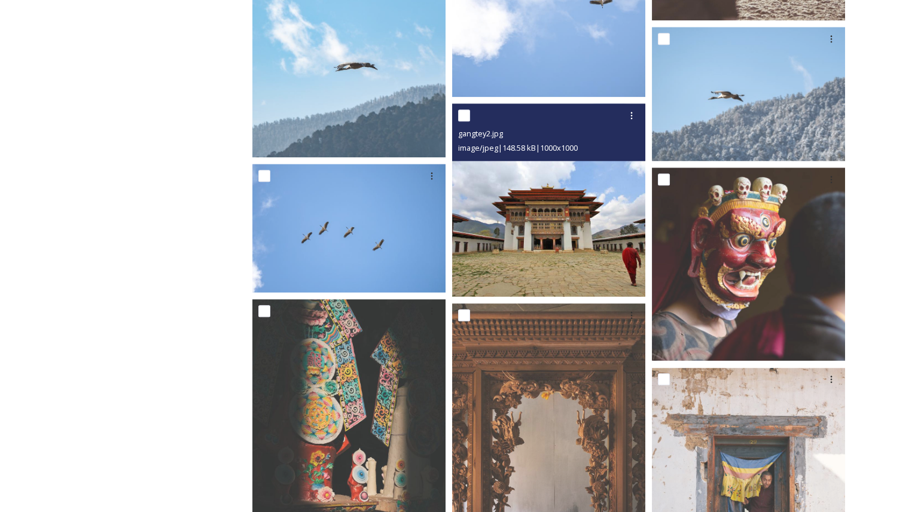
scroll to position [2978, 0]
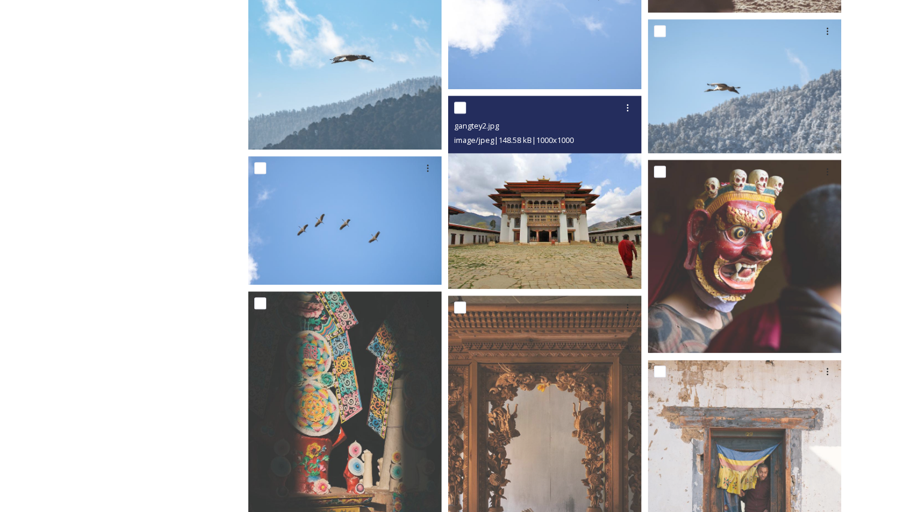
click at [568, 252] on img at bounding box center [544, 192] width 193 height 193
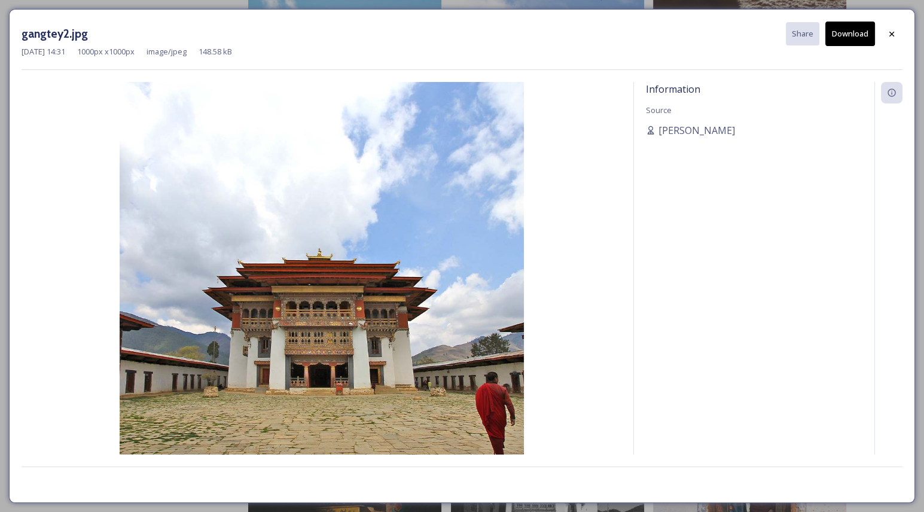
click at [855, 36] on button "Download" at bounding box center [851, 34] width 50 height 25
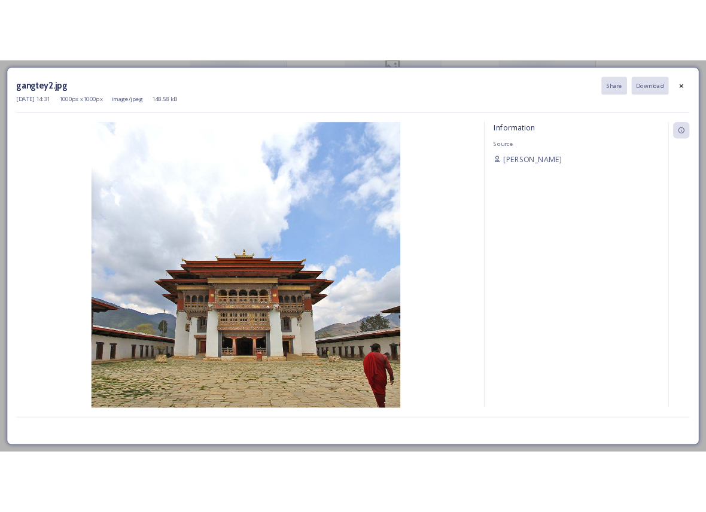
scroll to position [2857, 0]
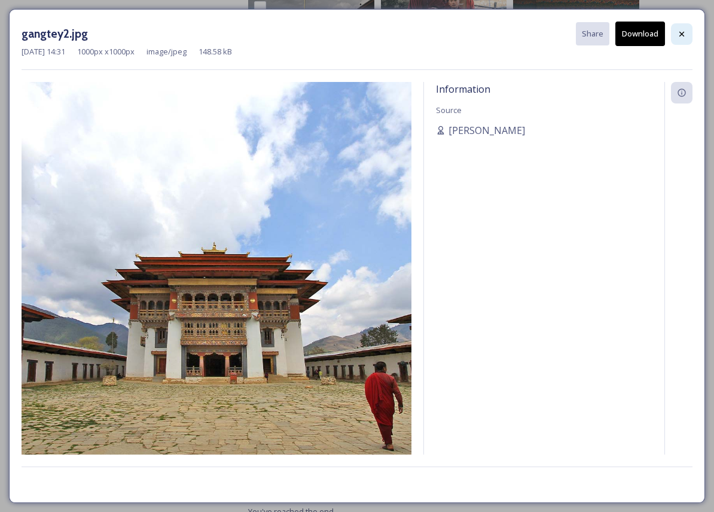
click at [681, 42] on div at bounding box center [682, 34] width 22 height 22
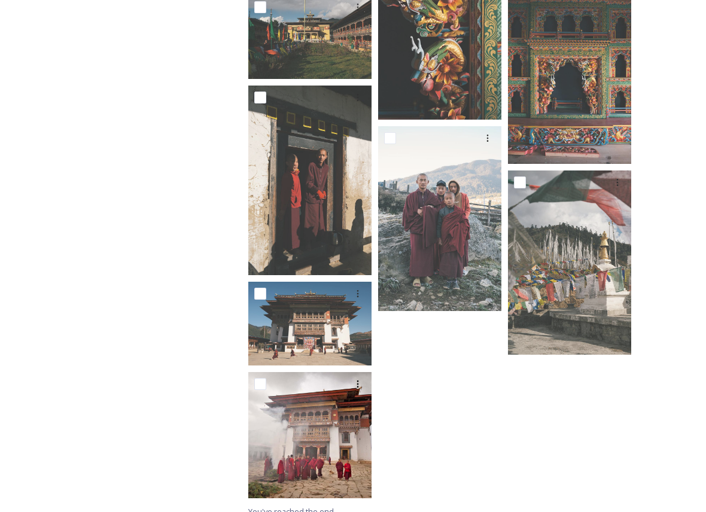
scroll to position [2851, 0]
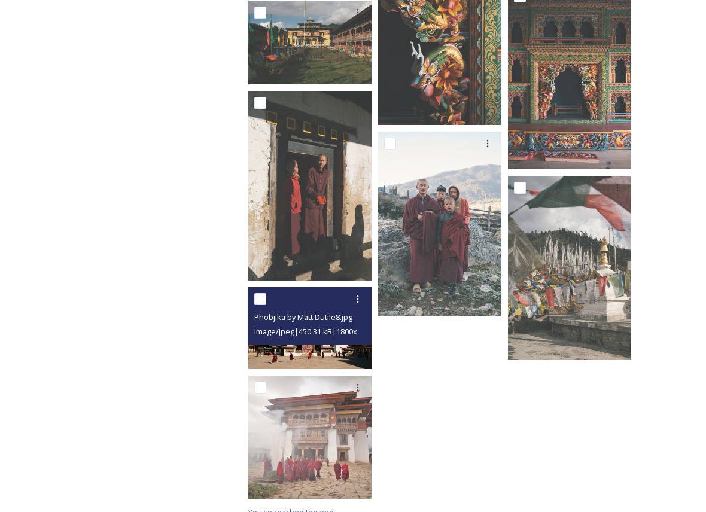
click at [292, 339] on img at bounding box center [309, 328] width 123 height 82
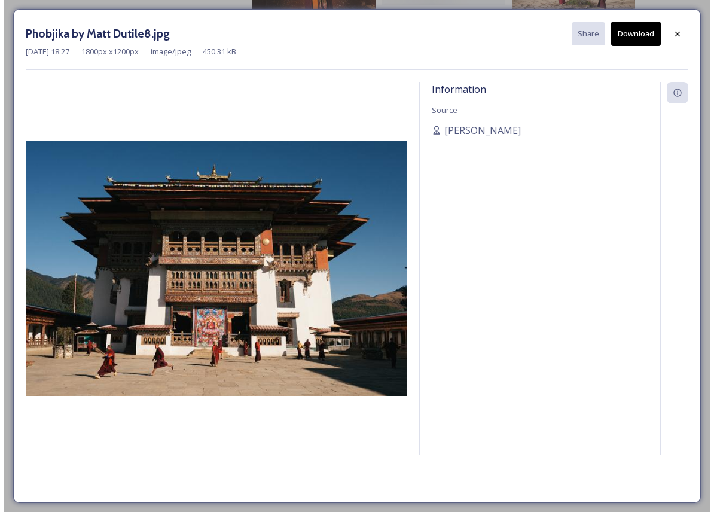
scroll to position [2763, 0]
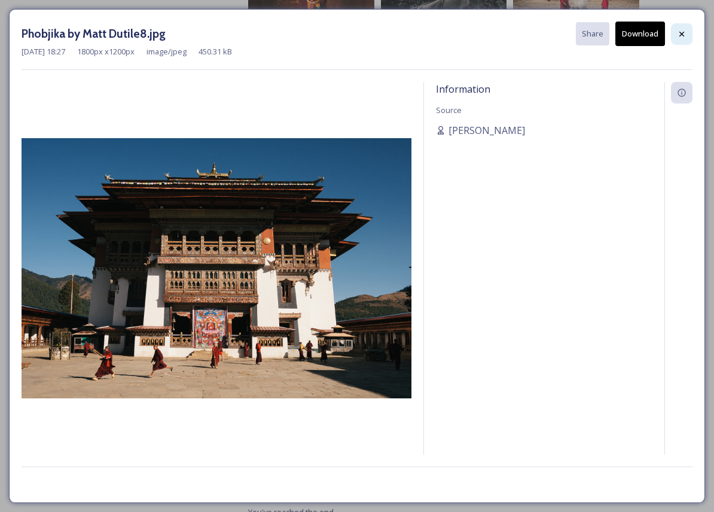
click at [674, 41] on div at bounding box center [682, 34] width 22 height 22
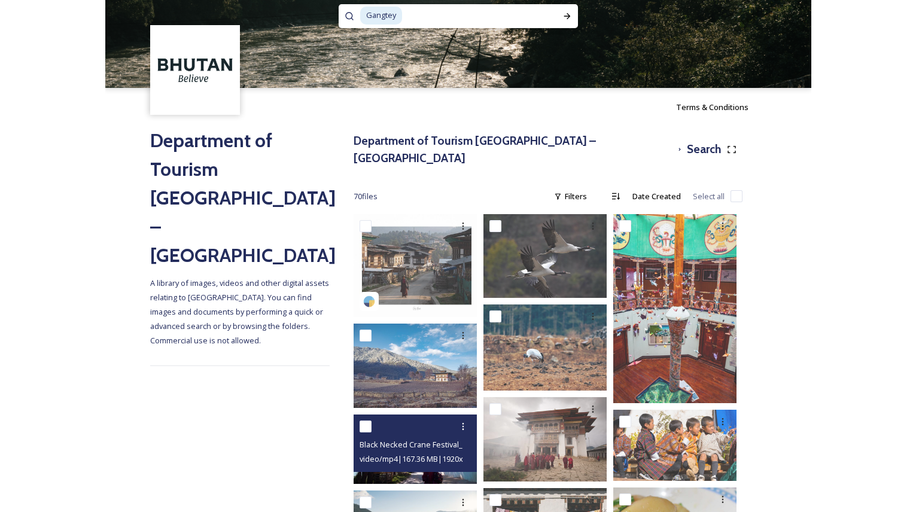
scroll to position [19, 0]
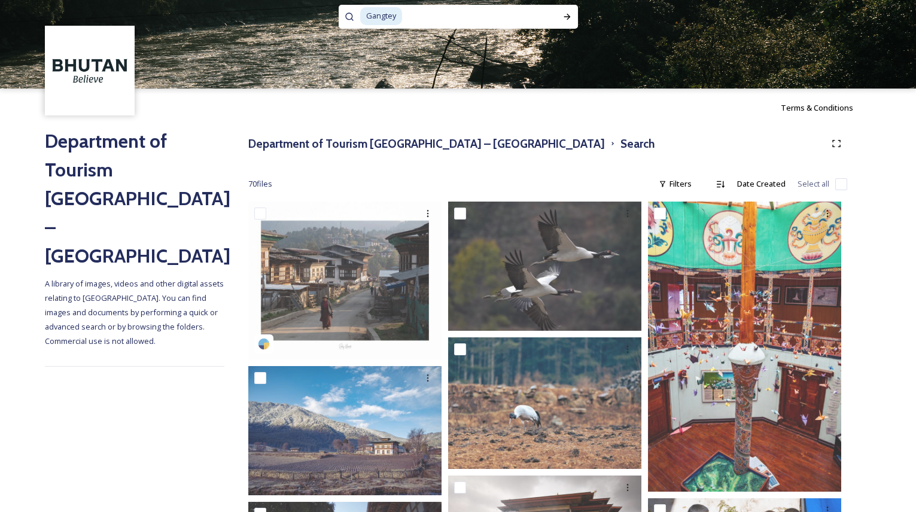
click at [389, 18] on span "Gangtey" at bounding box center [381, 15] width 42 height 17
click at [407, 13] on input at bounding box center [474, 16] width 142 height 26
type input "G"
type input "[PERSON_NAME]"
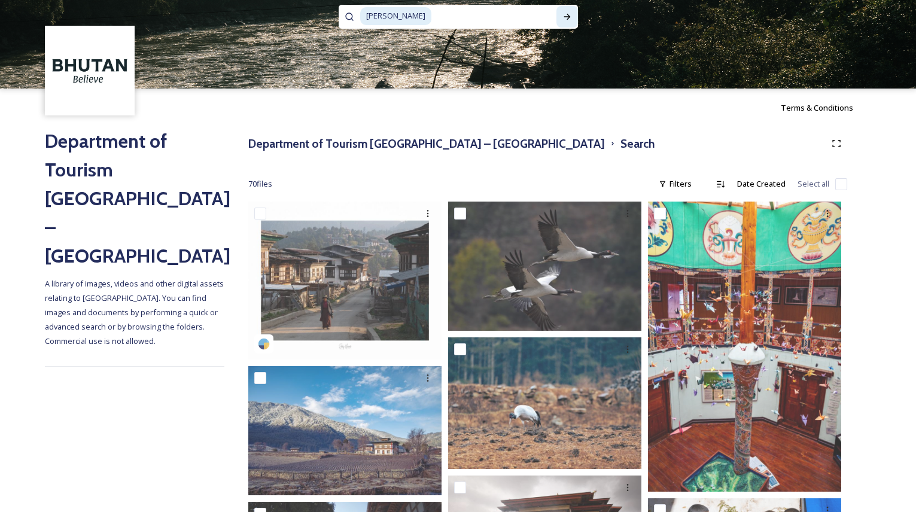
click at [560, 26] on div "Run Search" at bounding box center [567, 17] width 22 height 22
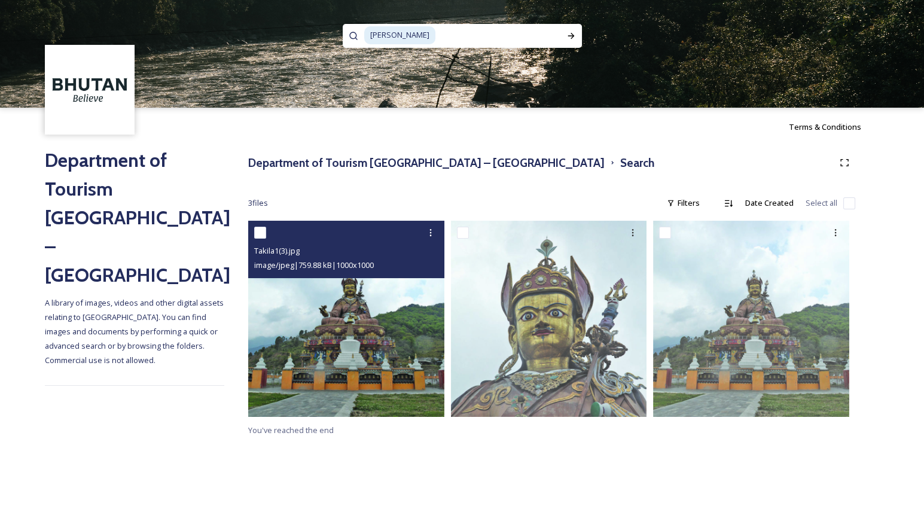
click at [316, 333] on img at bounding box center [346, 319] width 196 height 196
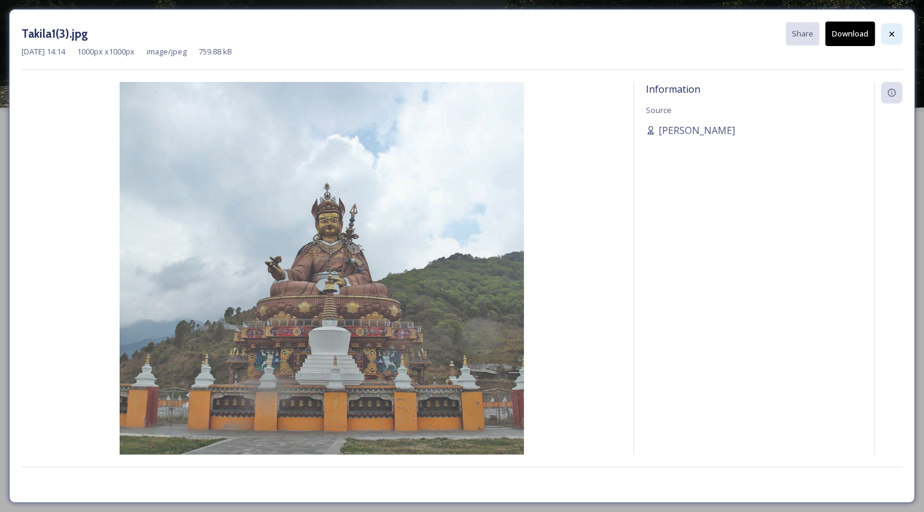
click at [886, 23] on div at bounding box center [892, 34] width 22 height 22
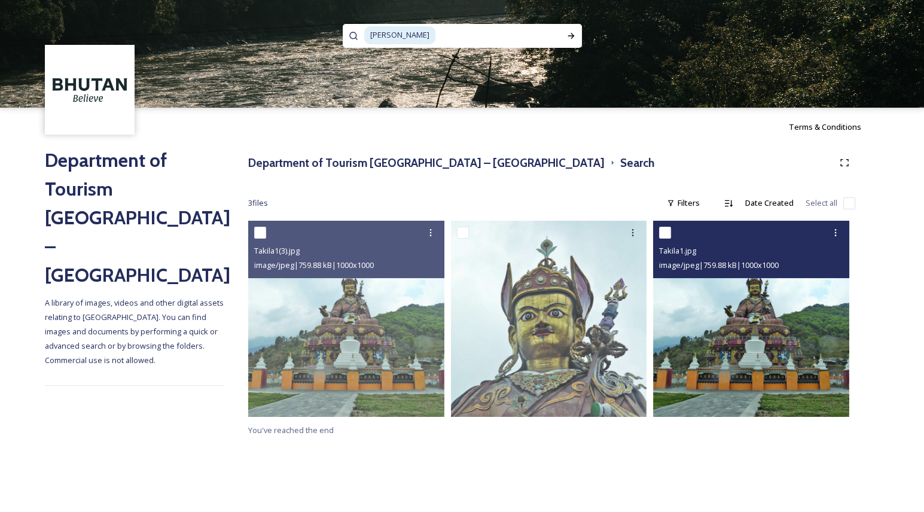
click at [797, 313] on img at bounding box center [751, 319] width 196 height 196
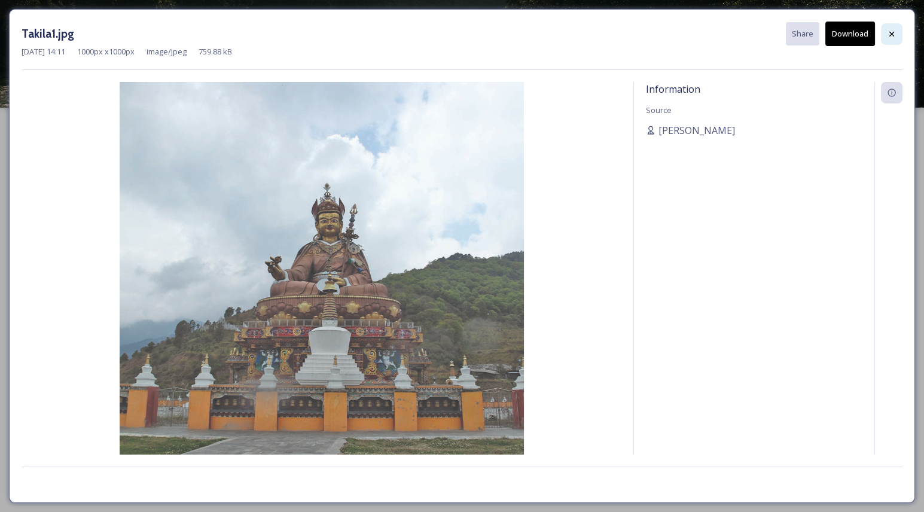
click at [889, 31] on icon at bounding box center [892, 34] width 10 height 10
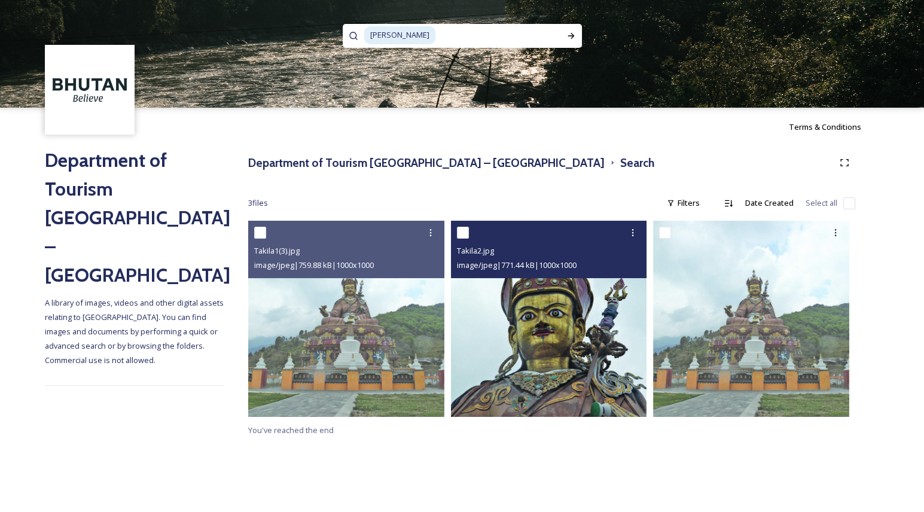
click at [595, 290] on img at bounding box center [549, 319] width 196 height 196
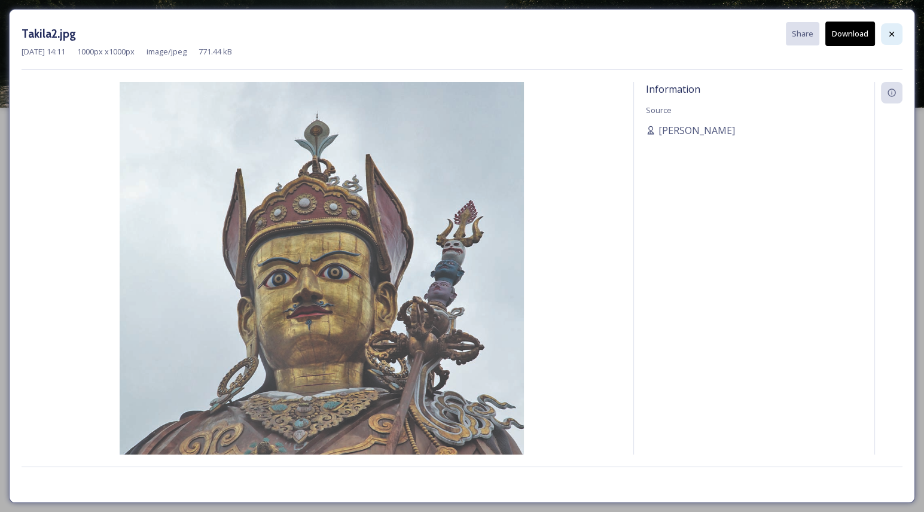
click at [893, 27] on div at bounding box center [892, 34] width 22 height 22
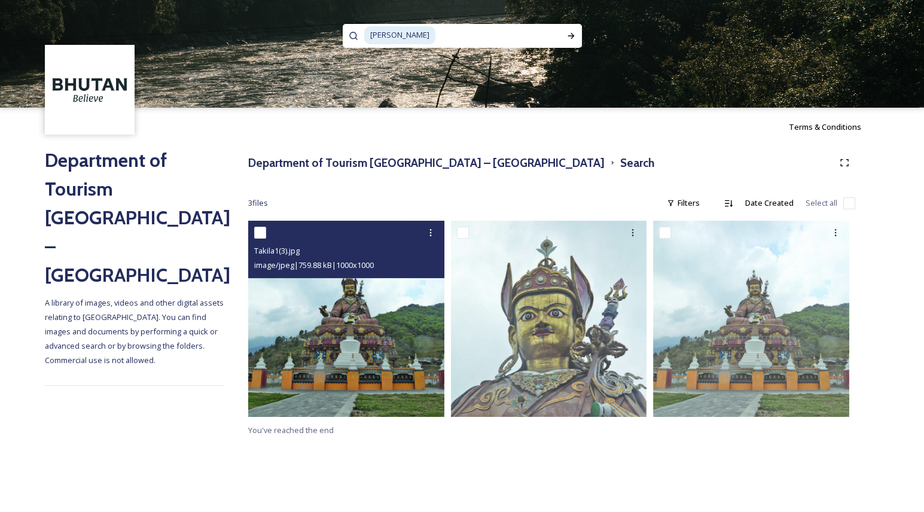
click at [395, 336] on img at bounding box center [346, 319] width 196 height 196
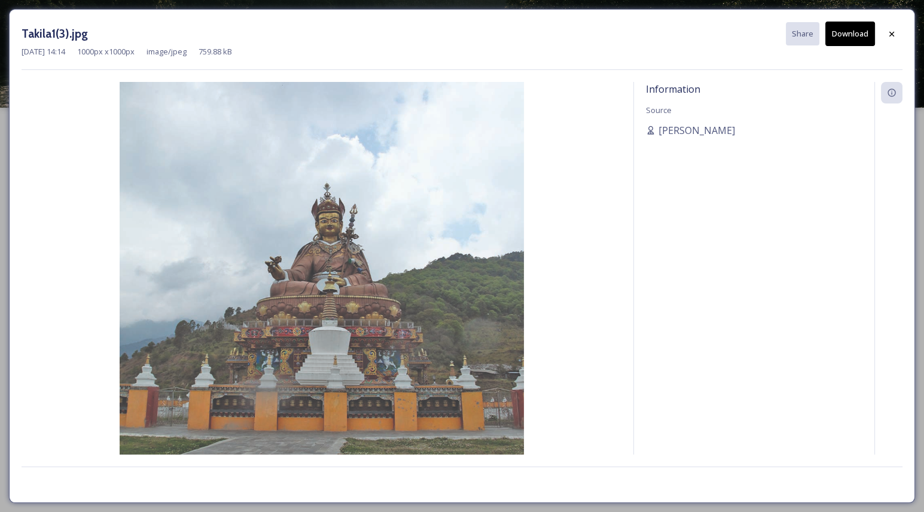
click at [830, 28] on button "Download" at bounding box center [851, 34] width 50 height 25
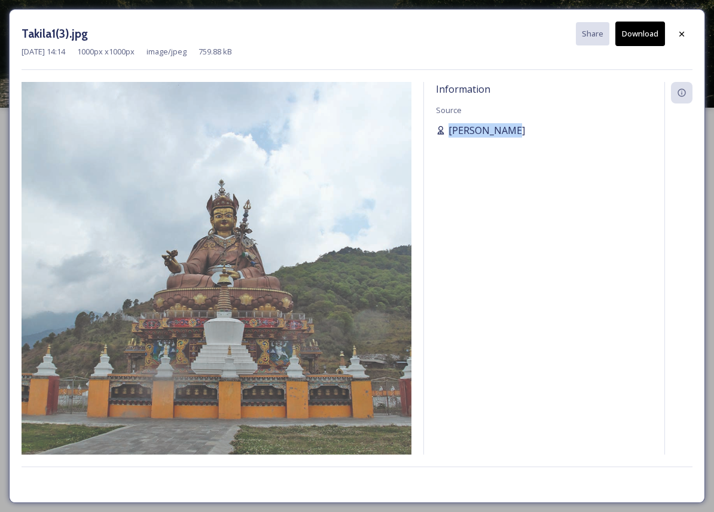
drag, startPoint x: 536, startPoint y: 129, endPoint x: 443, endPoint y: 130, distance: 93.3
click at [443, 130] on div "[PERSON_NAME]" at bounding box center [544, 130] width 217 height 14
copy span "[PERSON_NAME]"
click at [683, 35] on icon at bounding box center [682, 34] width 10 height 10
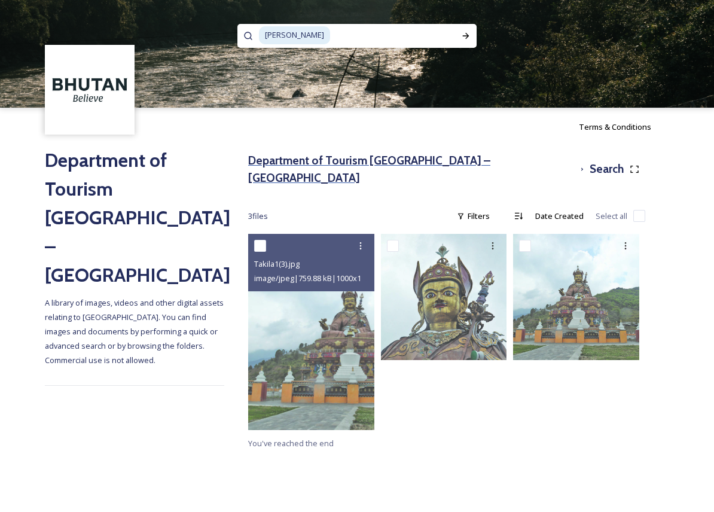
click at [285, 161] on h3 "Department of Tourism [GEOGRAPHIC_DATA] – [GEOGRAPHIC_DATA]" at bounding box center [411, 169] width 327 height 35
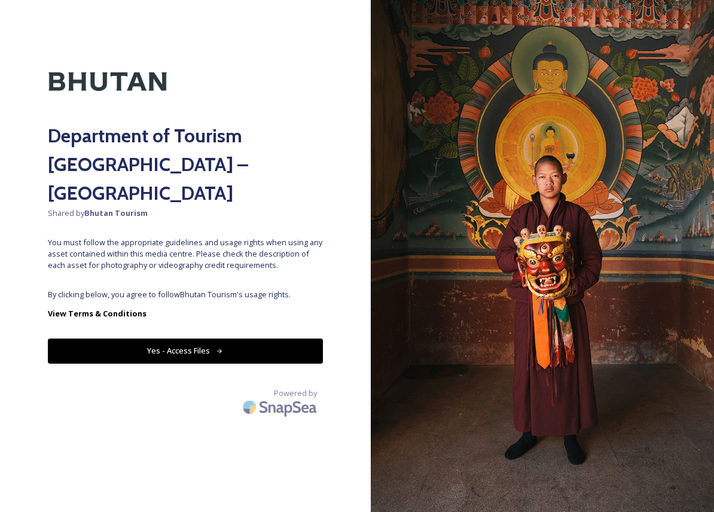
click at [112, 339] on button "Yes - Access Files" at bounding box center [185, 351] width 275 height 25
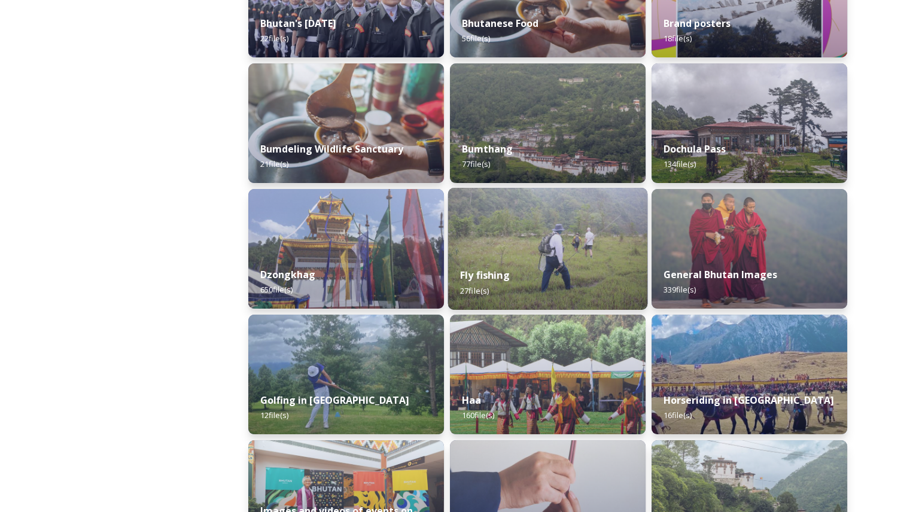
scroll to position [380, 0]
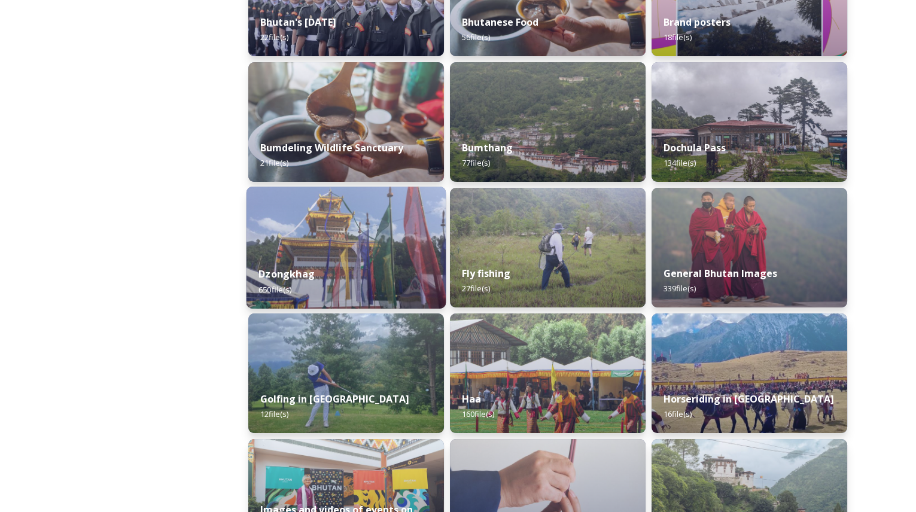
click at [351, 296] on div "Dzongkhag 650 file(s)" at bounding box center [346, 281] width 200 height 54
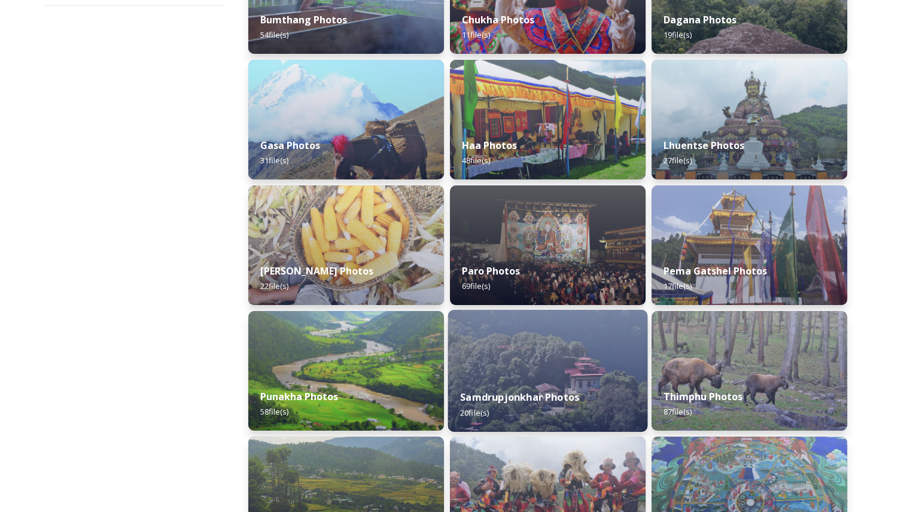
scroll to position [265, 0]
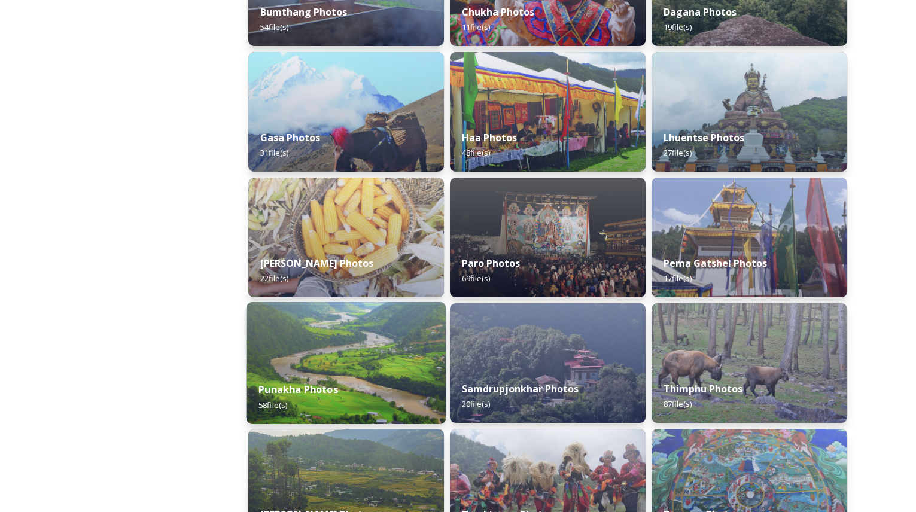
click at [358, 363] on img at bounding box center [346, 363] width 200 height 122
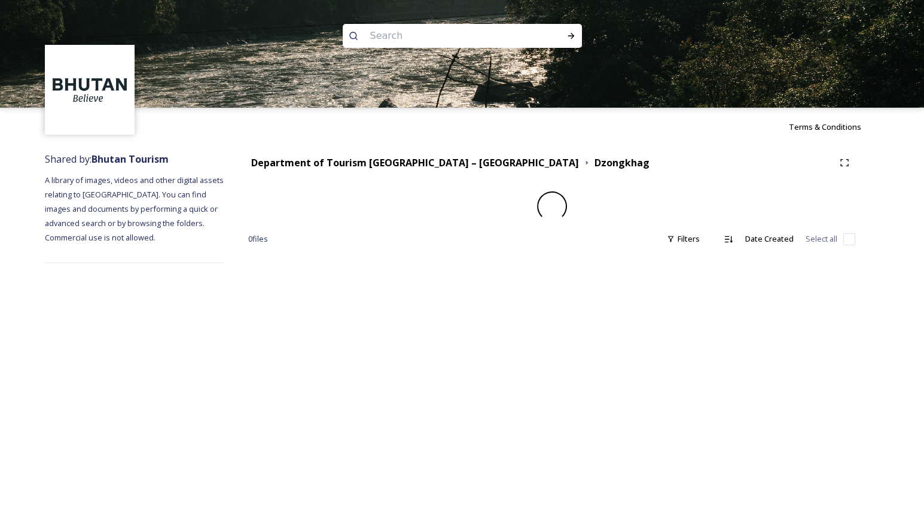
click at [358, 363] on div "Terms & Conditions Shared by: Bhutan Tourism A library of images, videos and ot…" at bounding box center [462, 256] width 924 height 512
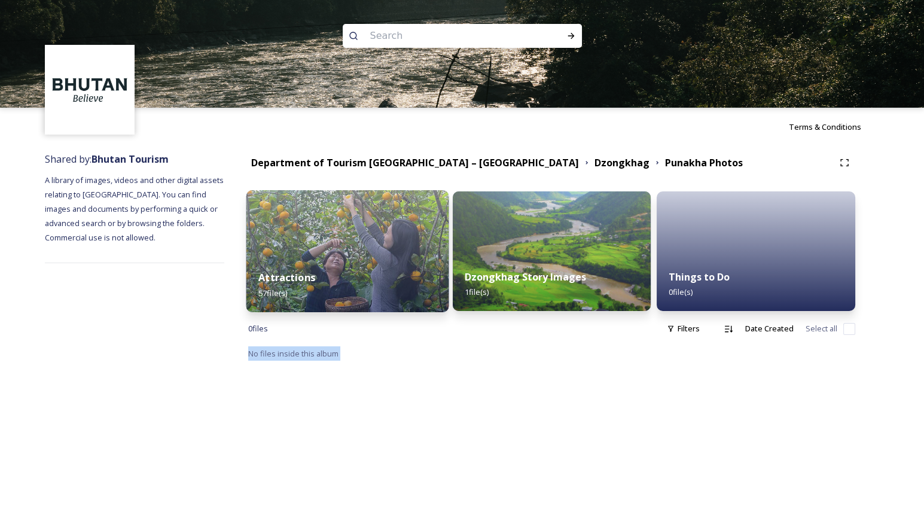
click at [345, 252] on img at bounding box center [347, 251] width 202 height 122
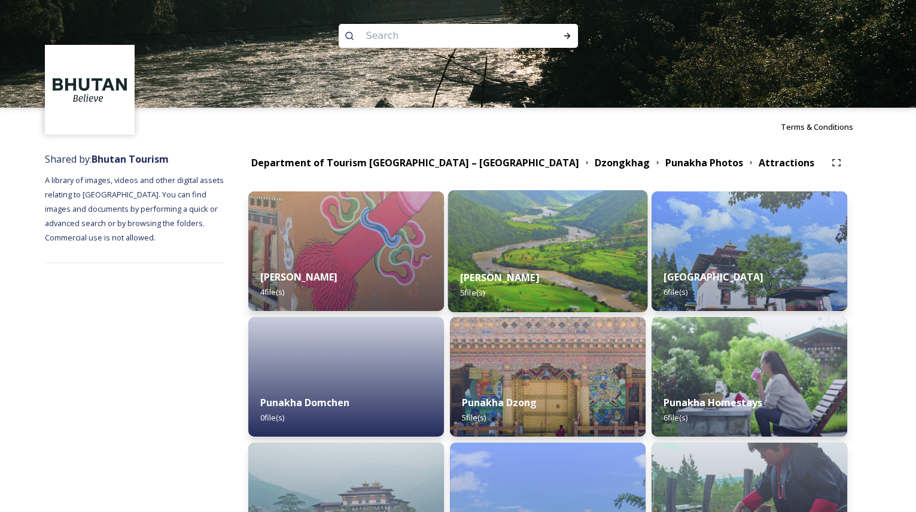
click at [539, 271] on strong "[PERSON_NAME]" at bounding box center [499, 277] width 79 height 13
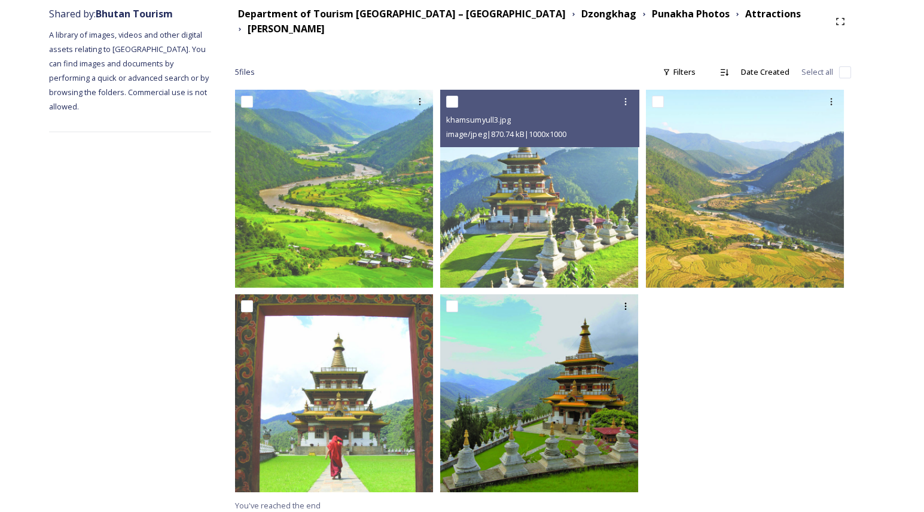
scroll to position [151, 0]
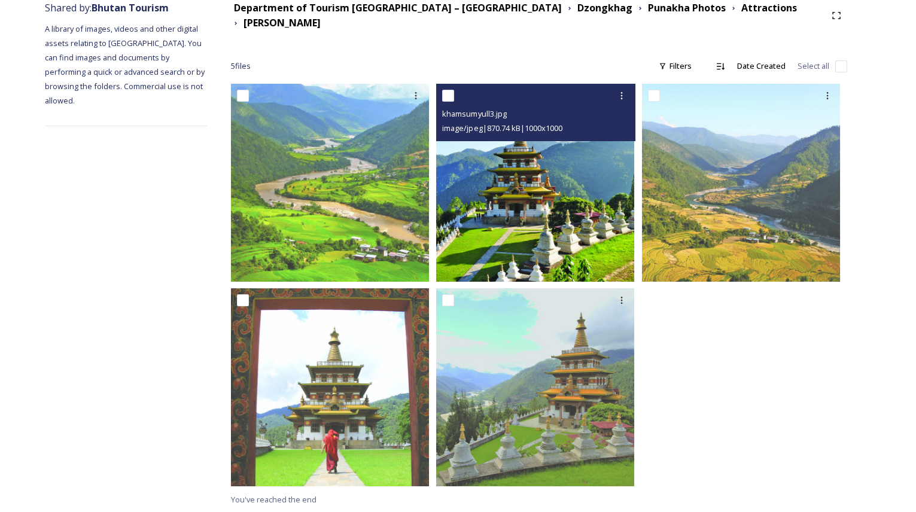
click at [552, 232] on img at bounding box center [535, 183] width 198 height 198
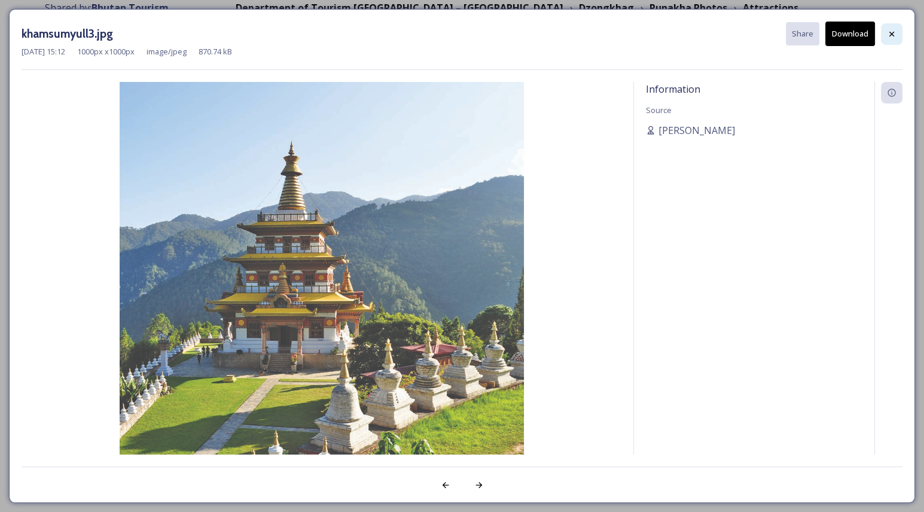
click at [893, 34] on icon at bounding box center [892, 33] width 5 height 5
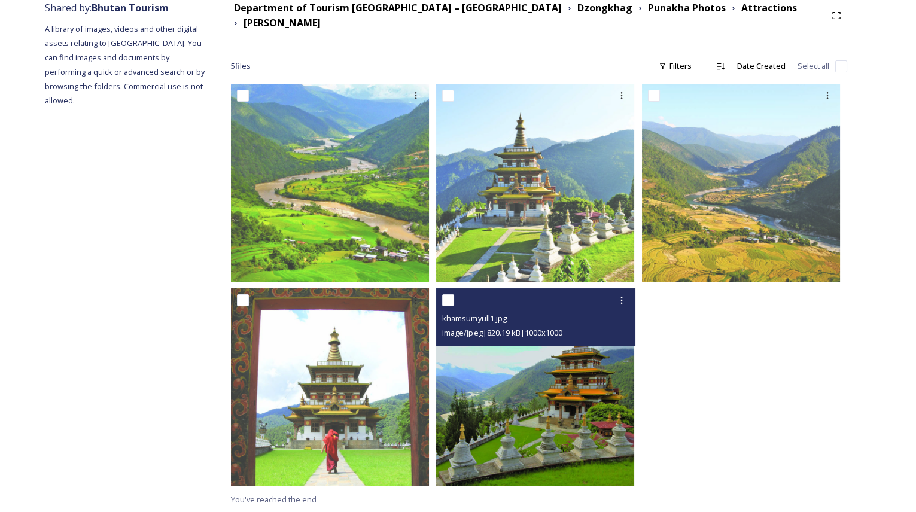
click at [501, 344] on div "khamsumyull1.jpg image/jpeg | 820.19 kB | 1000 x 1000" at bounding box center [535, 316] width 199 height 57
click at [508, 355] on img at bounding box center [535, 387] width 198 height 198
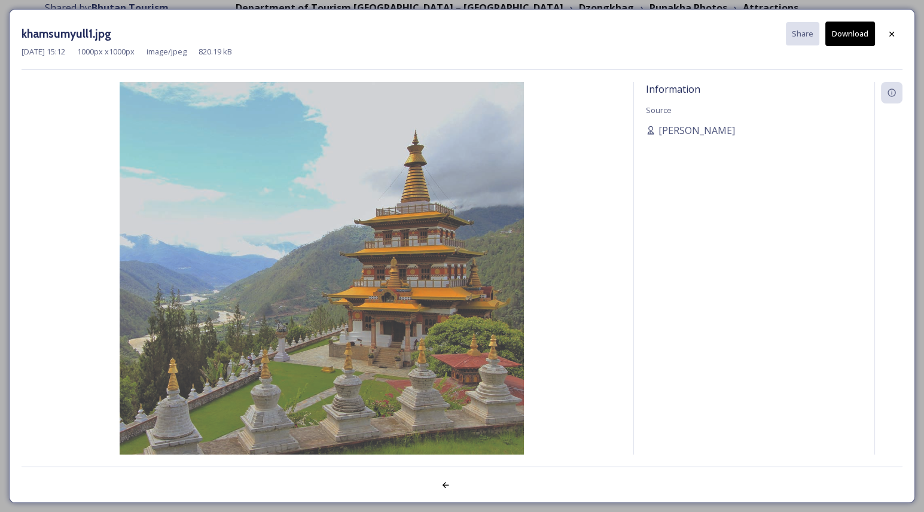
click at [885, 31] on div at bounding box center [892, 34] width 22 height 22
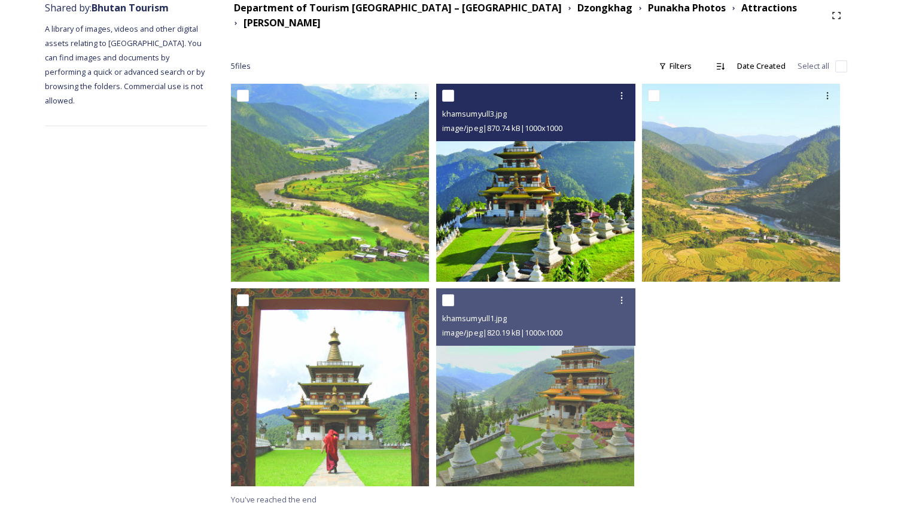
click at [510, 175] on img at bounding box center [535, 183] width 198 height 198
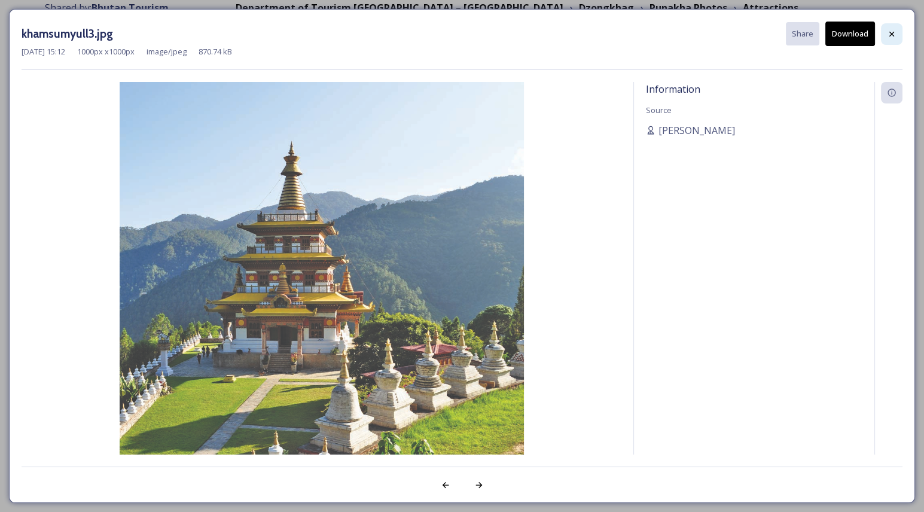
click at [893, 29] on icon at bounding box center [892, 34] width 10 height 10
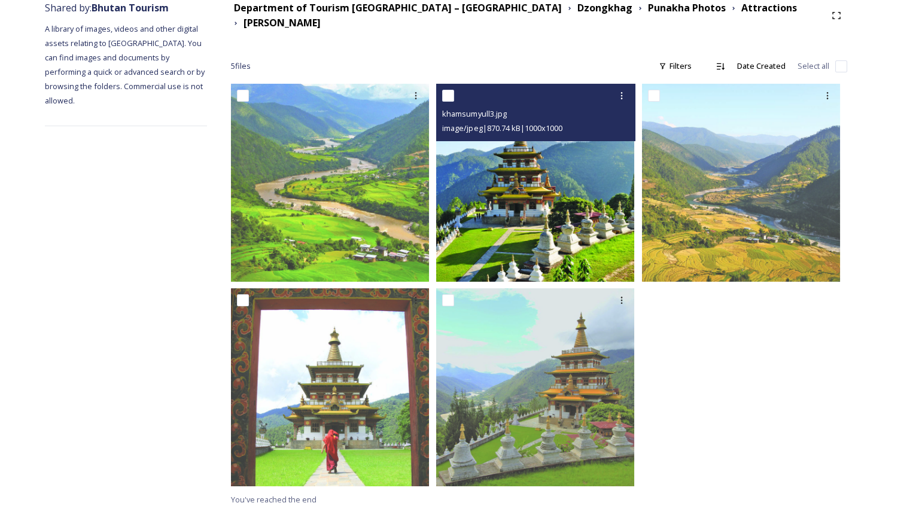
click at [505, 264] on img at bounding box center [535, 183] width 198 height 198
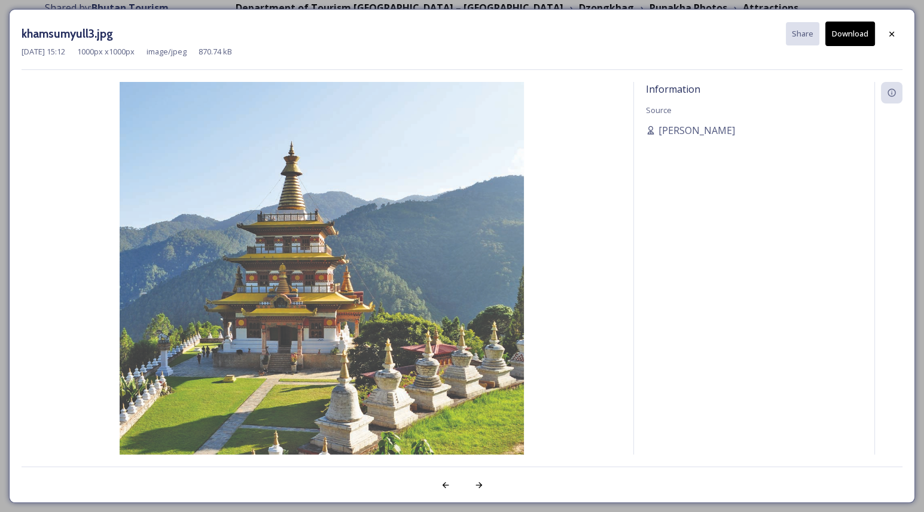
click at [842, 35] on button "Download" at bounding box center [851, 34] width 50 height 25
click at [893, 34] on icon at bounding box center [892, 33] width 5 height 5
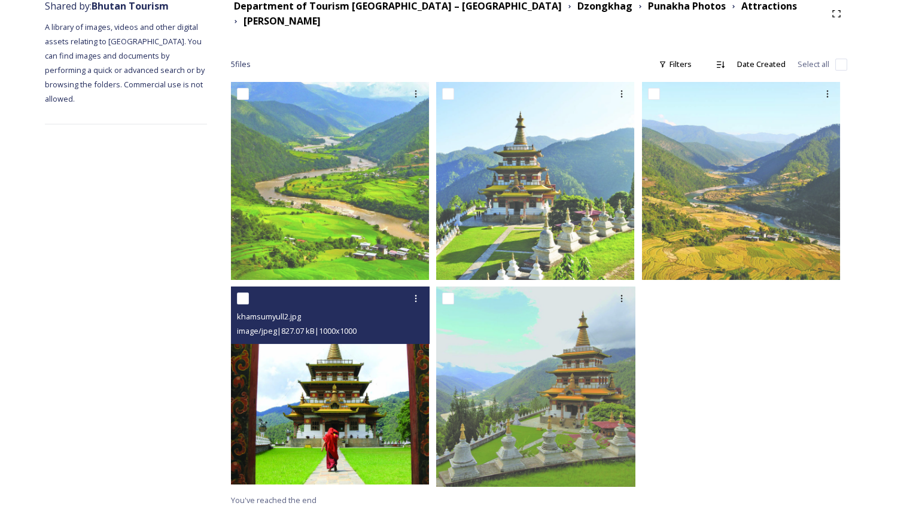
scroll to position [154, 0]
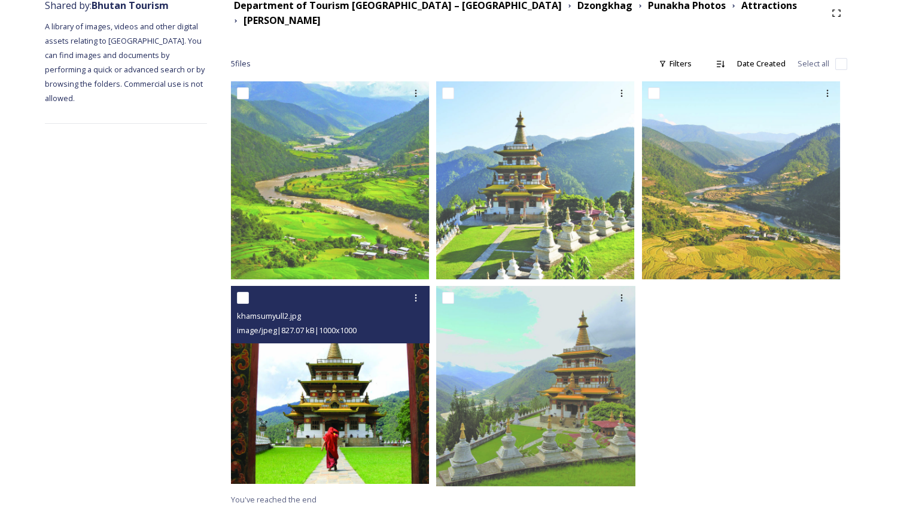
click at [329, 369] on img at bounding box center [330, 385] width 198 height 198
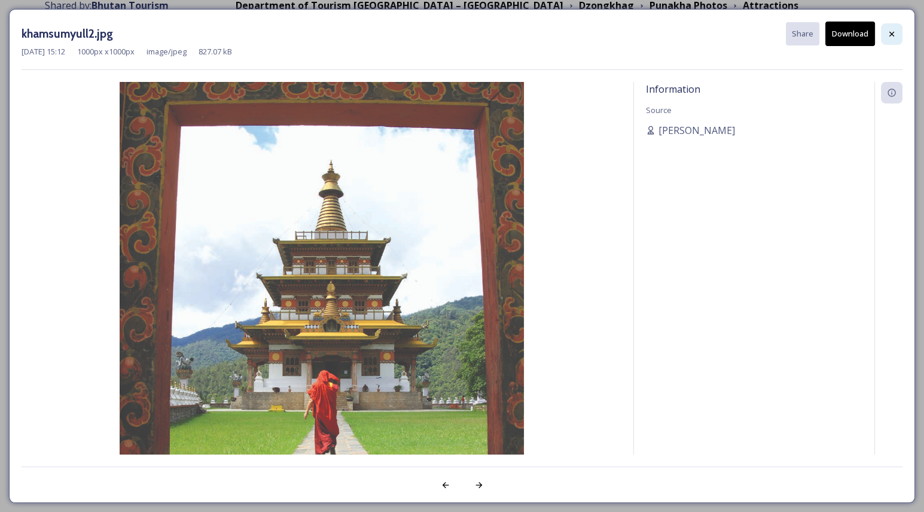
click at [897, 41] on div at bounding box center [892, 34] width 22 height 22
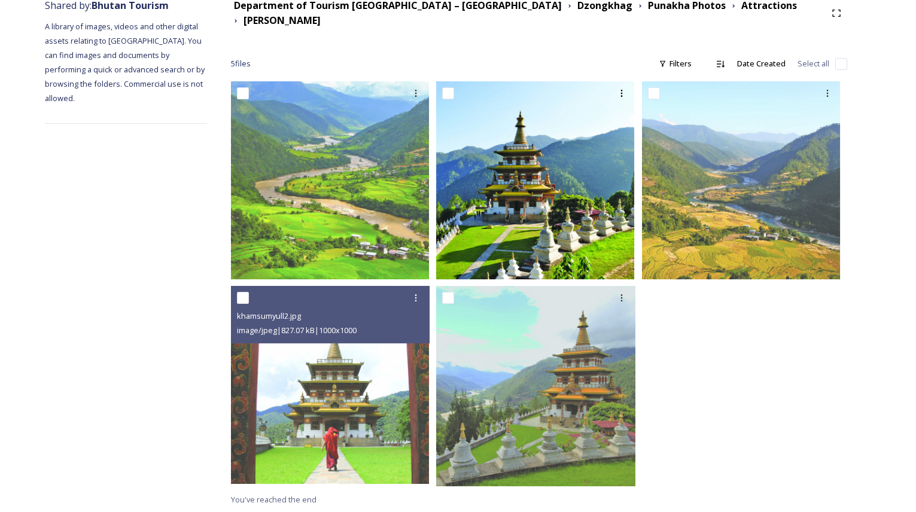
scroll to position [151, 0]
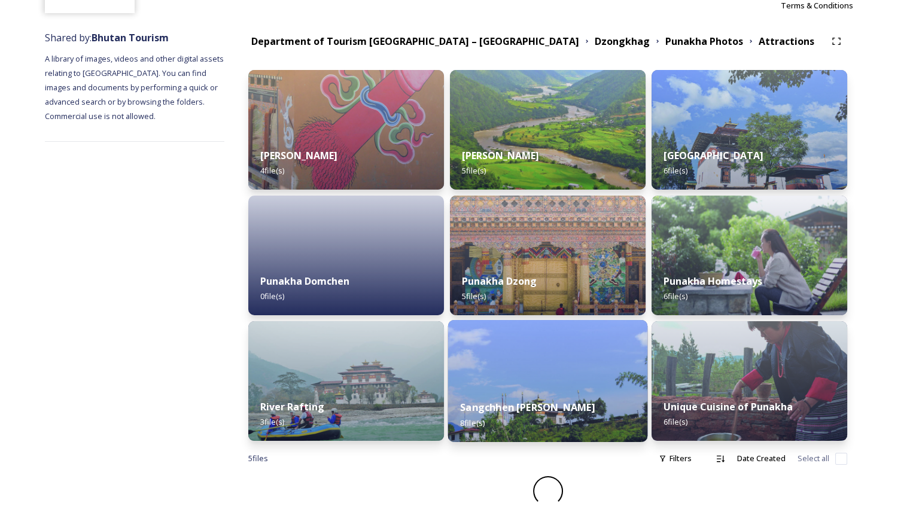
scroll to position [129, 0]
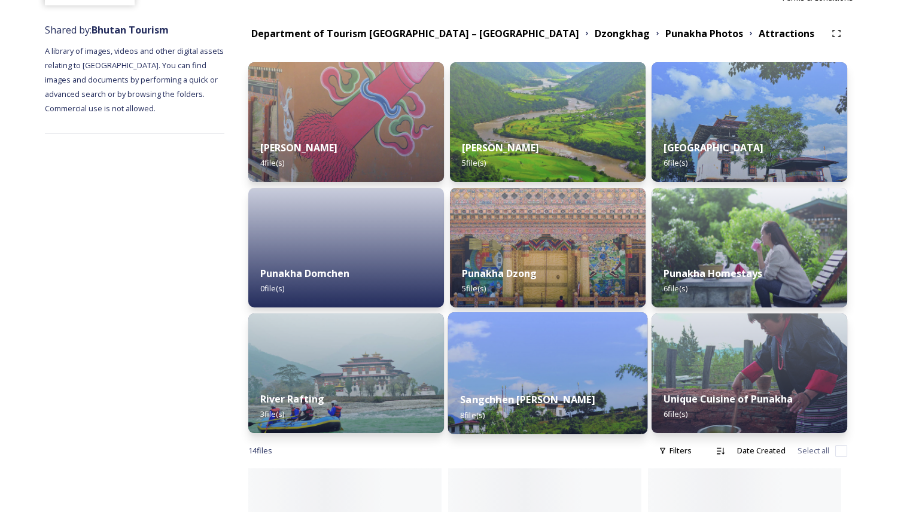
click at [492, 355] on img at bounding box center [548, 373] width 200 height 122
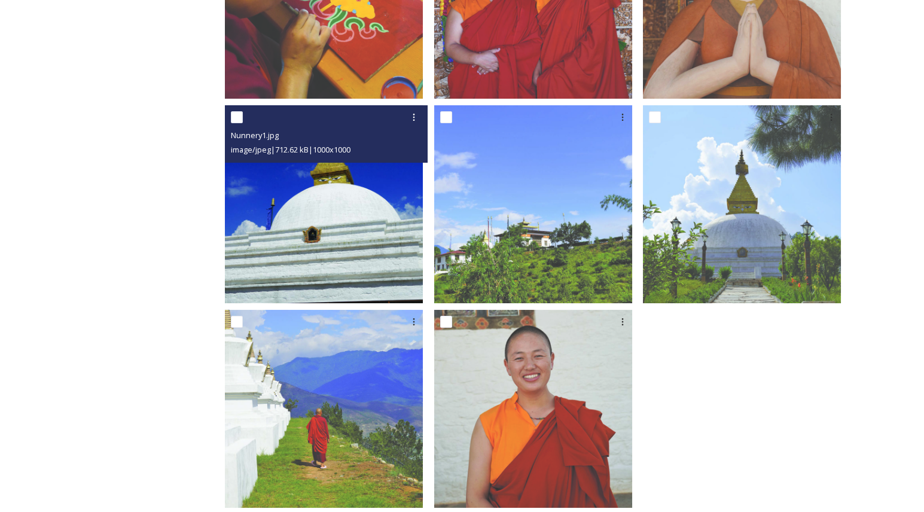
scroll to position [356, 0]
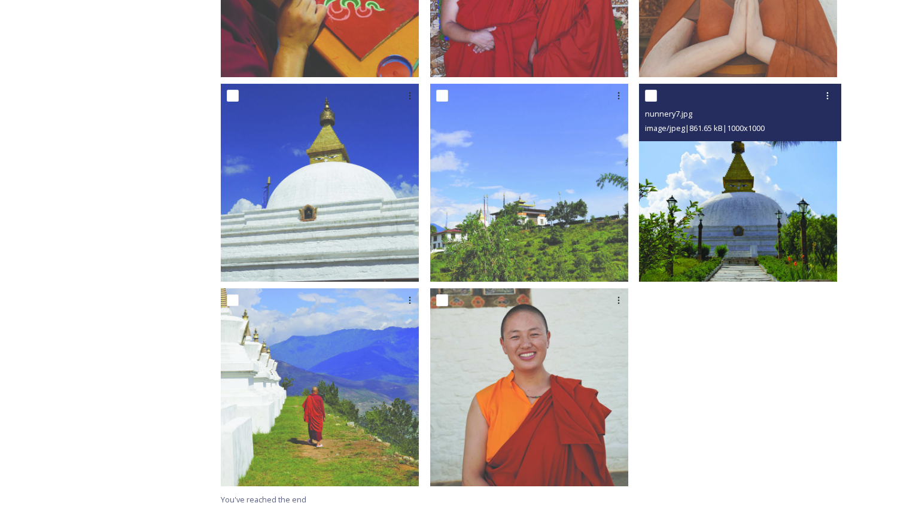
click at [781, 267] on img at bounding box center [738, 183] width 198 height 198
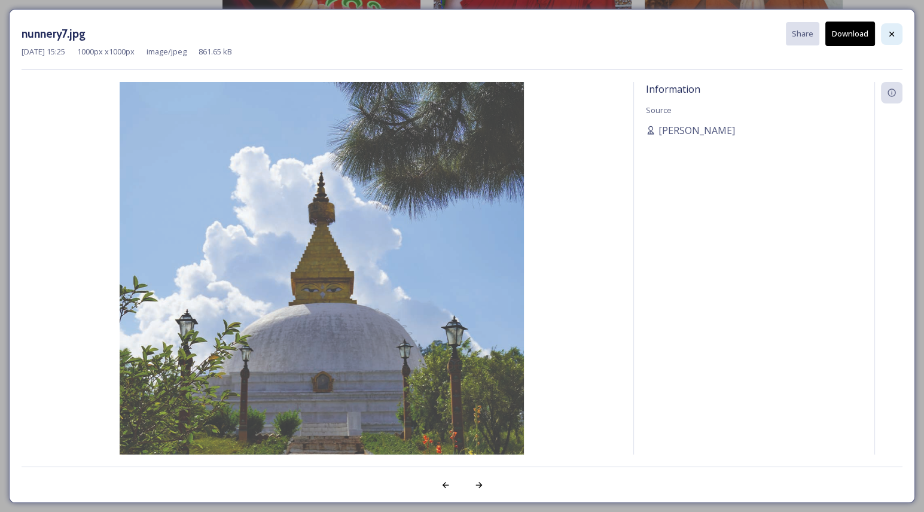
click at [890, 38] on div at bounding box center [892, 34] width 22 height 22
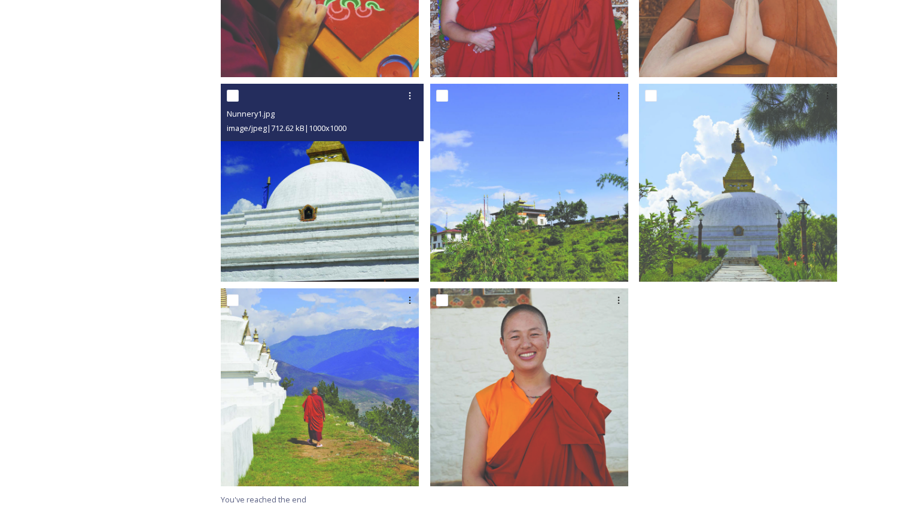
click at [293, 191] on img at bounding box center [320, 183] width 198 height 198
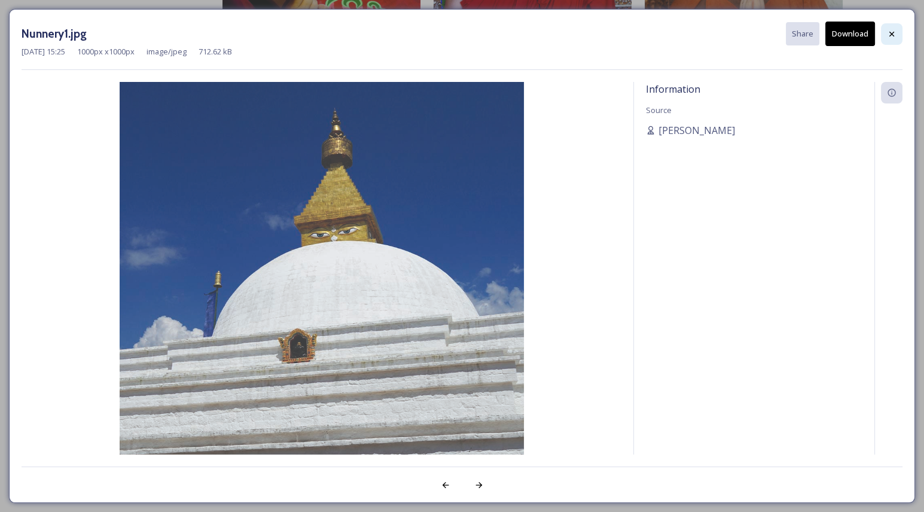
click at [887, 25] on div at bounding box center [892, 34] width 22 height 22
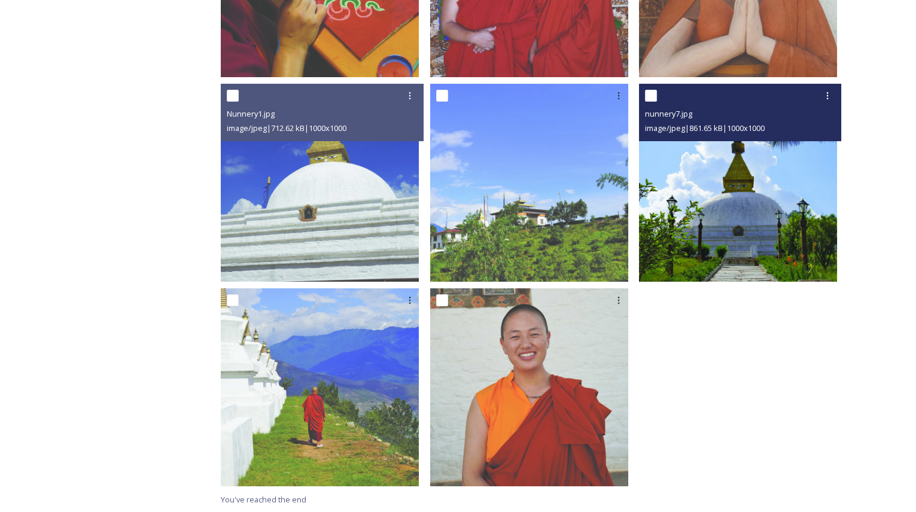
click at [834, 188] on img at bounding box center [738, 183] width 198 height 198
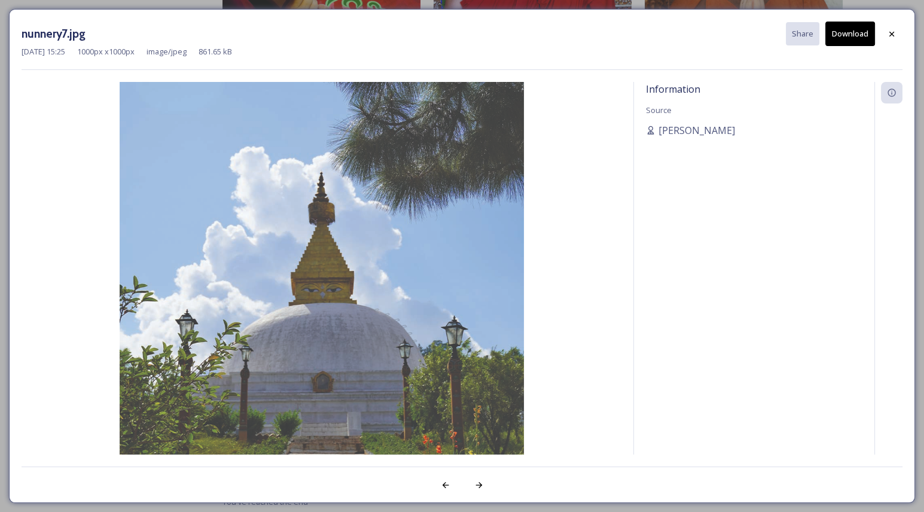
click at [834, 41] on button "Download" at bounding box center [851, 34] width 50 height 25
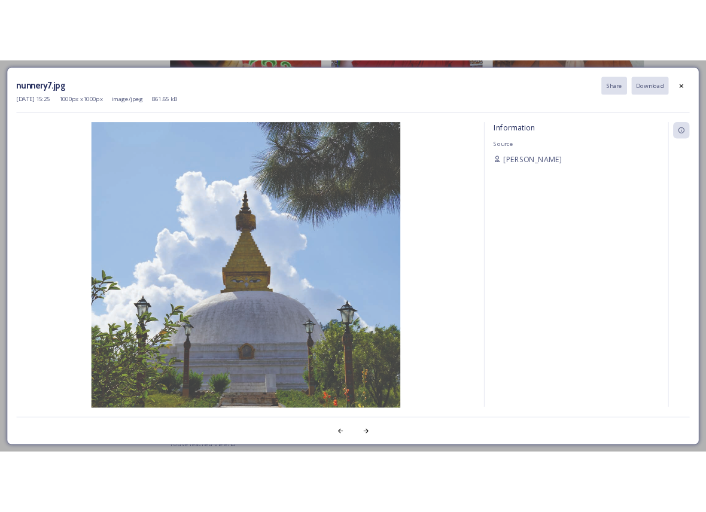
scroll to position [198, 0]
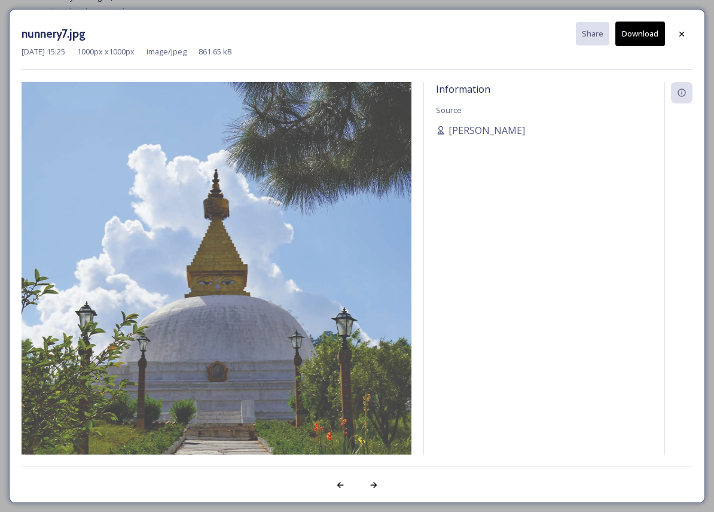
click at [669, 36] on div "nunnery7.jpg Share Download" at bounding box center [357, 34] width 671 height 25
click at [677, 39] on div at bounding box center [682, 34] width 22 height 22
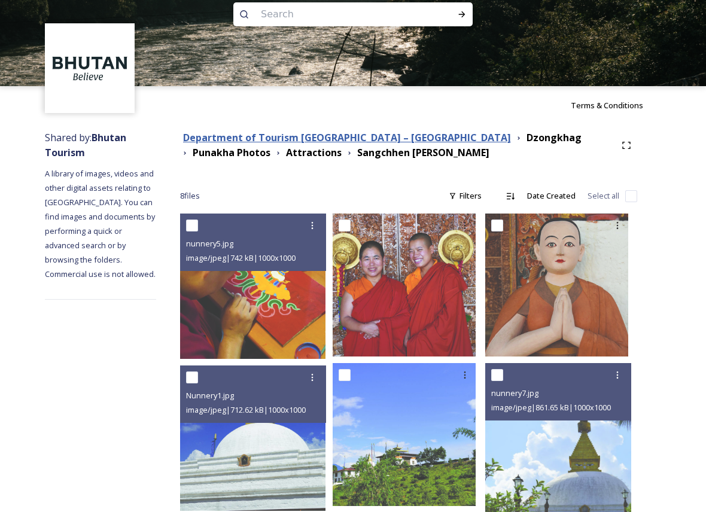
scroll to position [0, 0]
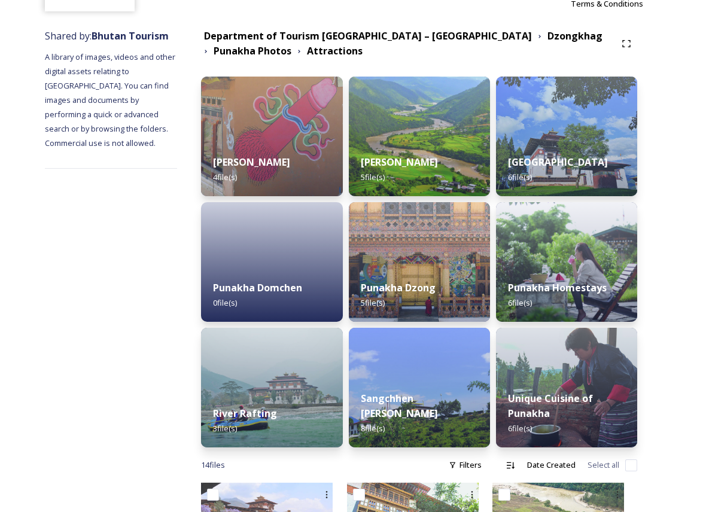
scroll to position [112, 0]
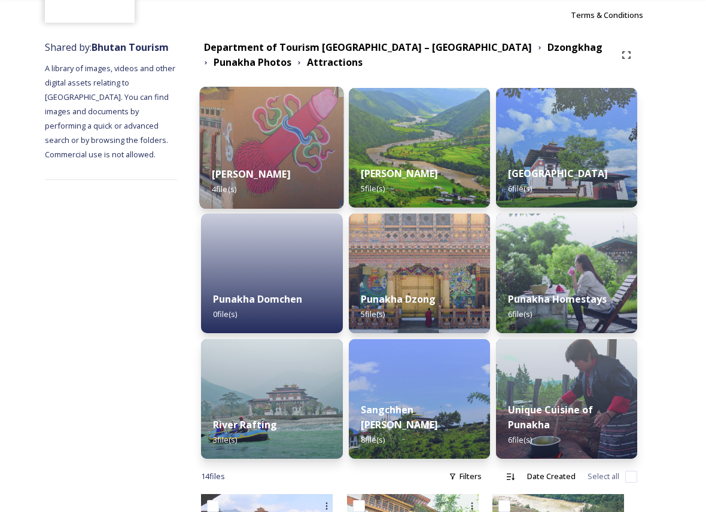
click at [291, 170] on strong "[PERSON_NAME]" at bounding box center [251, 174] width 79 height 13
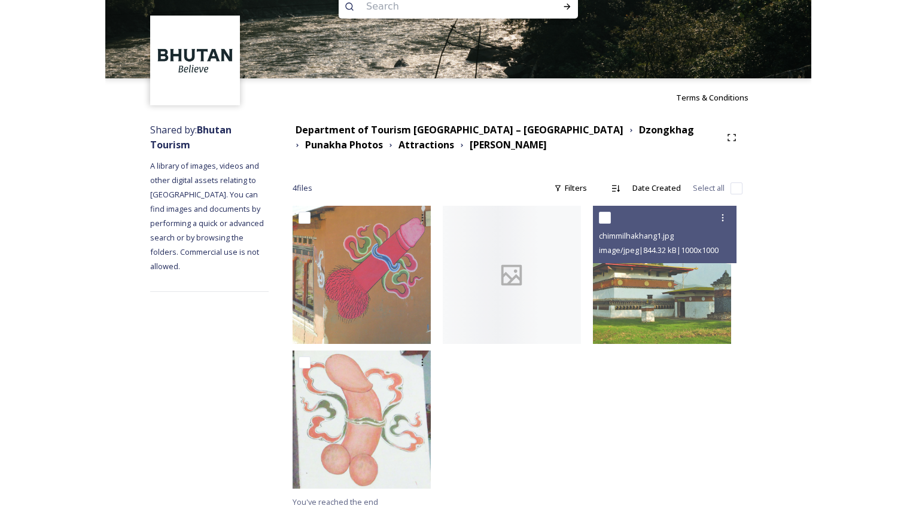
scroll to position [32, 0]
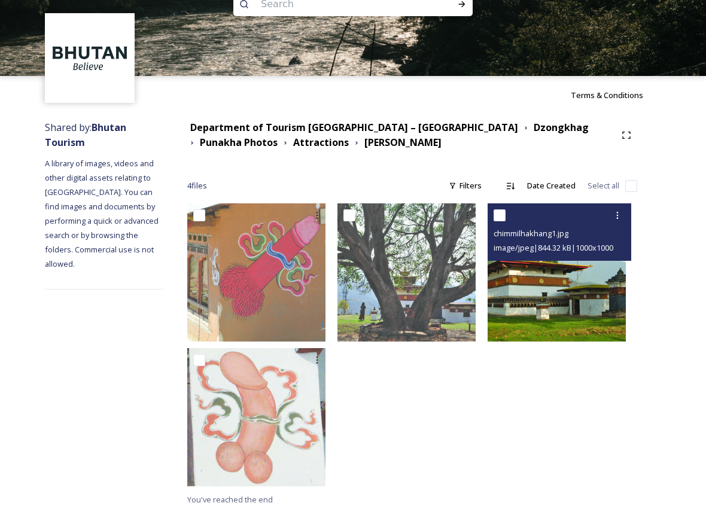
click at [529, 265] on img at bounding box center [557, 272] width 138 height 138
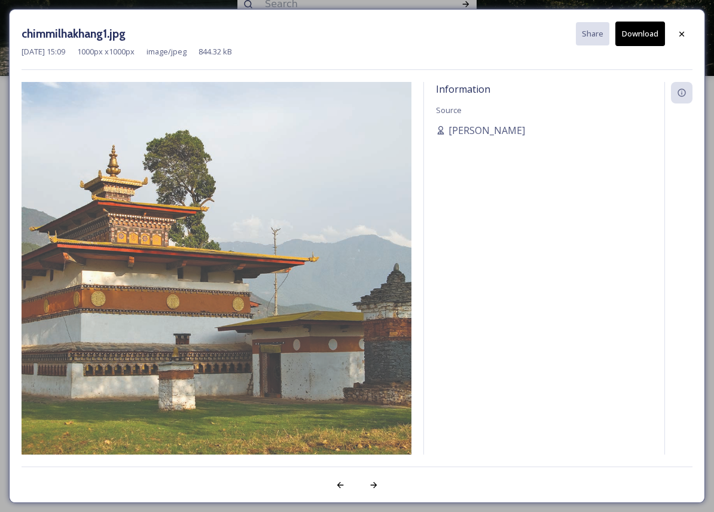
click at [644, 35] on button "Download" at bounding box center [641, 34] width 50 height 25
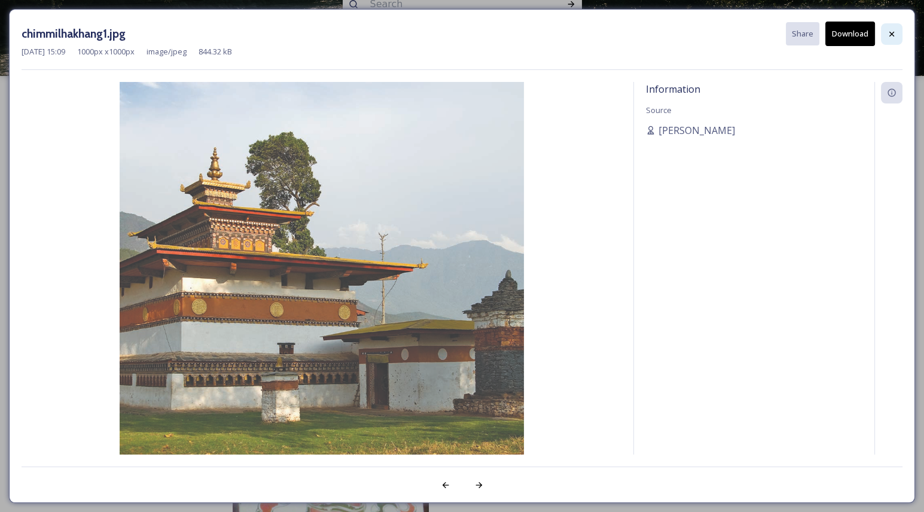
click at [899, 37] on div at bounding box center [892, 34] width 22 height 22
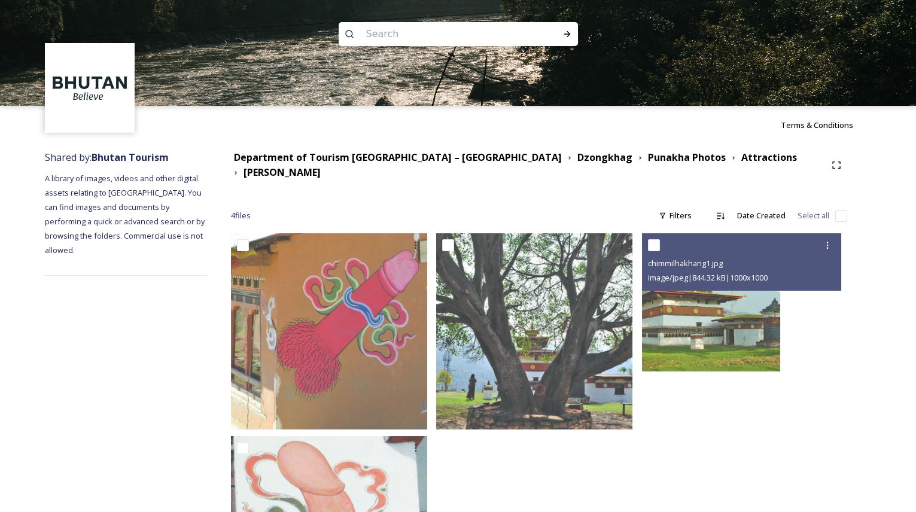
scroll to position [0, 0]
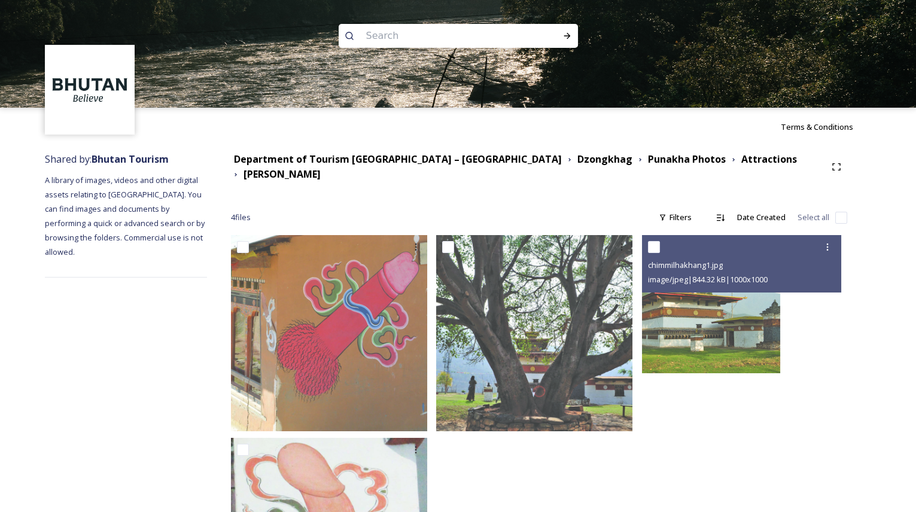
click at [382, 41] on input at bounding box center [442, 36] width 164 height 26
type input "paro taktsang"
click at [574, 37] on div "Run Search" at bounding box center [567, 36] width 22 height 22
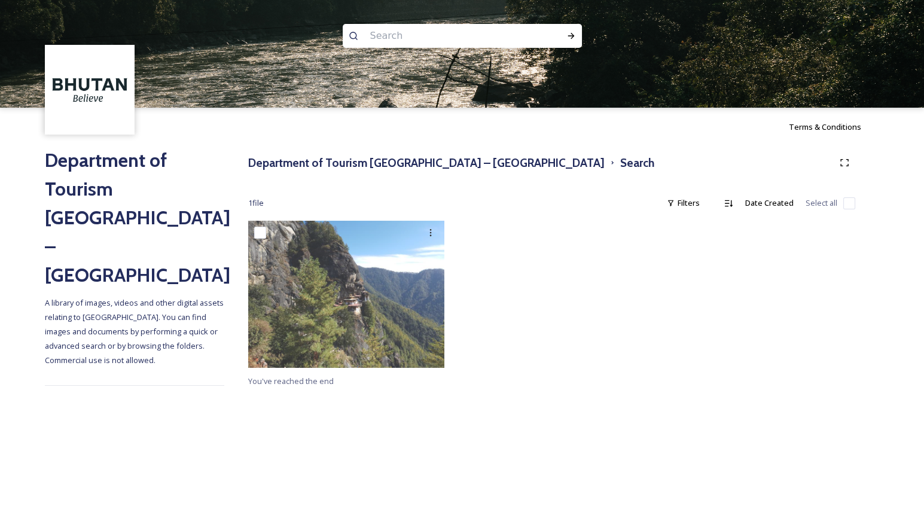
click at [393, 34] on input at bounding box center [446, 36] width 164 height 26
click at [574, 34] on icon at bounding box center [572, 36] width 10 height 10
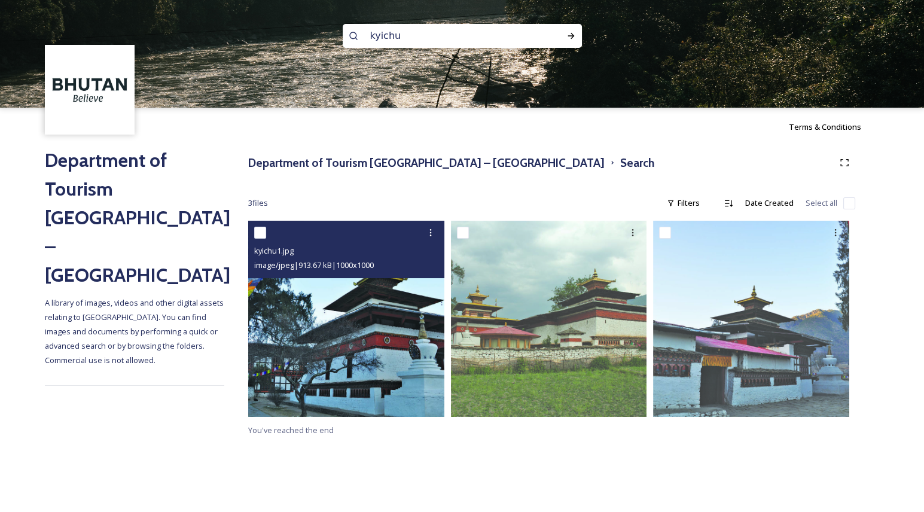
click at [343, 389] on img at bounding box center [346, 319] width 196 height 196
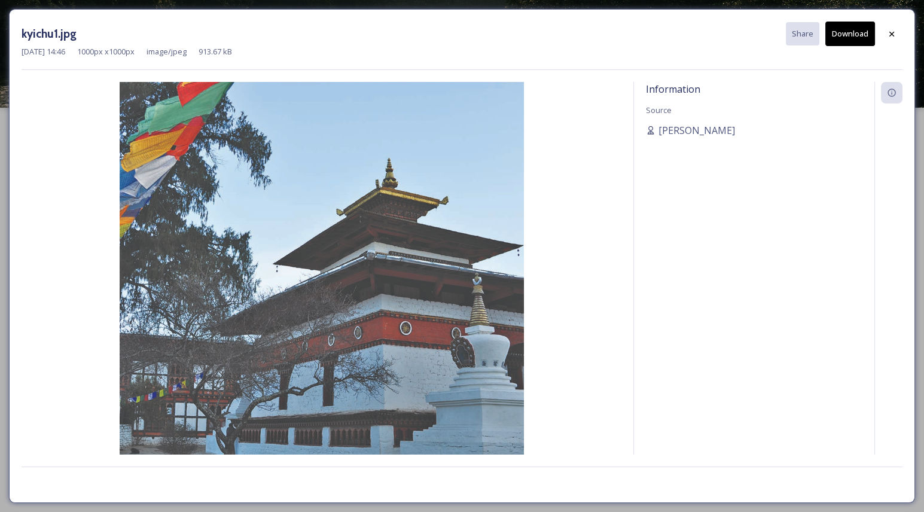
click at [857, 29] on button "Download" at bounding box center [851, 34] width 50 height 25
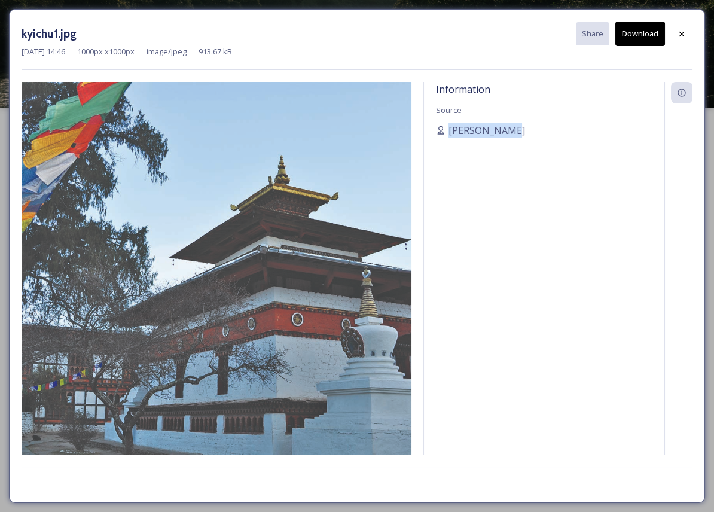
drag, startPoint x: 510, startPoint y: 122, endPoint x: 469, endPoint y: 116, distance: 41.7
click at [469, 116] on div "Information Source [PERSON_NAME]" at bounding box center [544, 268] width 240 height 373
copy div "[PERSON_NAME]"
click at [677, 31] on icon at bounding box center [682, 34] width 10 height 10
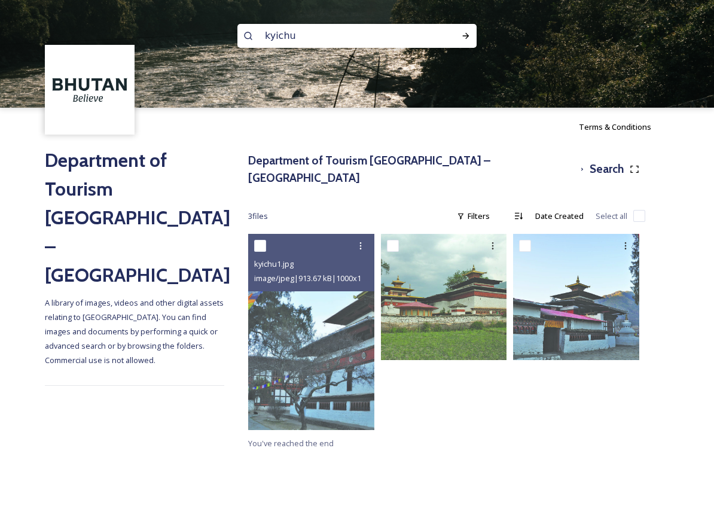
click at [292, 39] on input "kyichu" at bounding box center [341, 36] width 164 height 26
type input "paro"
click at [473, 32] on div "Run Search" at bounding box center [466, 36] width 22 height 22
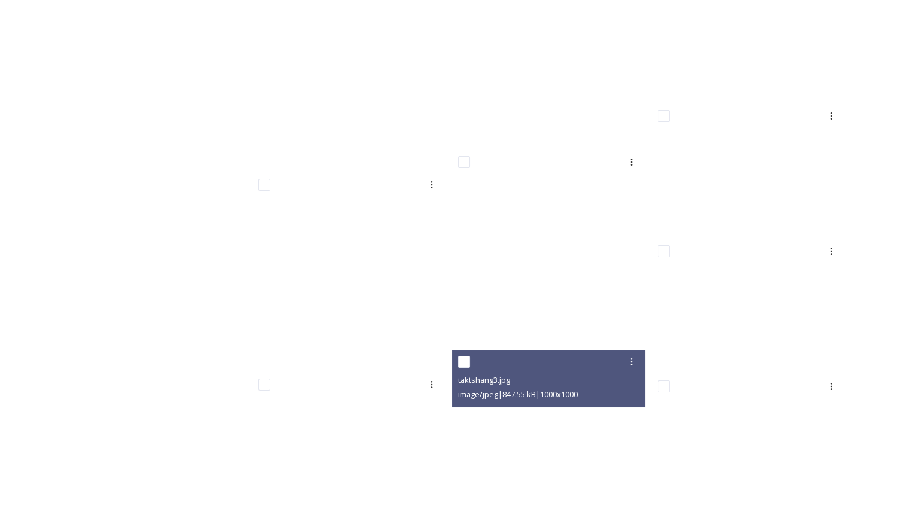
scroll to position [9849, 0]
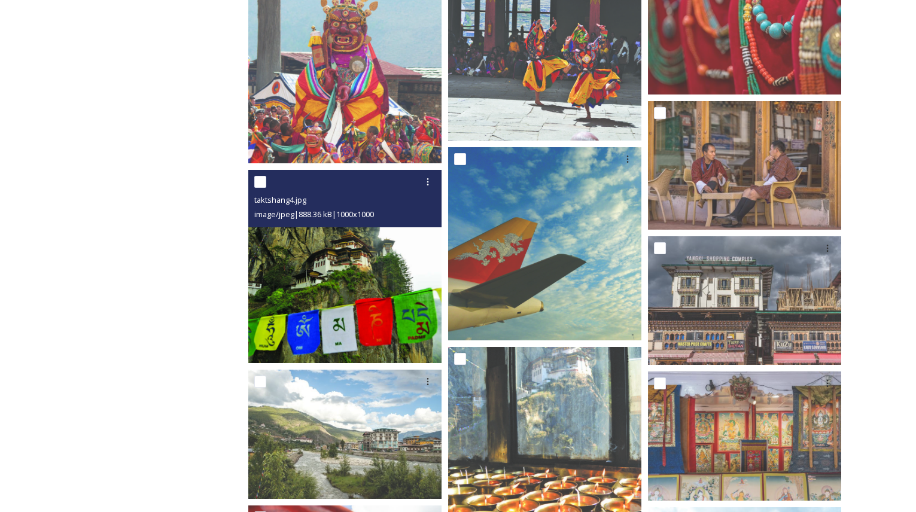
click at [290, 301] on img at bounding box center [344, 266] width 193 height 193
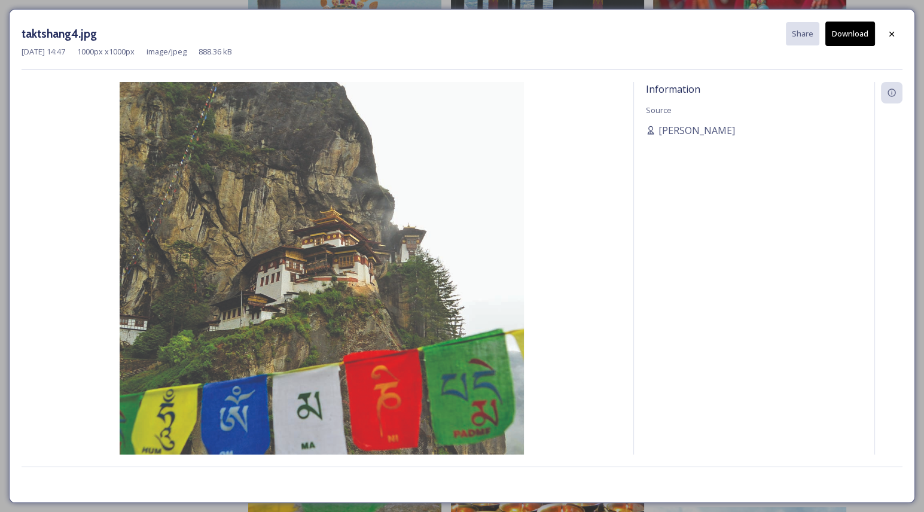
click at [849, 36] on button "Download" at bounding box center [851, 34] width 50 height 25
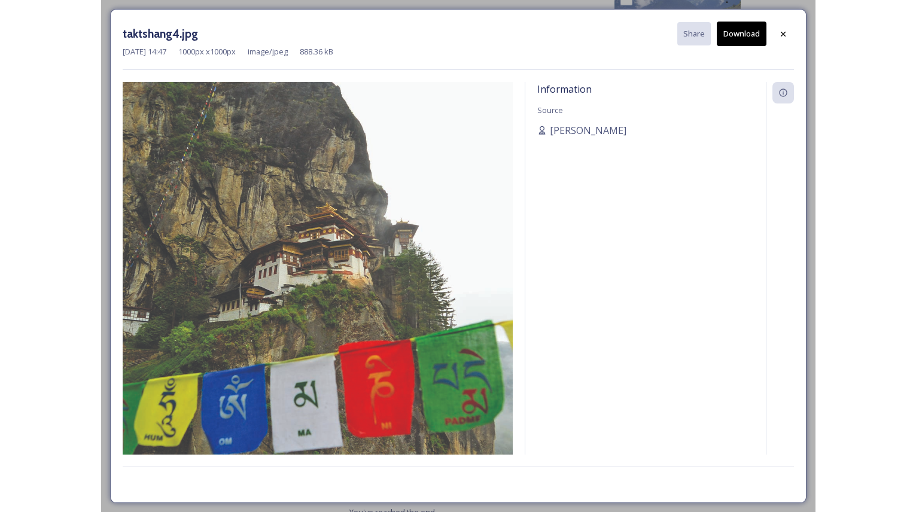
scroll to position [9849, 0]
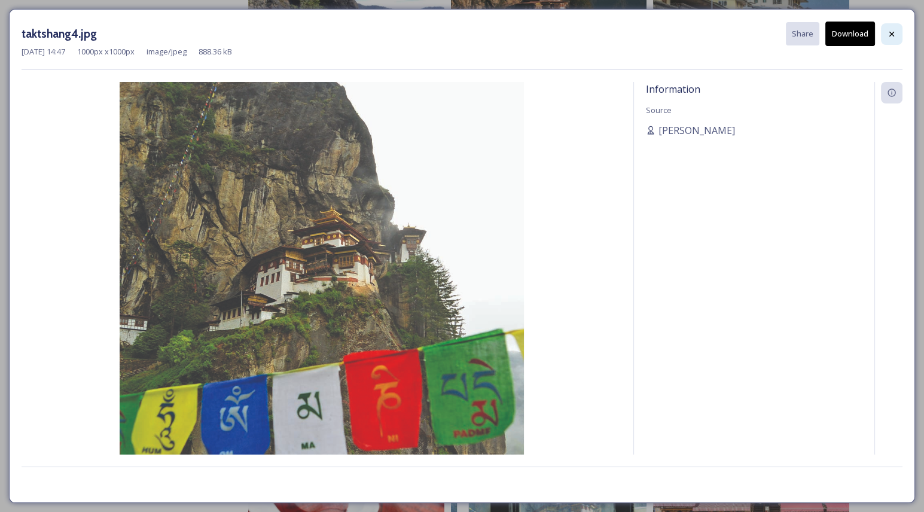
click at [897, 30] on div at bounding box center [892, 34] width 22 height 22
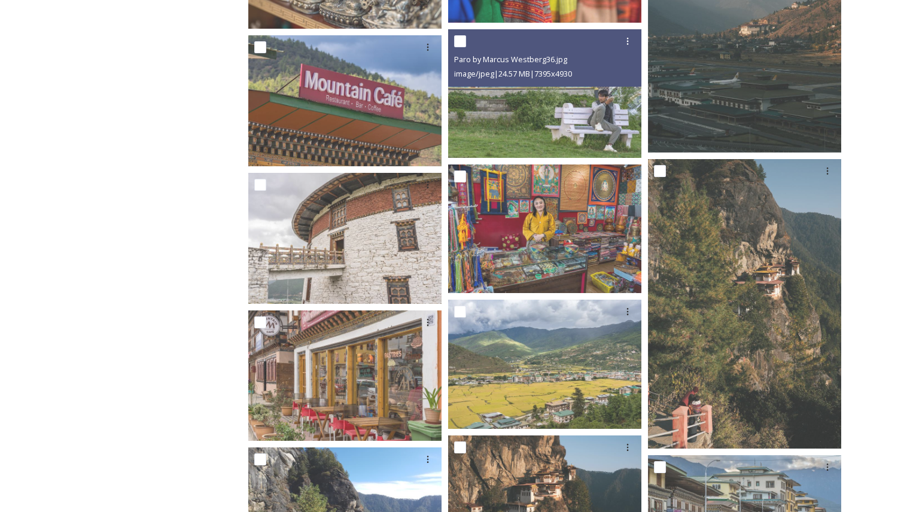
scroll to position [9360, 0]
